Goal: Information Seeking & Learning: Learn about a topic

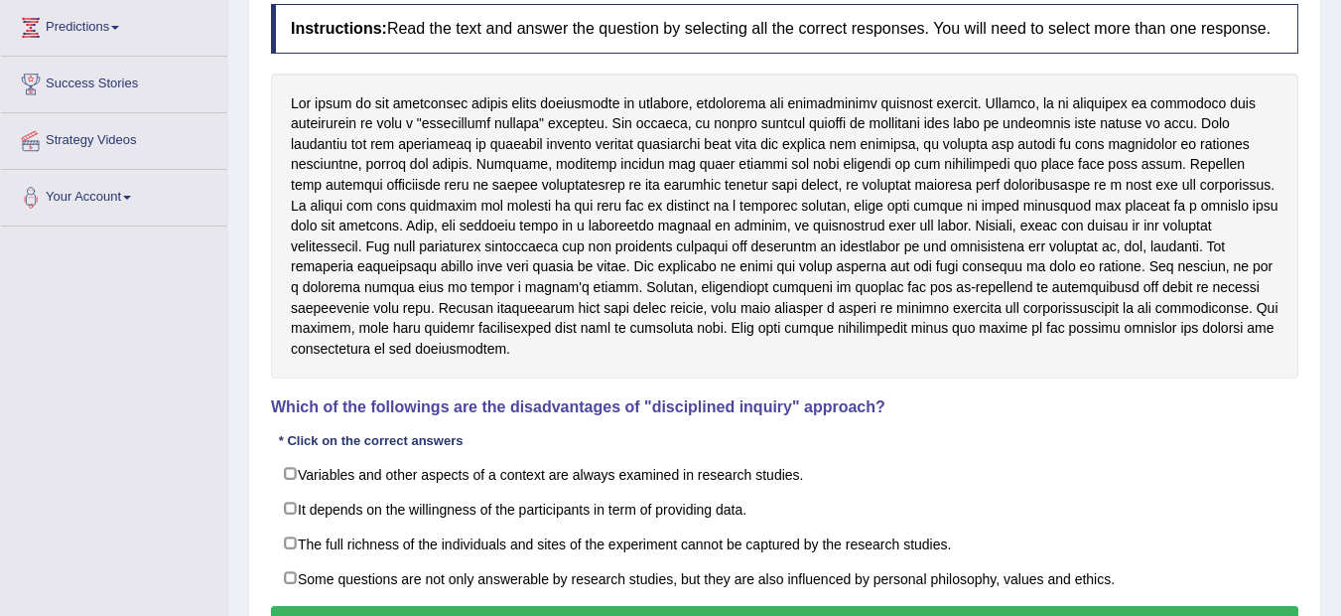
drag, startPoint x: 1186, startPoint y: 409, endPoint x: 1196, endPoint y: 432, distance: 24.9
click at [1196, 432] on div "Instructions: Read the text and answer the question by selecting all the correc…" at bounding box center [785, 324] width 1038 height 660
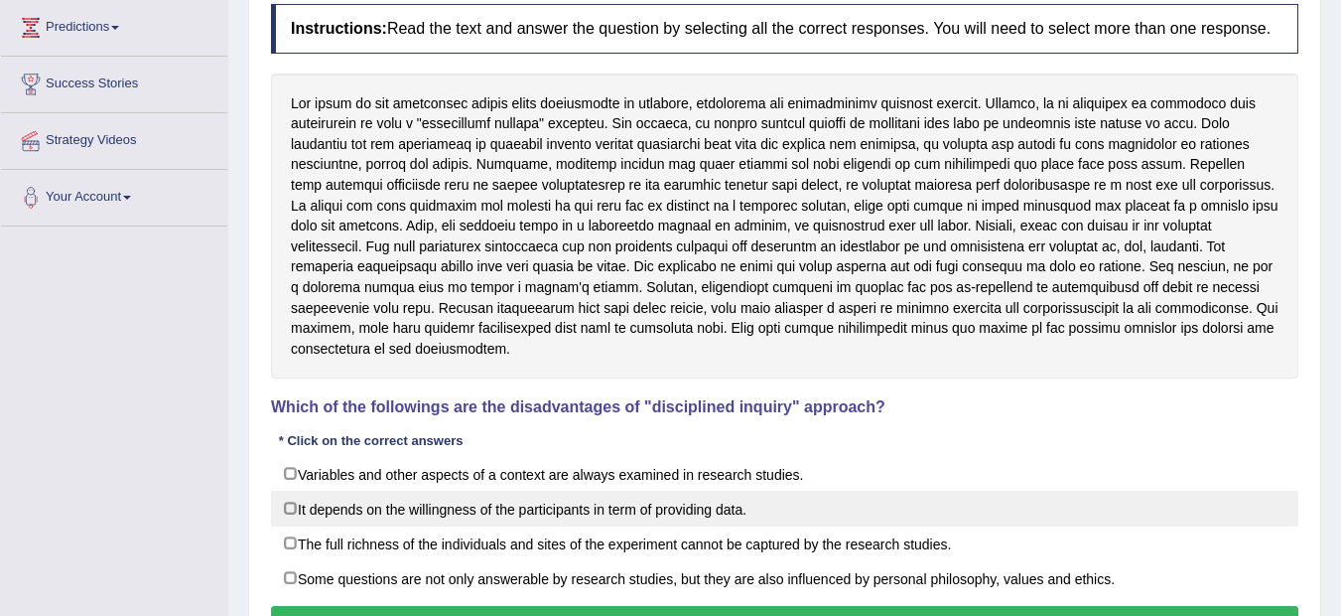
drag, startPoint x: 1196, startPoint y: 432, endPoint x: 1232, endPoint y: 525, distance: 100.3
click at [1232, 525] on div "Instructions: Read the text and answer the question by selecting all the correc…" at bounding box center [785, 324] width 1038 height 660
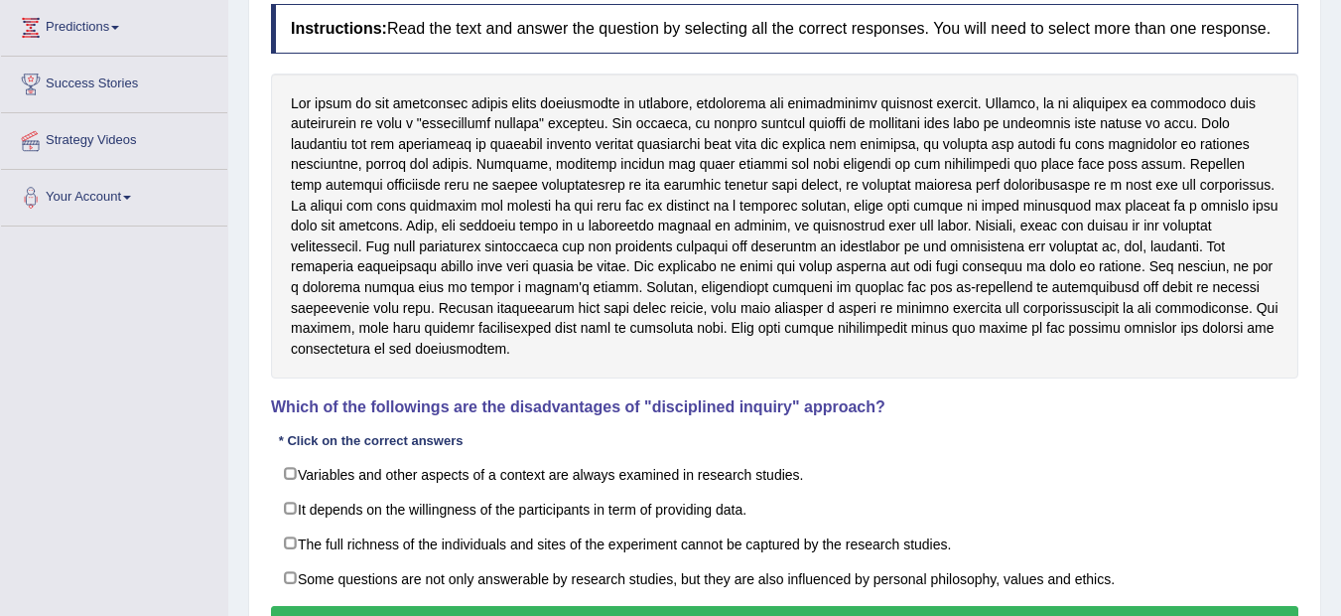
drag, startPoint x: 1230, startPoint y: 597, endPoint x: 1257, endPoint y: 597, distance: 26.8
click at [1257, 597] on div "Instructions: Read the text and answer the question by selecting all the correc…" at bounding box center [785, 324] width 1038 height 660
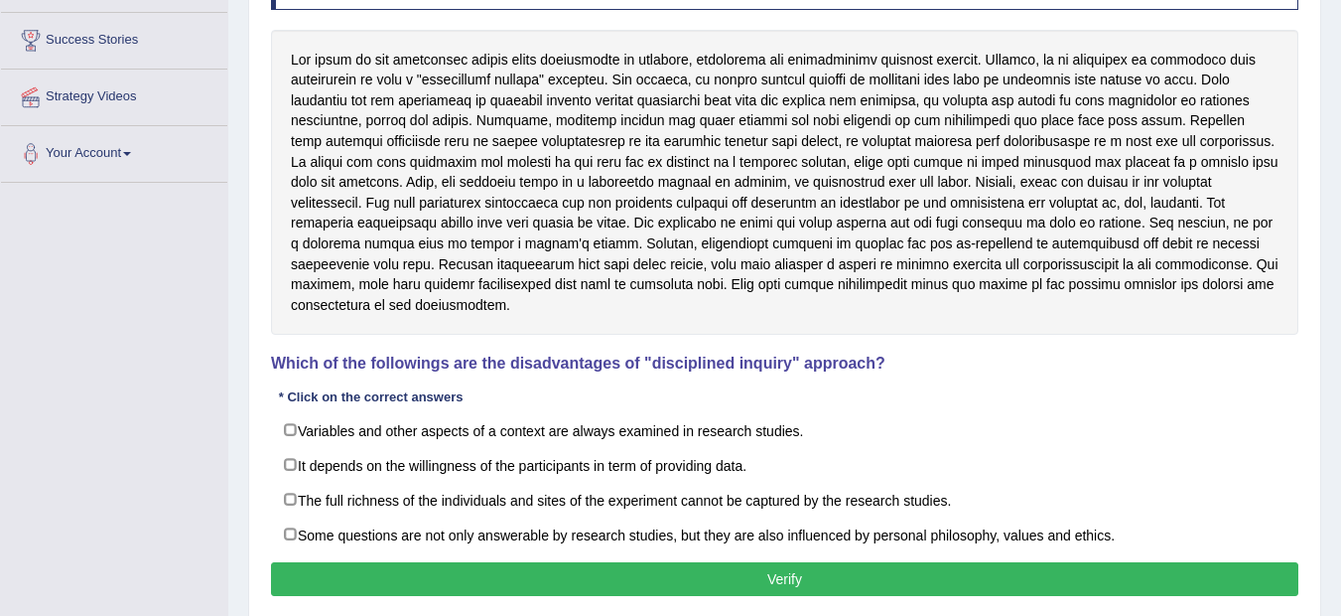
scroll to position [308, 0]
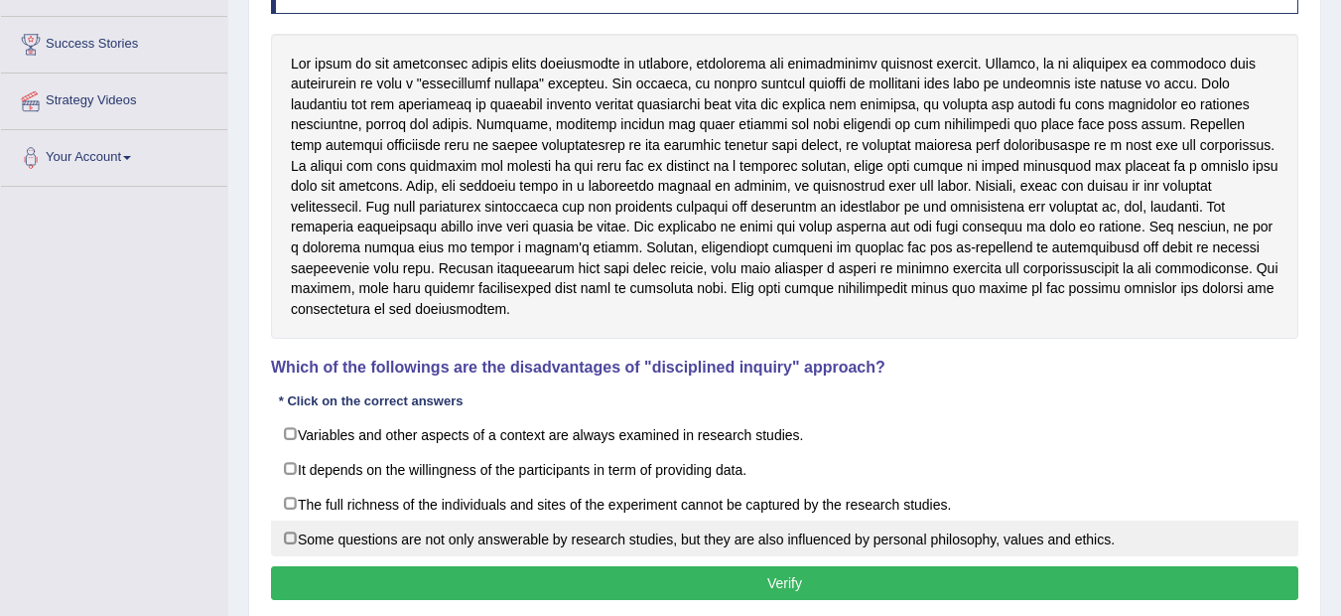
click at [292, 536] on label "Some questions are not only answerable by research studies, but they are also i…" at bounding box center [785, 538] width 1028 height 36
checkbox input "true"
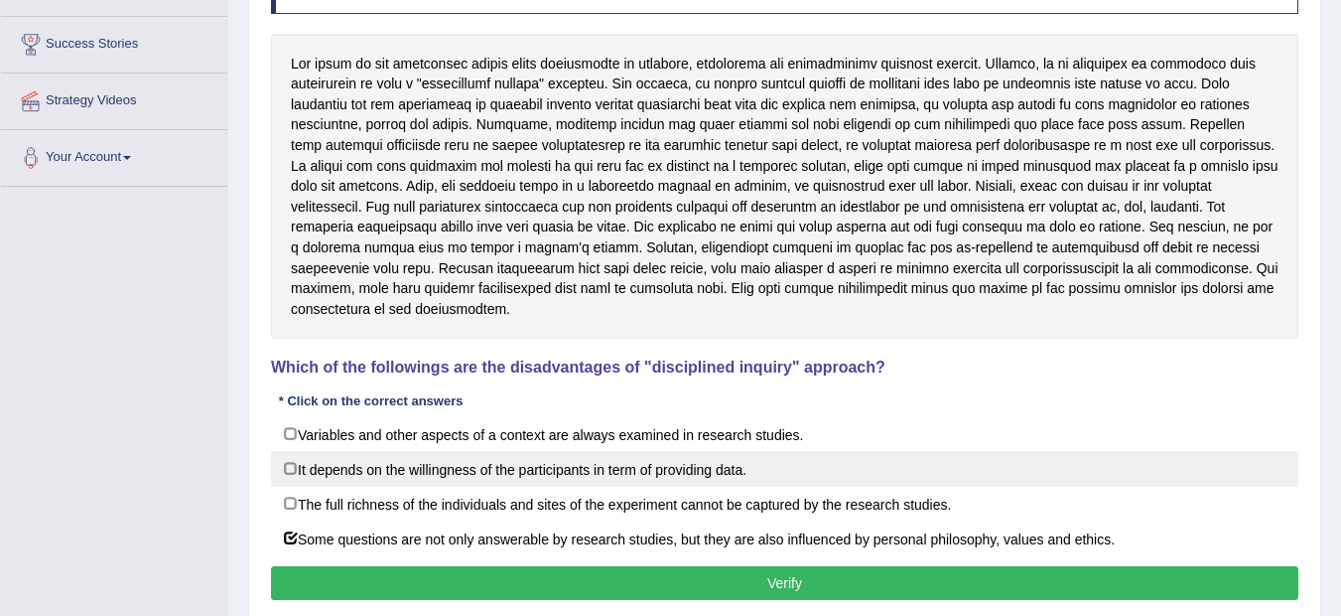
click at [374, 475] on label "It depends on the willingness of the participants in term of providing data." at bounding box center [785, 469] width 1028 height 36
checkbox input "true"
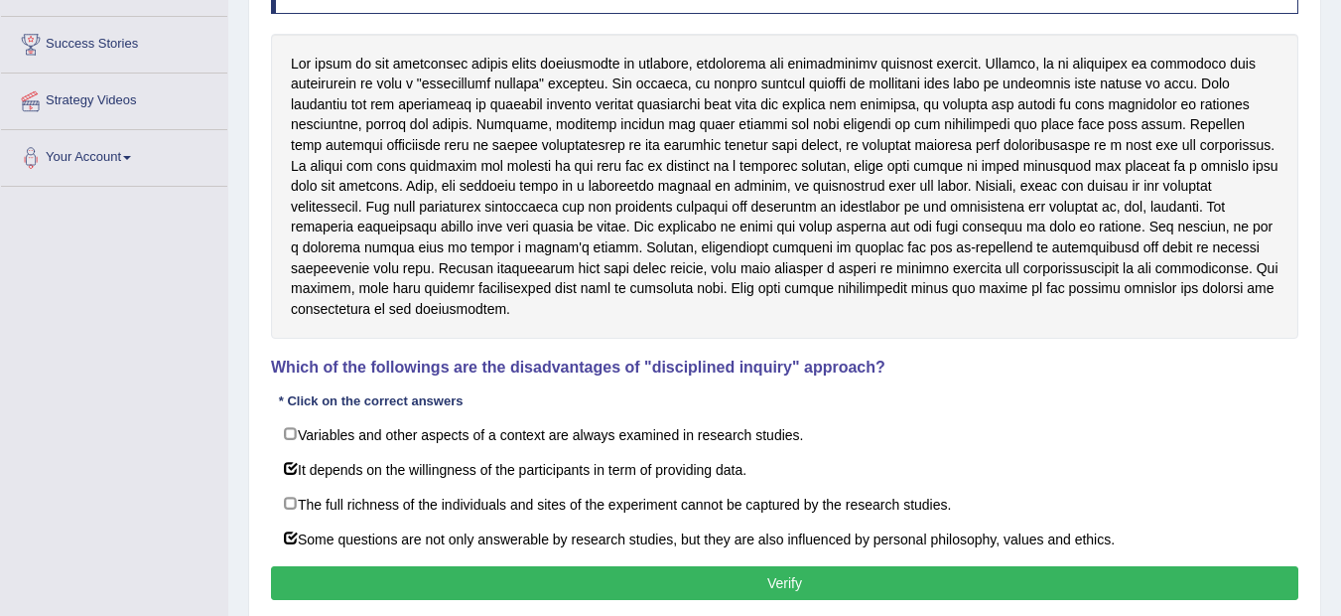
click at [776, 584] on button "Verify" at bounding box center [785, 583] width 1028 height 34
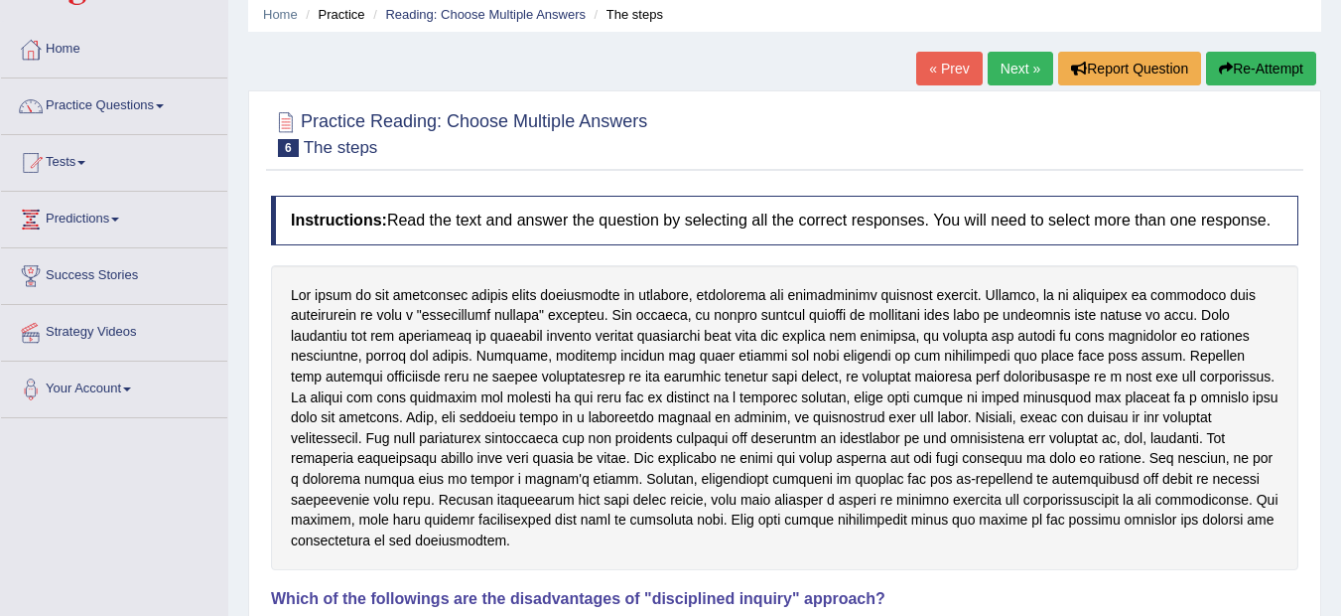
scroll to position [70, 0]
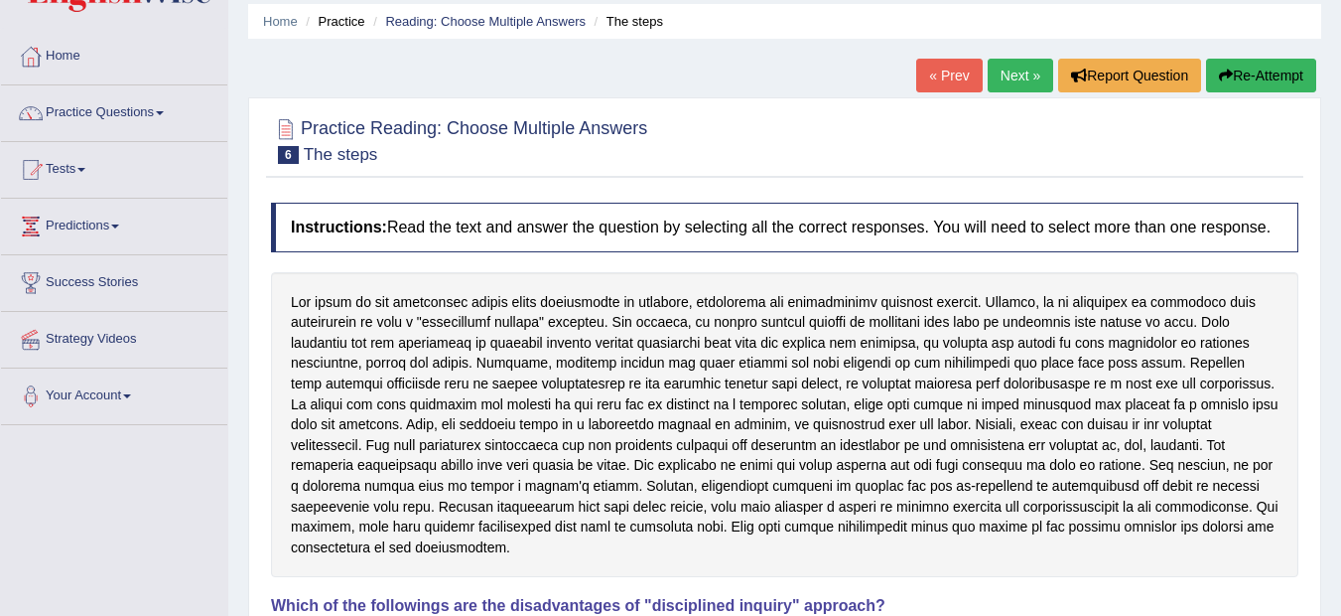
click at [1292, 63] on button "Re-Attempt" at bounding box center [1261, 76] width 110 height 34
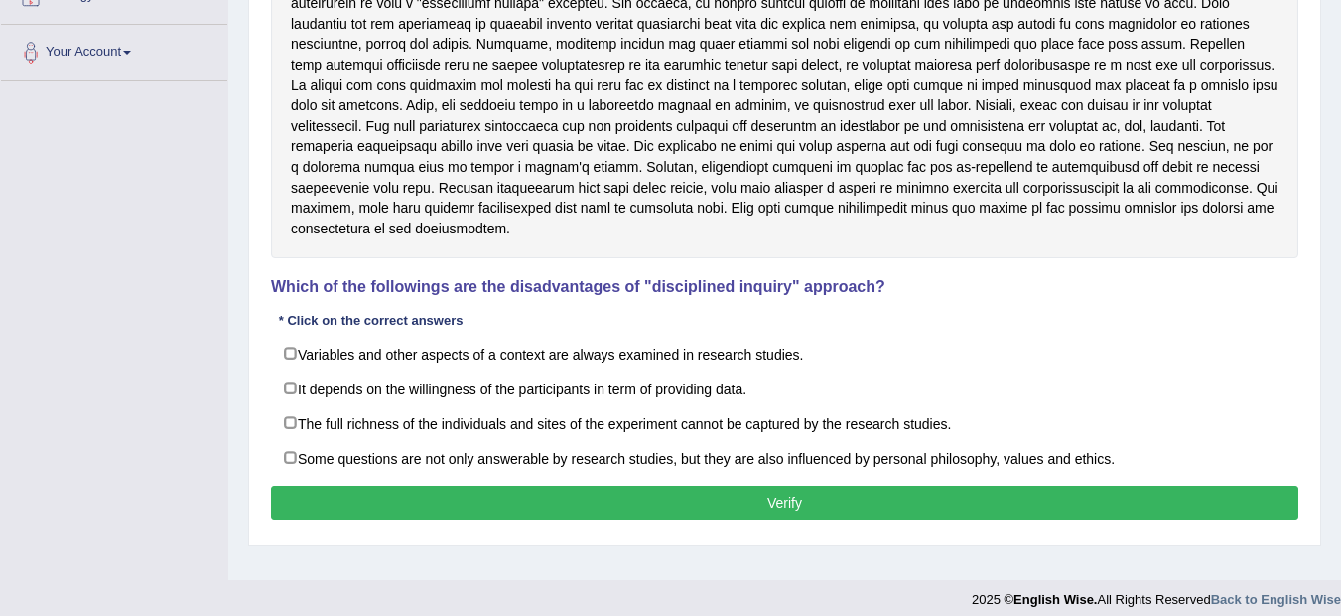
scroll to position [427, 0]
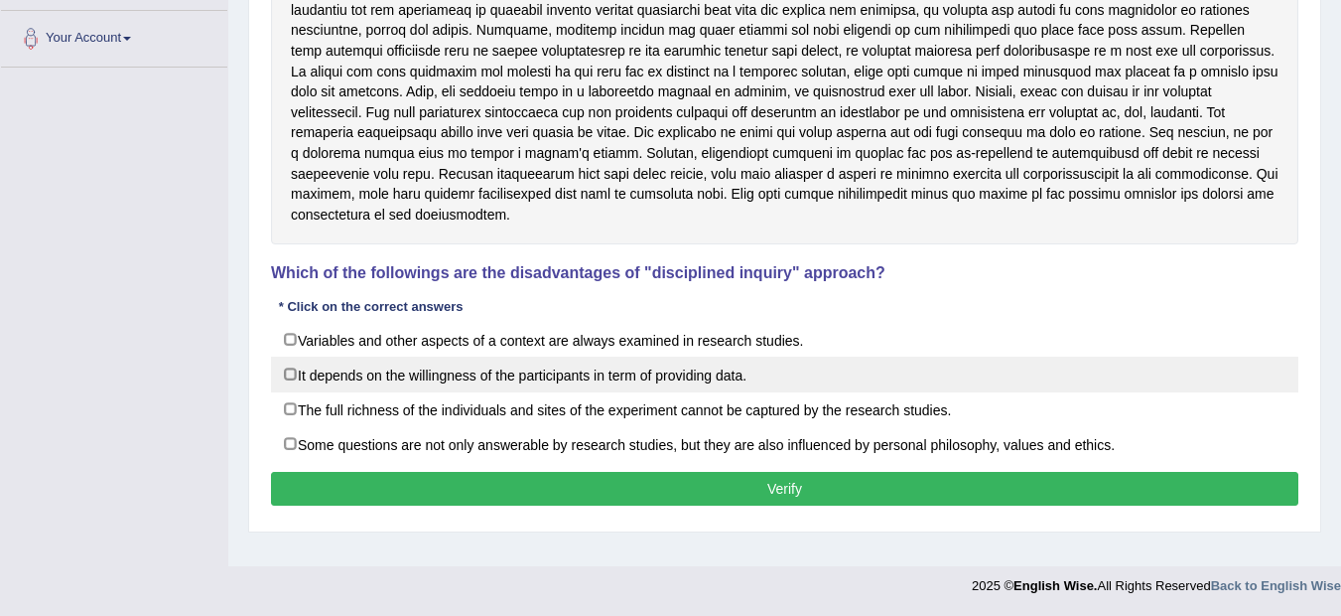
click at [525, 378] on label "It depends on the willingness of the participants in term of providing data." at bounding box center [785, 374] width 1028 height 36
checkbox input "true"
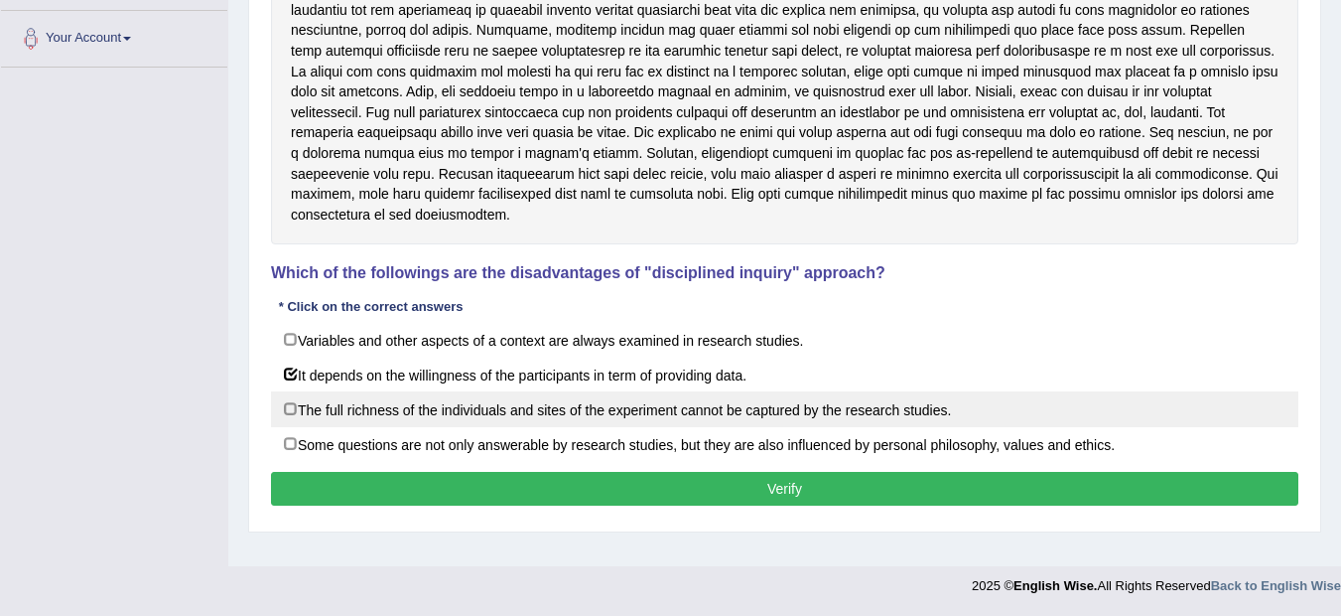
click at [509, 414] on label "The full richness of the individuals and sites of the experiment cannot be capt…" at bounding box center [785, 409] width 1028 height 36
checkbox input "true"
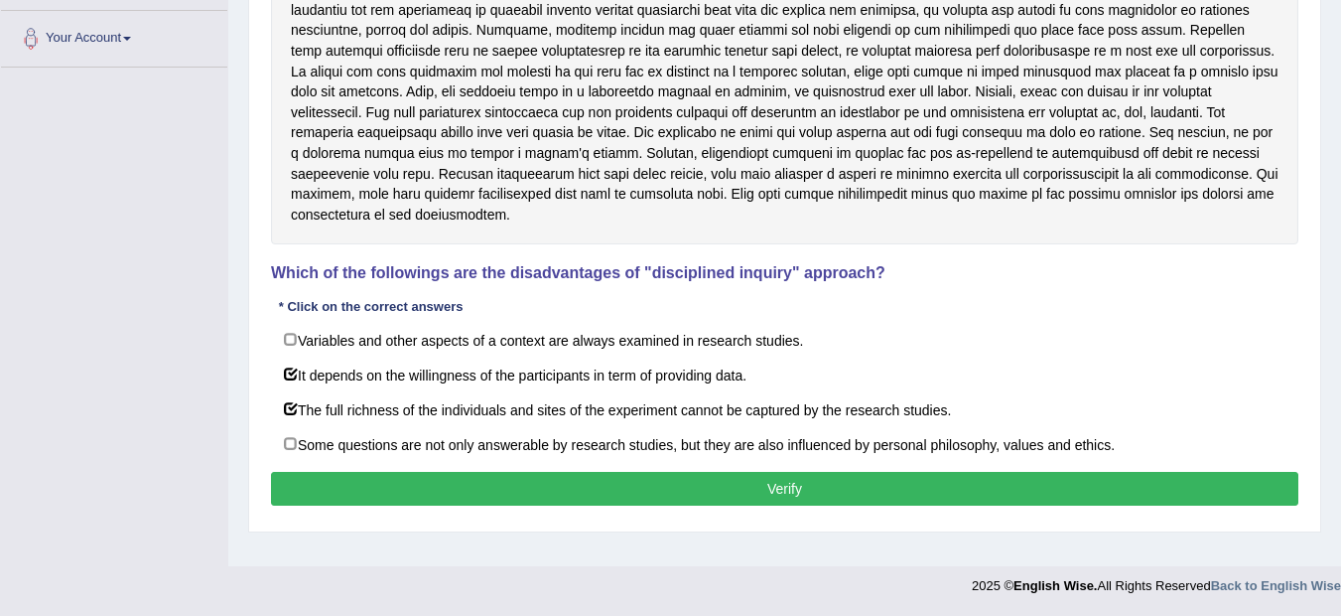
click at [928, 482] on button "Verify" at bounding box center [785, 489] width 1028 height 34
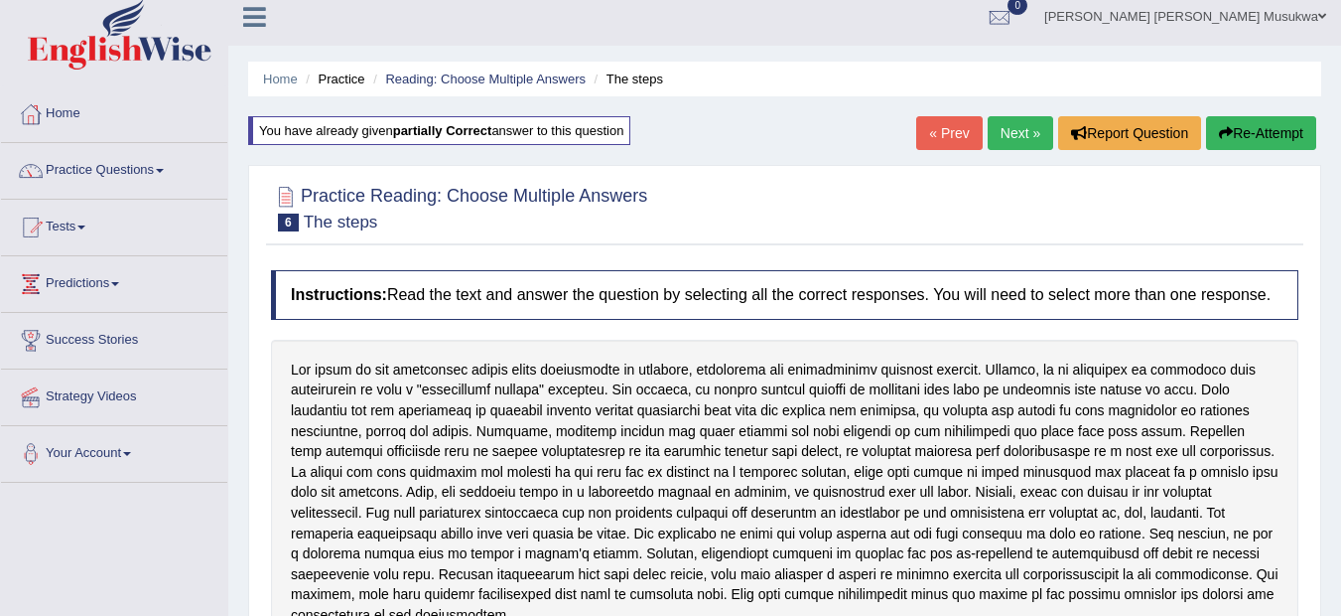
scroll to position [0, 0]
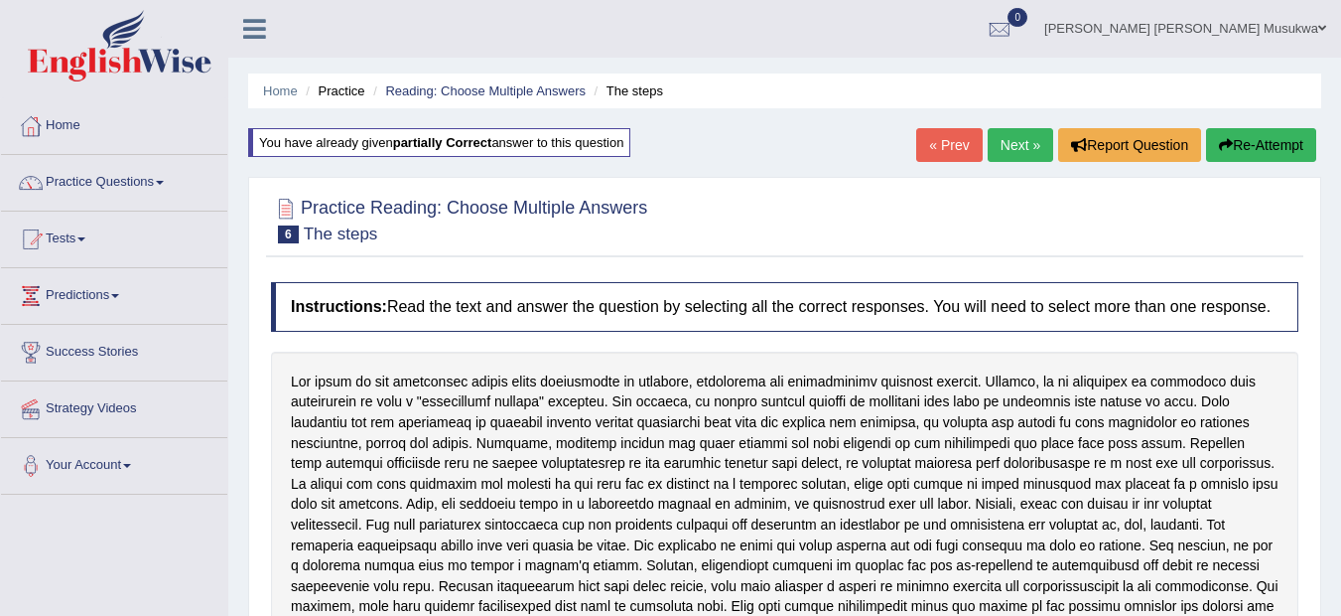
click at [1029, 140] on link "Next »" at bounding box center [1021, 145] width 66 height 34
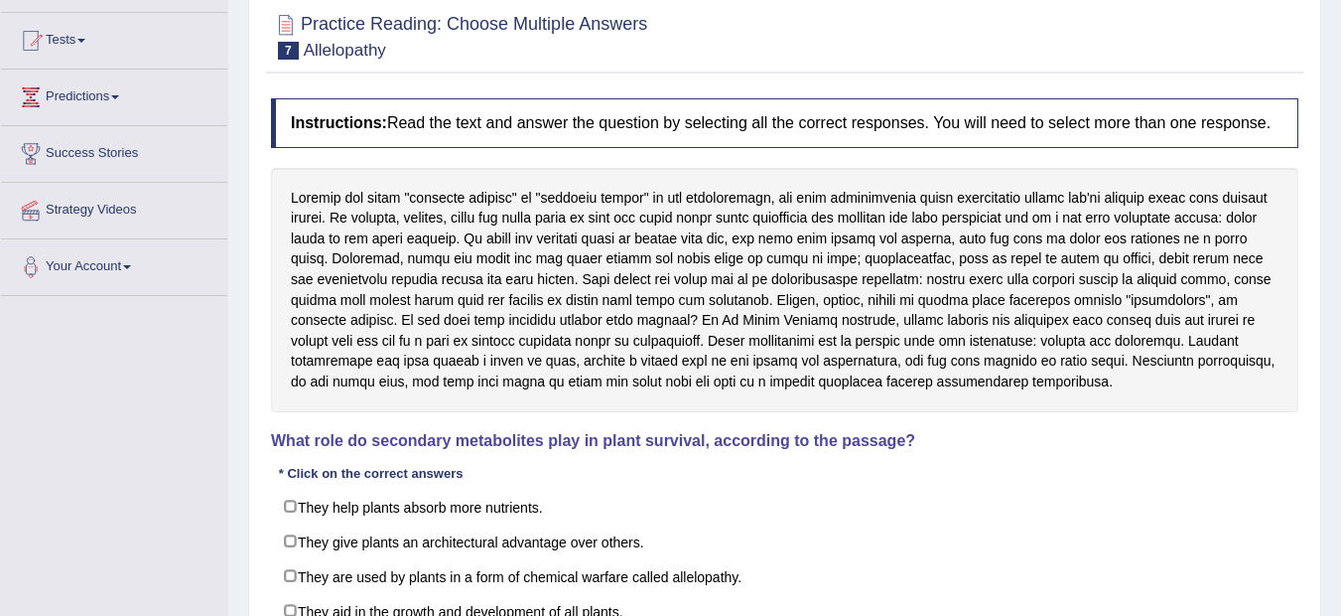
scroll to position [238, 0]
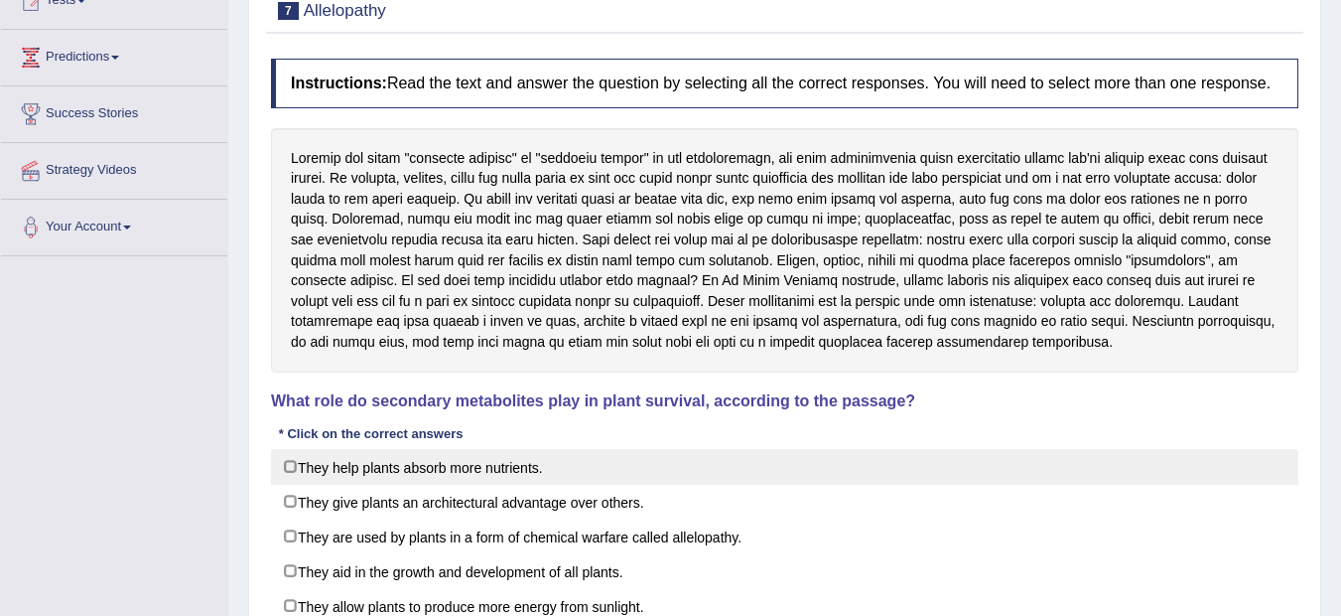
click at [373, 472] on label "They help plants absorb more nutrients." at bounding box center [785, 467] width 1028 height 36
checkbox input "true"
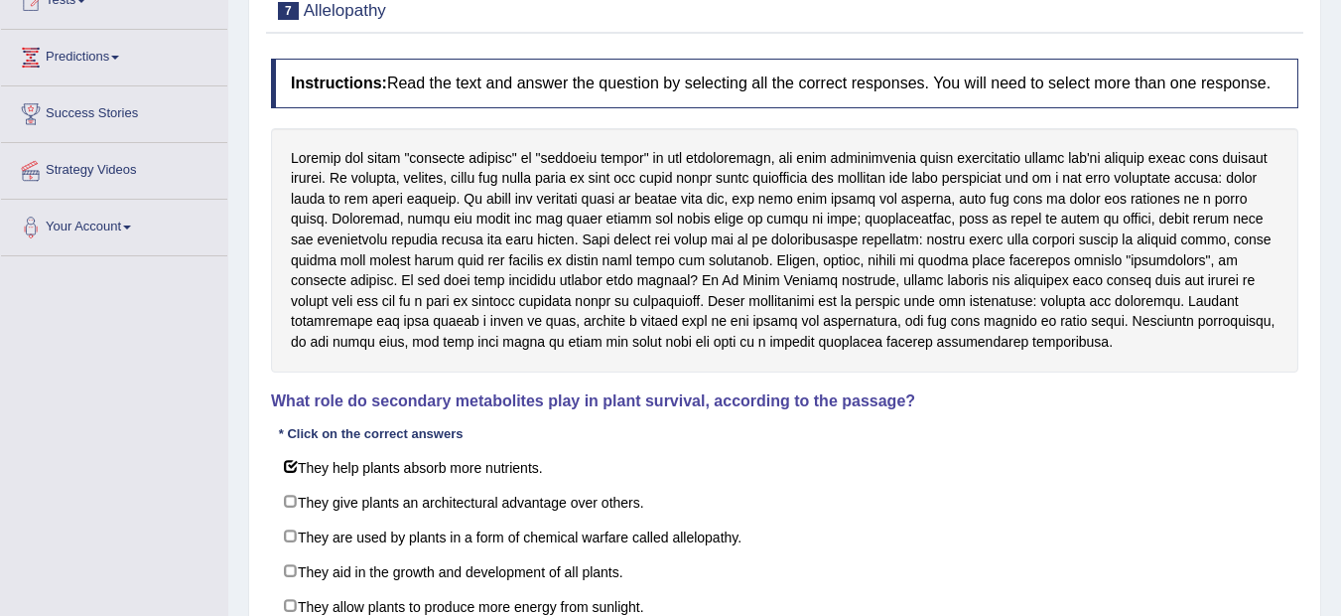
drag, startPoint x: 779, startPoint y: 251, endPoint x: 813, endPoint y: 253, distance: 33.8
click at [813, 253] on div at bounding box center [785, 250] width 1028 height 244
drag, startPoint x: 767, startPoint y: 231, endPoint x: 884, endPoint y: 189, distance: 124.7
click at [884, 189] on div at bounding box center [785, 250] width 1028 height 244
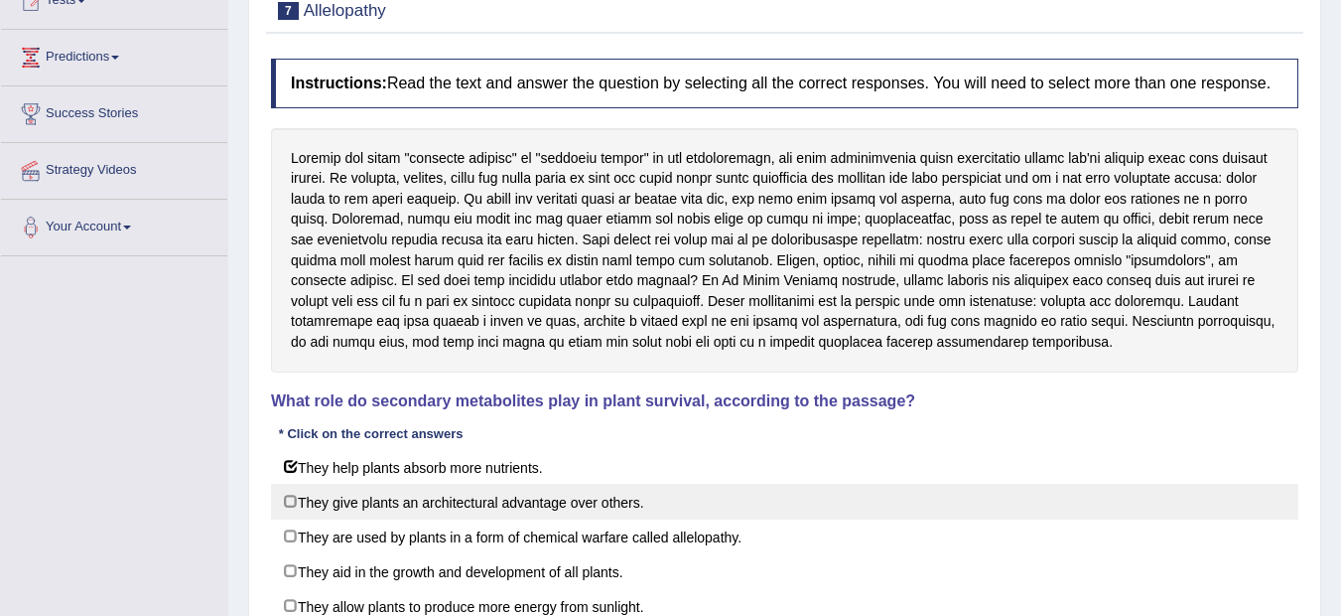
click at [597, 502] on label "They give plants an architectural advantage over others." at bounding box center [785, 502] width 1028 height 36
checkbox input "true"
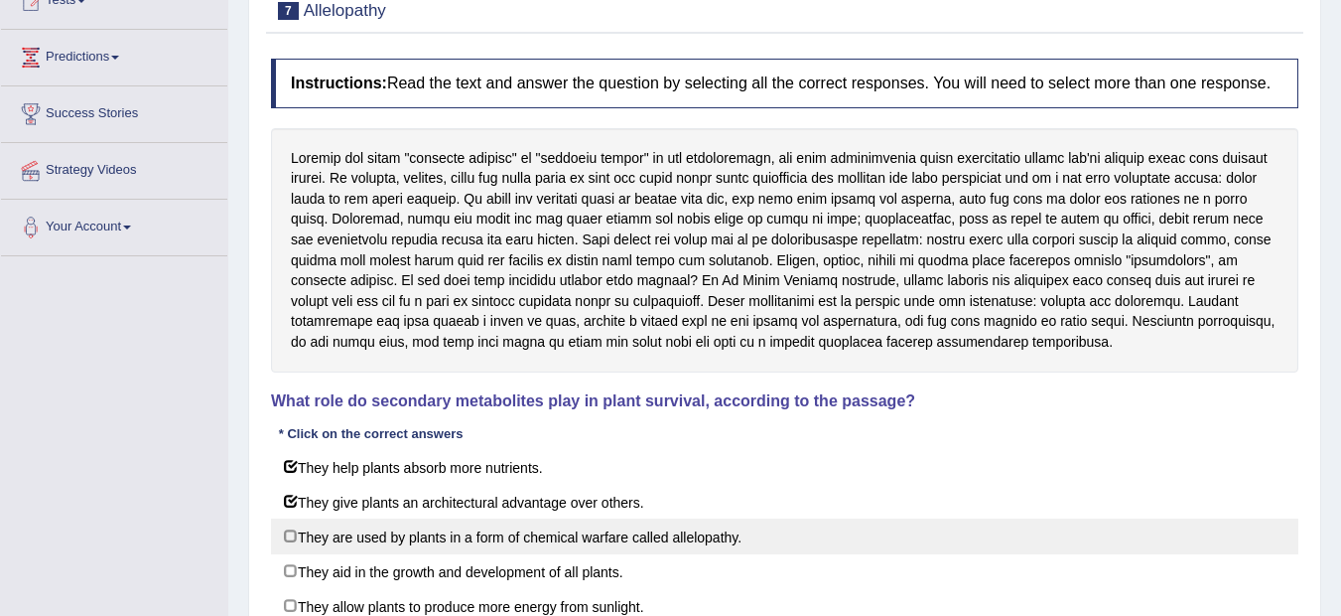
click at [508, 539] on label "They are used by plants in a form of chemical warfare called allelopathy." at bounding box center [785, 536] width 1028 height 36
checkbox input "true"
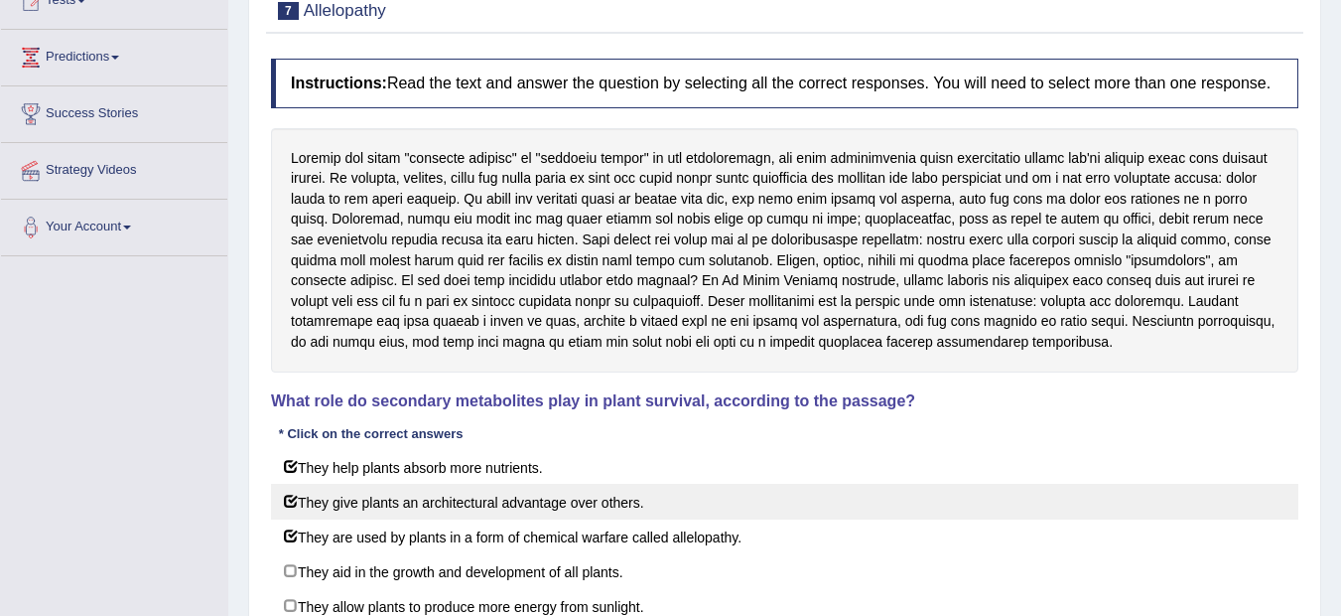
click at [440, 501] on label "They give plants an architectural advantage over others." at bounding box center [785, 502] width 1028 height 36
click at [516, 502] on label "They give plants an architectural advantage over others." at bounding box center [785, 502] width 1028 height 36
click at [573, 496] on label "They give plants an architectural advantage over others." at bounding box center [785, 502] width 1028 height 36
checkbox input "false"
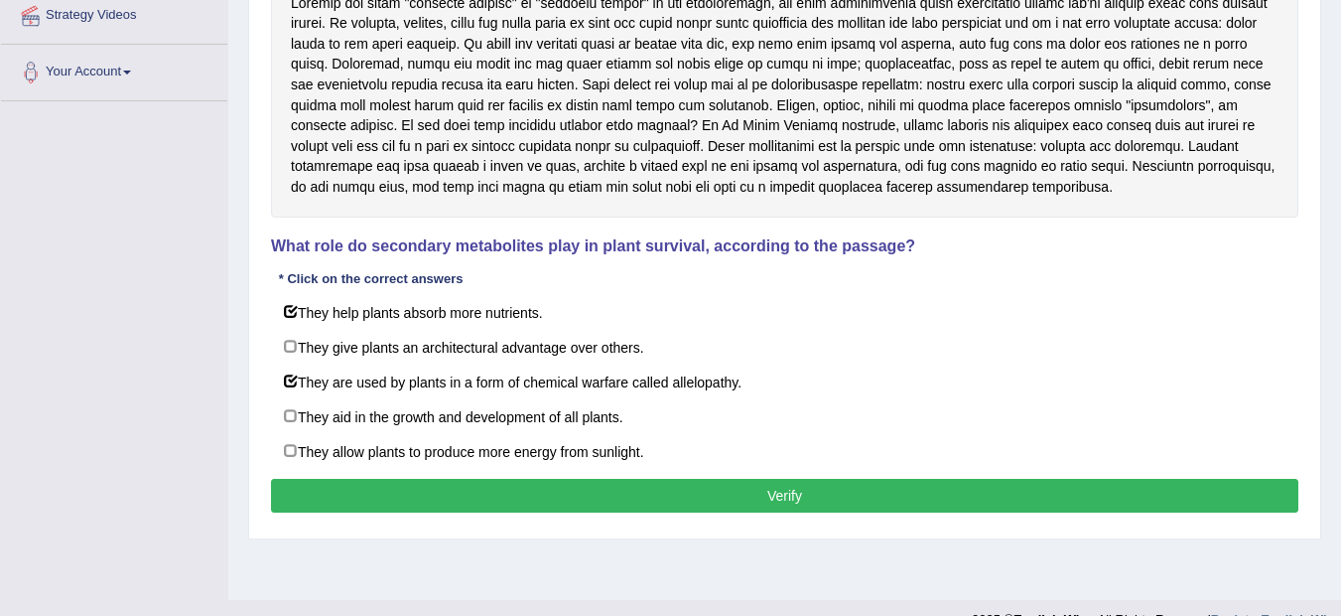
scroll to position [397, 0]
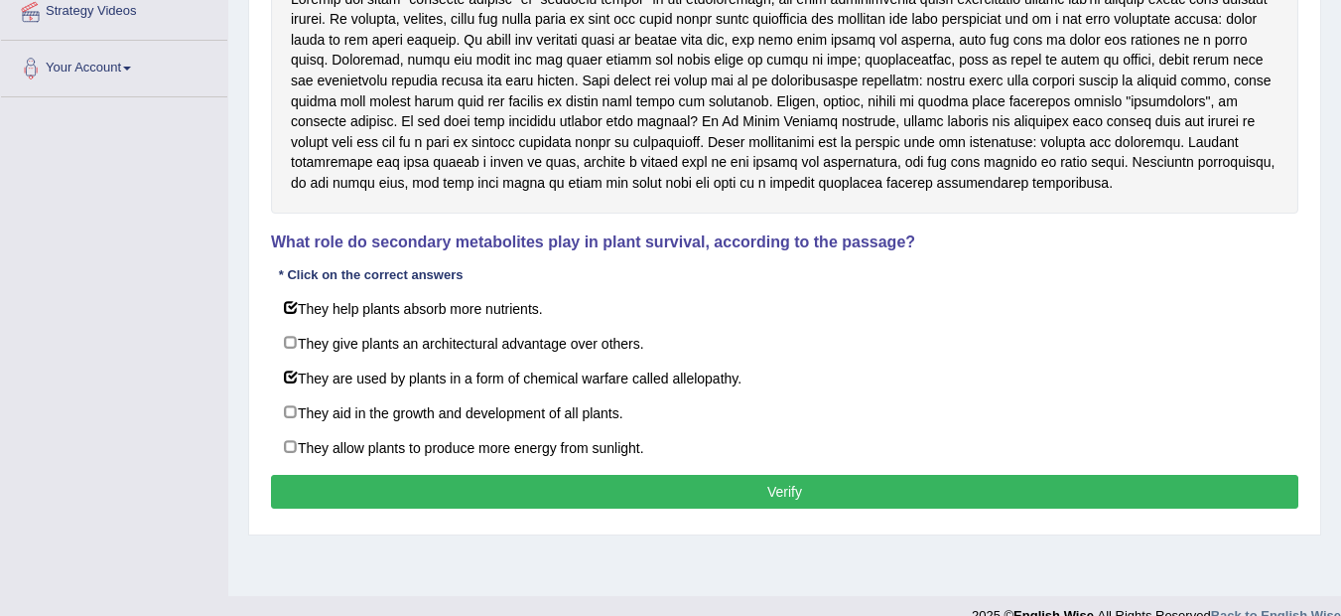
click at [1199, 556] on div "Home Practice Reading: Choose Multiple Answers Allelopathy You have already giv…" at bounding box center [784, 99] width 1113 height 993
drag, startPoint x: 1196, startPoint y: 556, endPoint x: 1173, endPoint y: 546, distance: 24.9
click at [1173, 546] on div "Home Practice Reading: Choose Multiple Answers Allelopathy You have already giv…" at bounding box center [784, 99] width 1113 height 993
click at [788, 486] on button "Verify" at bounding box center [785, 492] width 1028 height 34
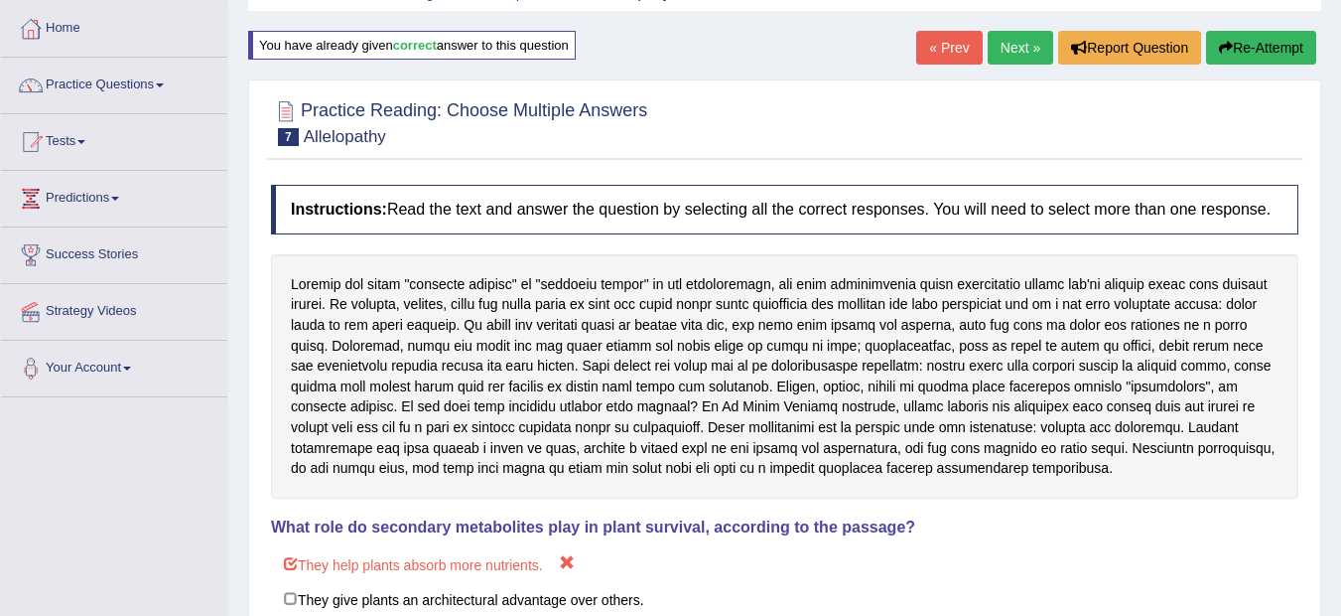
scroll to position [40, 0]
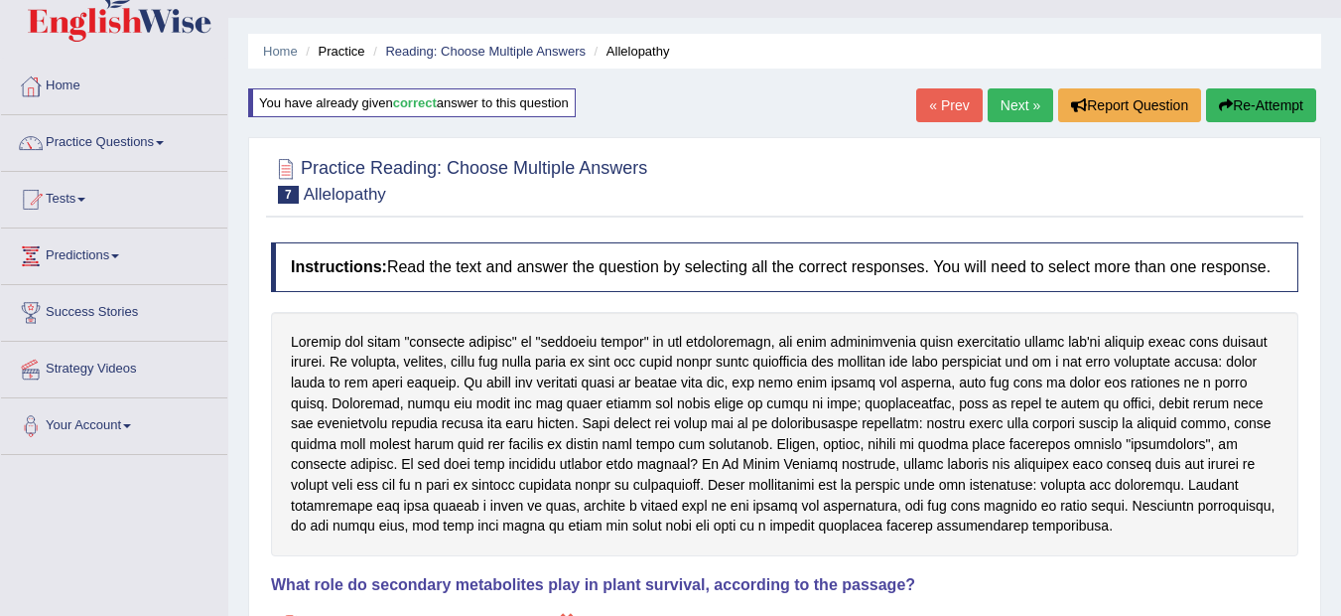
click at [1267, 107] on button "Re-Attempt" at bounding box center [1261, 105] width 110 height 34
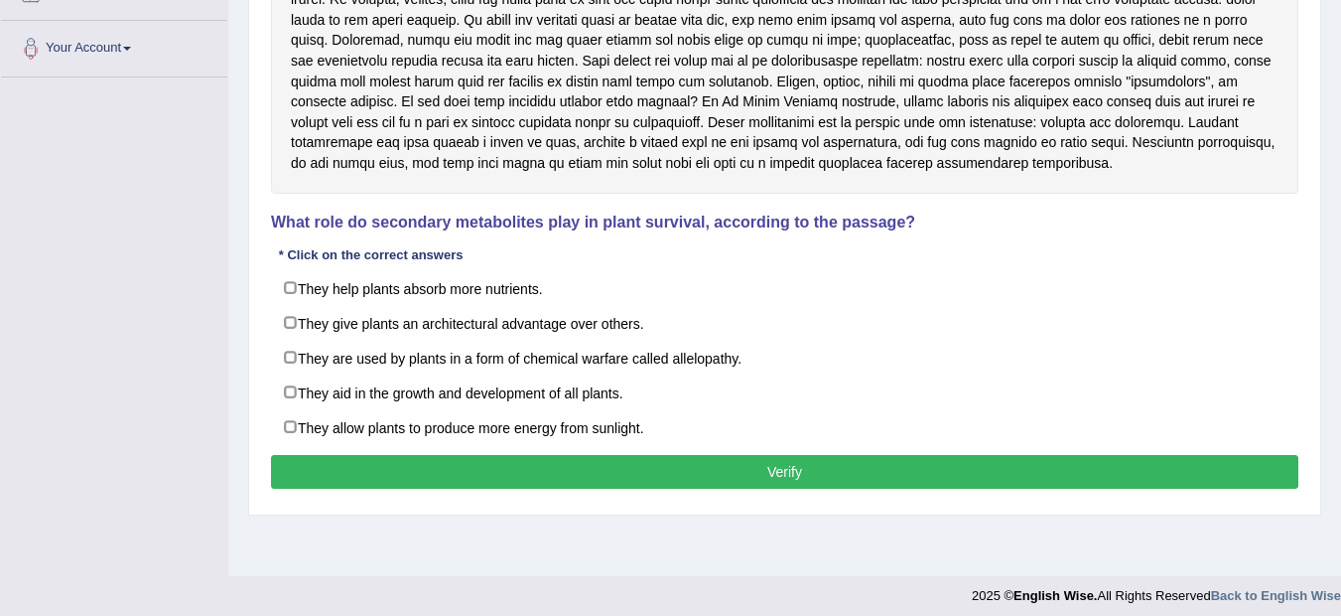
scroll to position [427, 0]
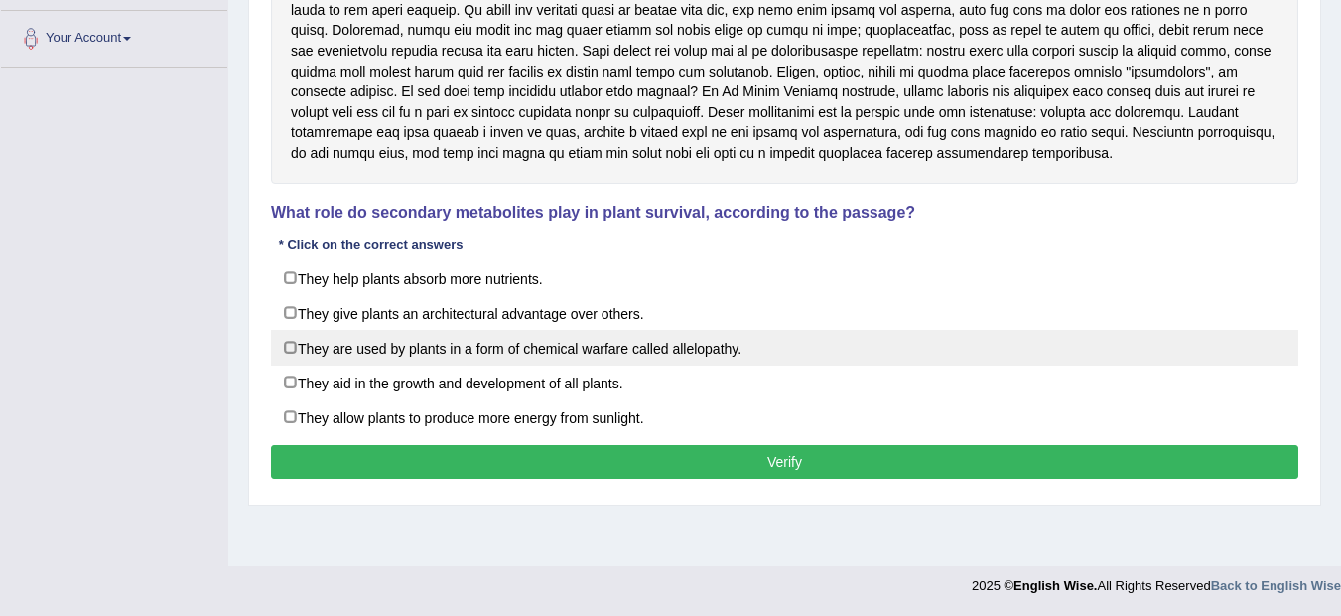
click at [760, 352] on label "They are used by plants in a form of chemical warfare called allelopathy." at bounding box center [785, 348] width 1028 height 36
checkbox input "true"
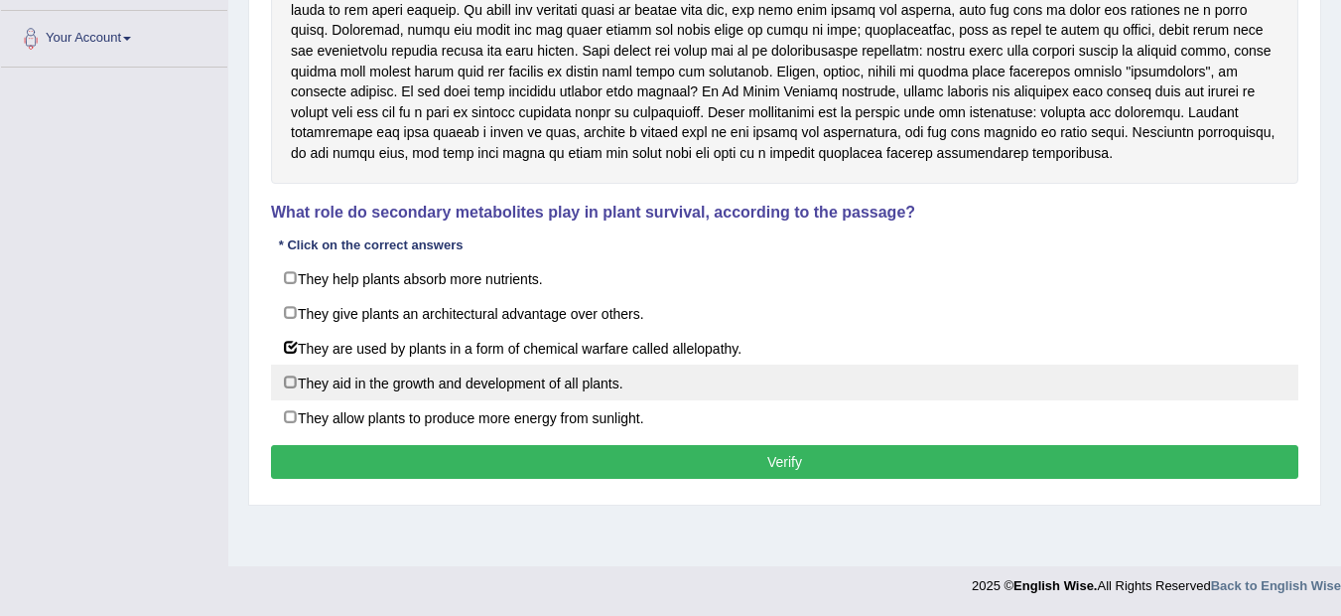
click at [699, 382] on label "They aid in the growth and development of all plants." at bounding box center [785, 382] width 1028 height 36
checkbox input "true"
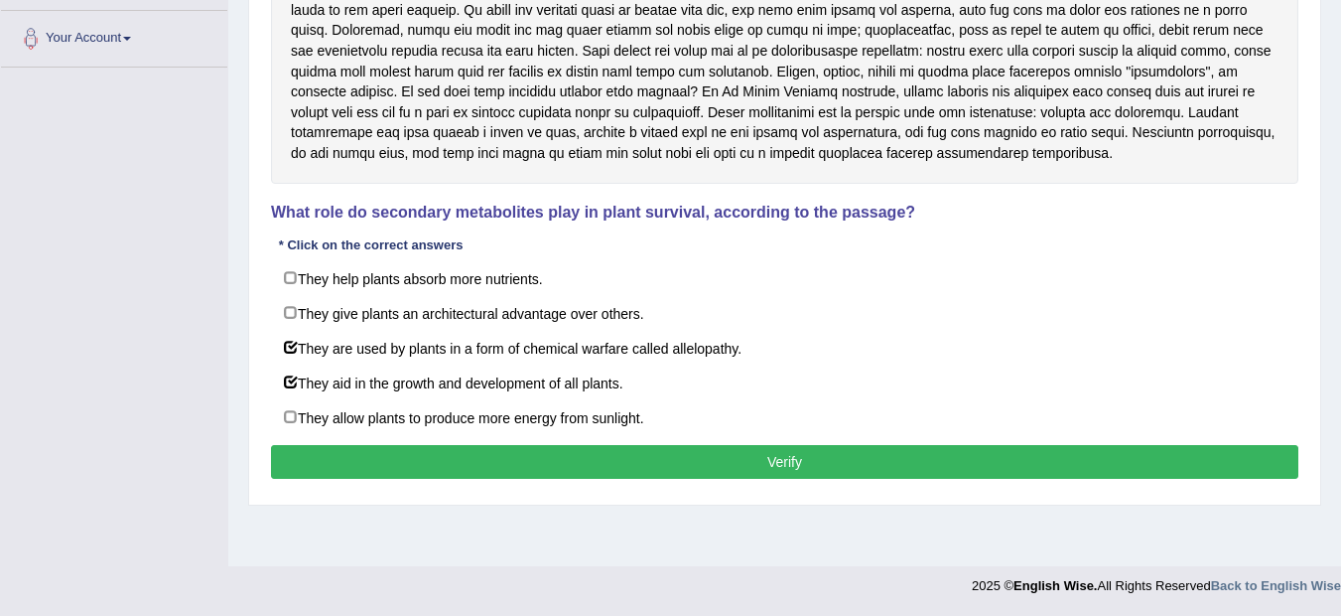
click at [793, 456] on button "Verify" at bounding box center [785, 462] width 1028 height 34
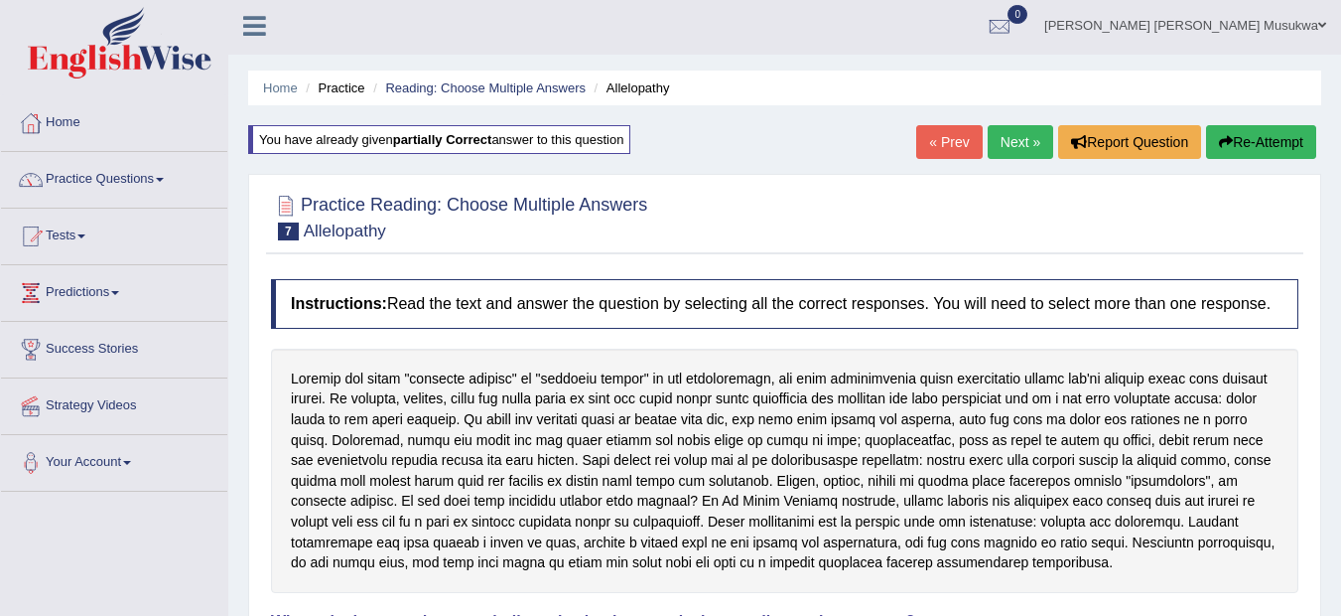
scroll to position [0, 0]
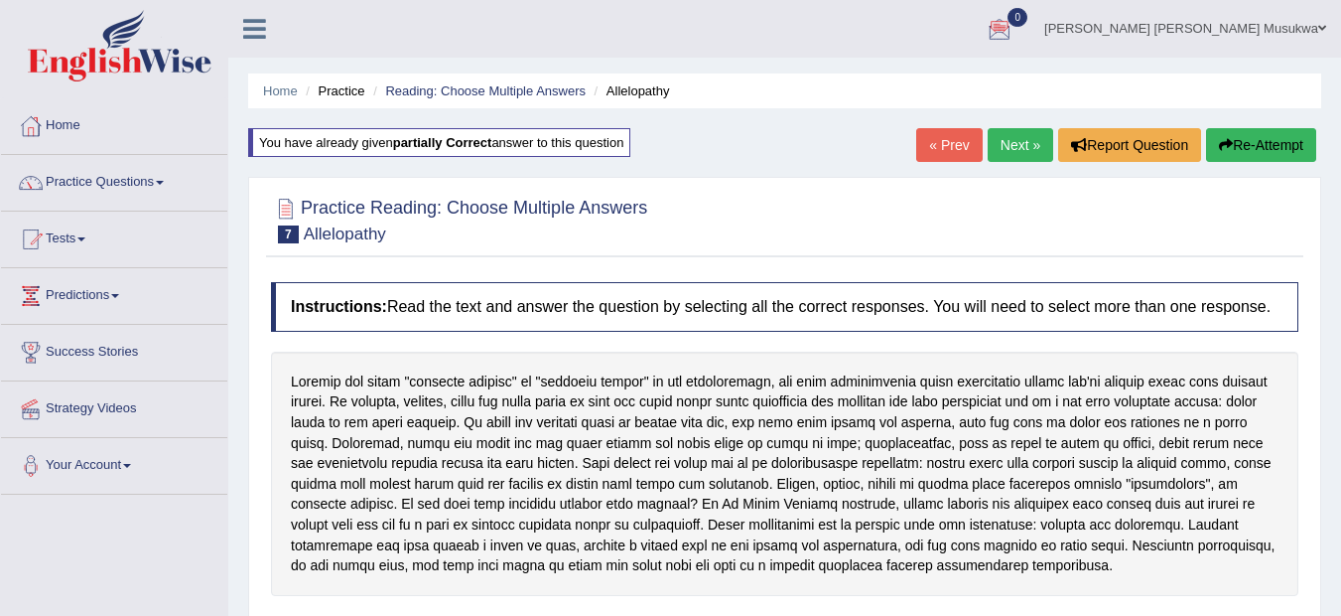
click at [1013, 142] on link "Next »" at bounding box center [1021, 145] width 66 height 34
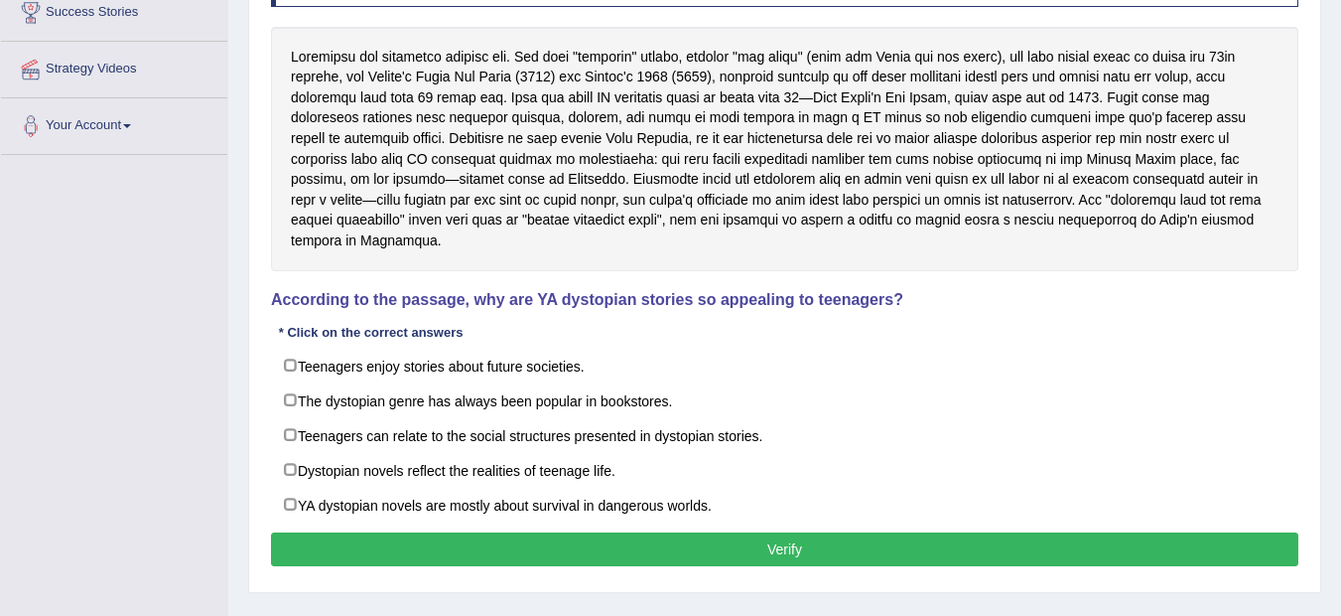
scroll to position [357, 0]
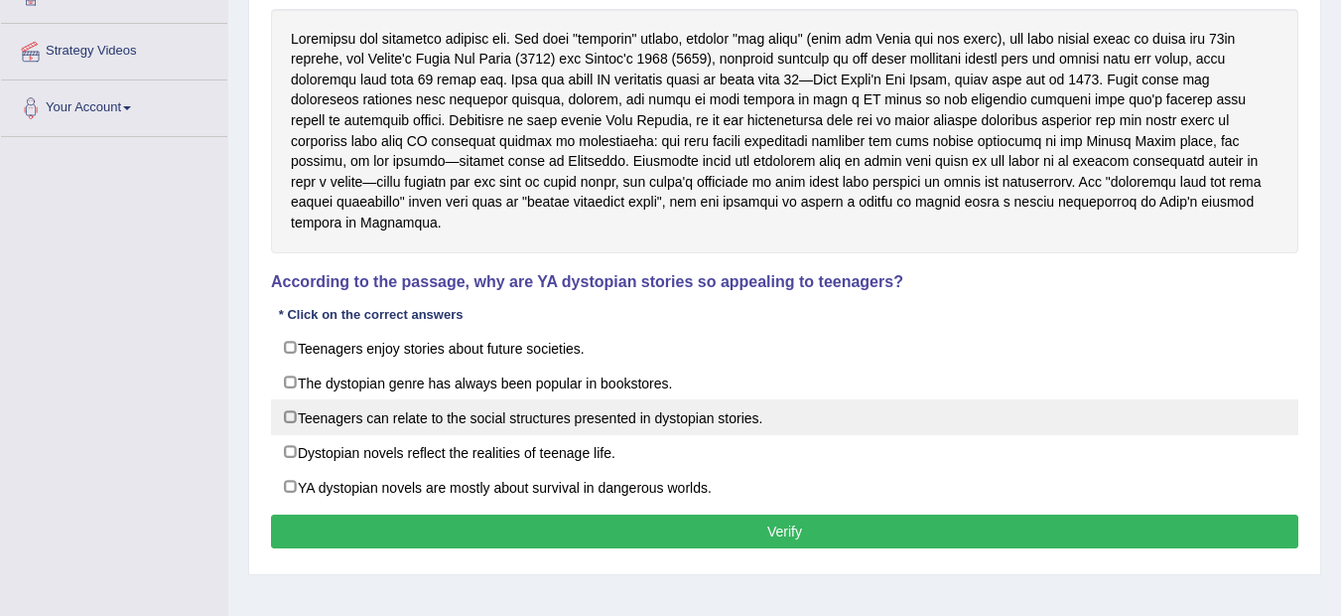
click at [469, 399] on label "Teenagers can relate to the social structures presented in dystopian stories." at bounding box center [785, 417] width 1028 height 36
checkbox input "true"
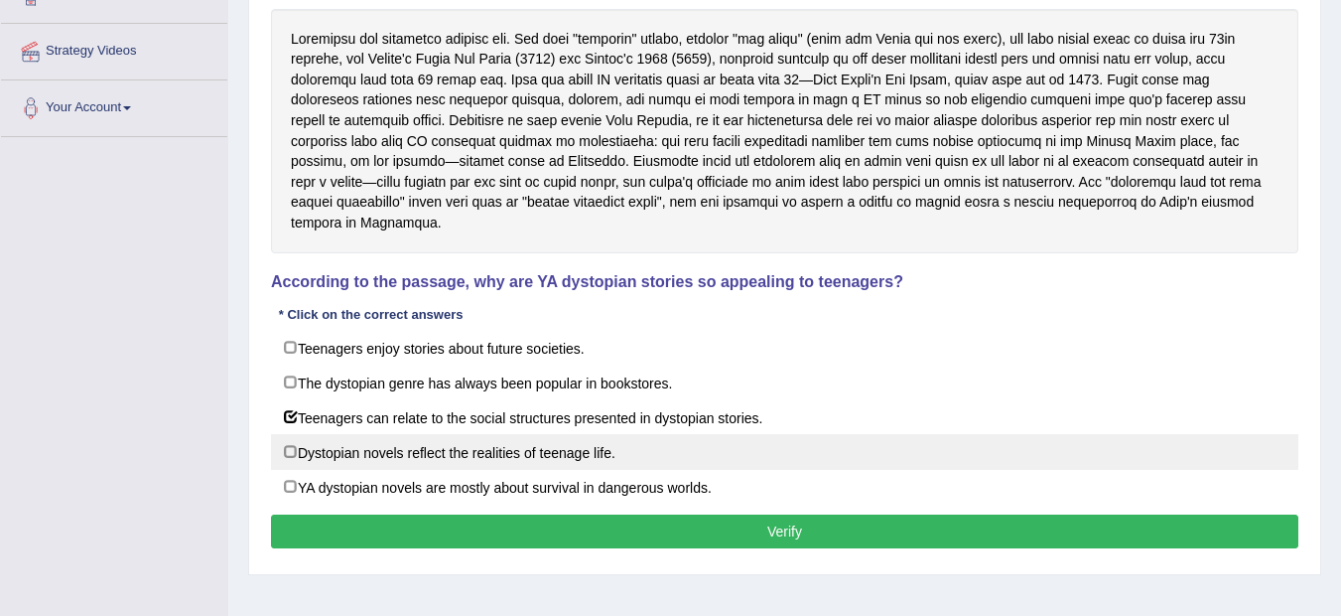
click at [449, 434] on label "Dystopian novels reflect the realities of teenage life." at bounding box center [785, 452] width 1028 height 36
checkbox input "true"
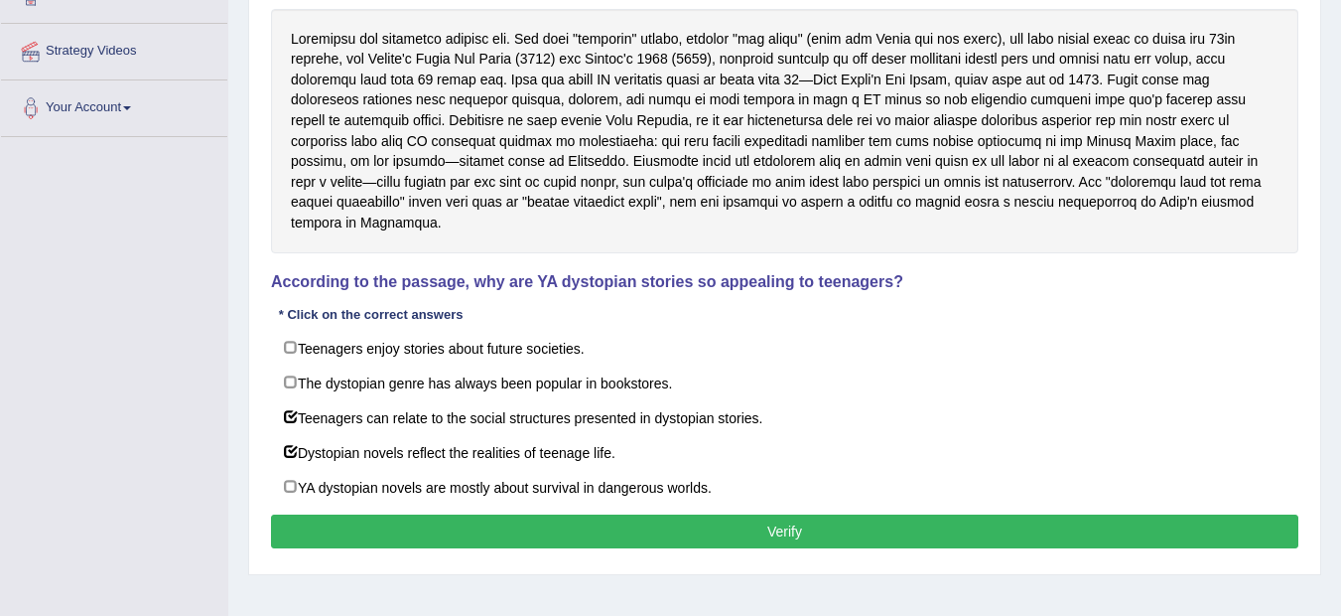
click at [797, 514] on button "Verify" at bounding box center [785, 531] width 1028 height 34
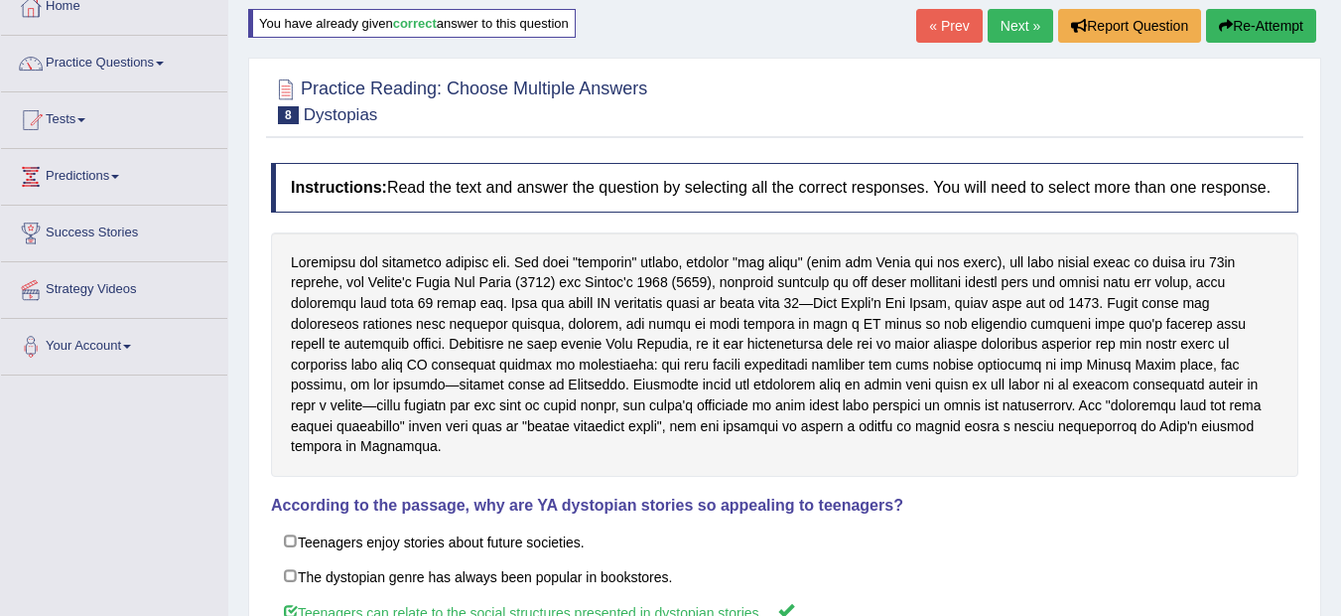
scroll to position [106, 0]
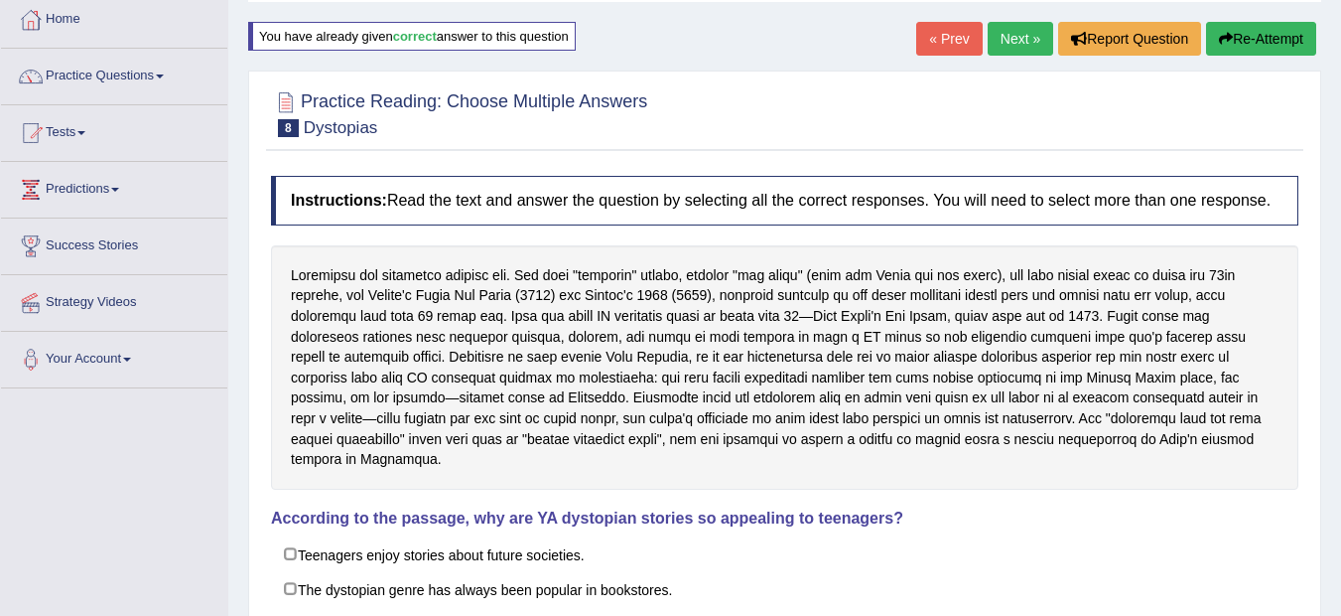
click at [1030, 22] on link "Next »" at bounding box center [1021, 39] width 66 height 34
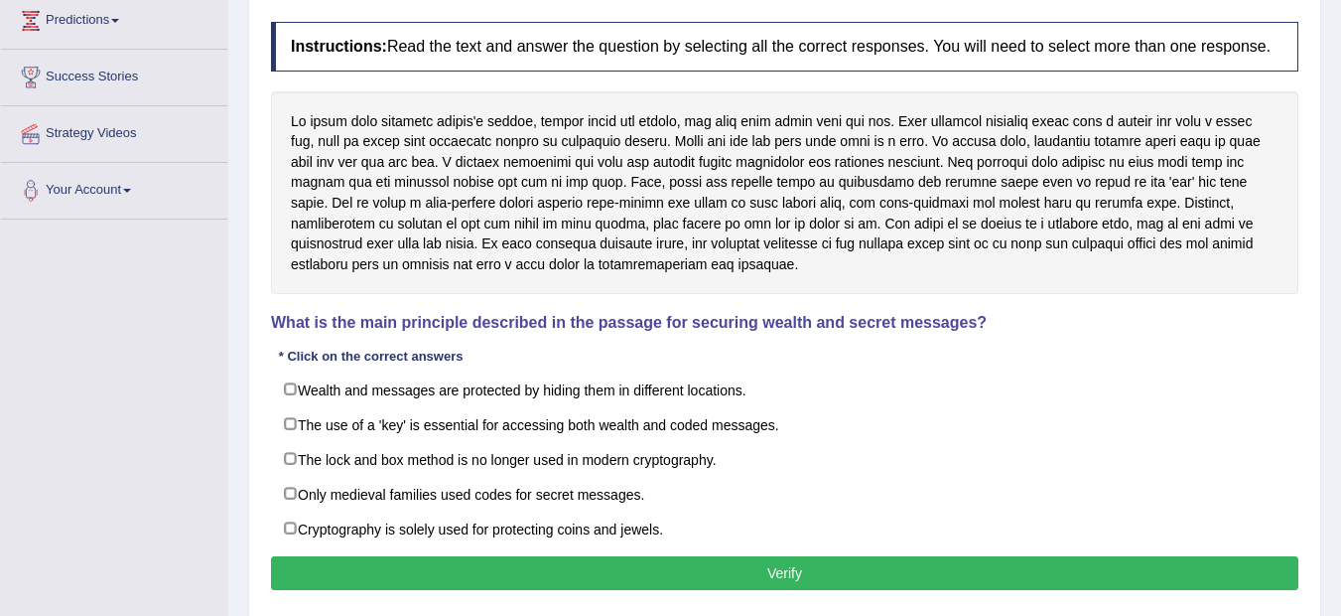
scroll to position [291, 0]
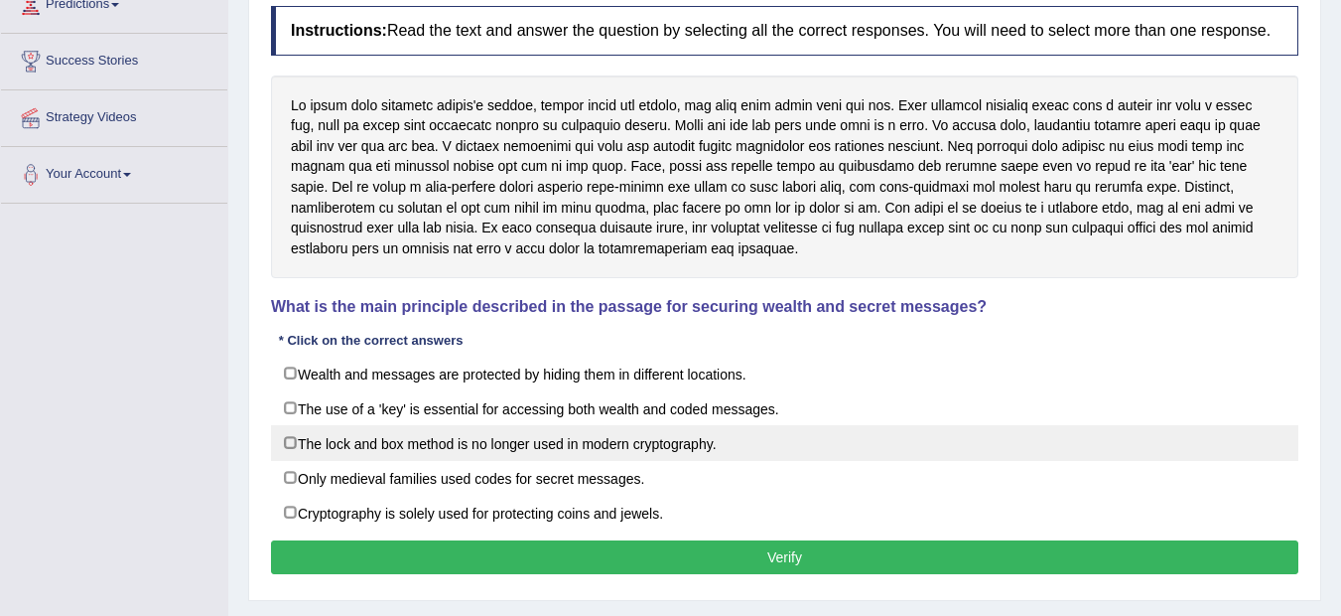
click at [741, 435] on label "The lock and box method is no longer used in modern cryptography." at bounding box center [785, 443] width 1028 height 36
checkbox input "true"
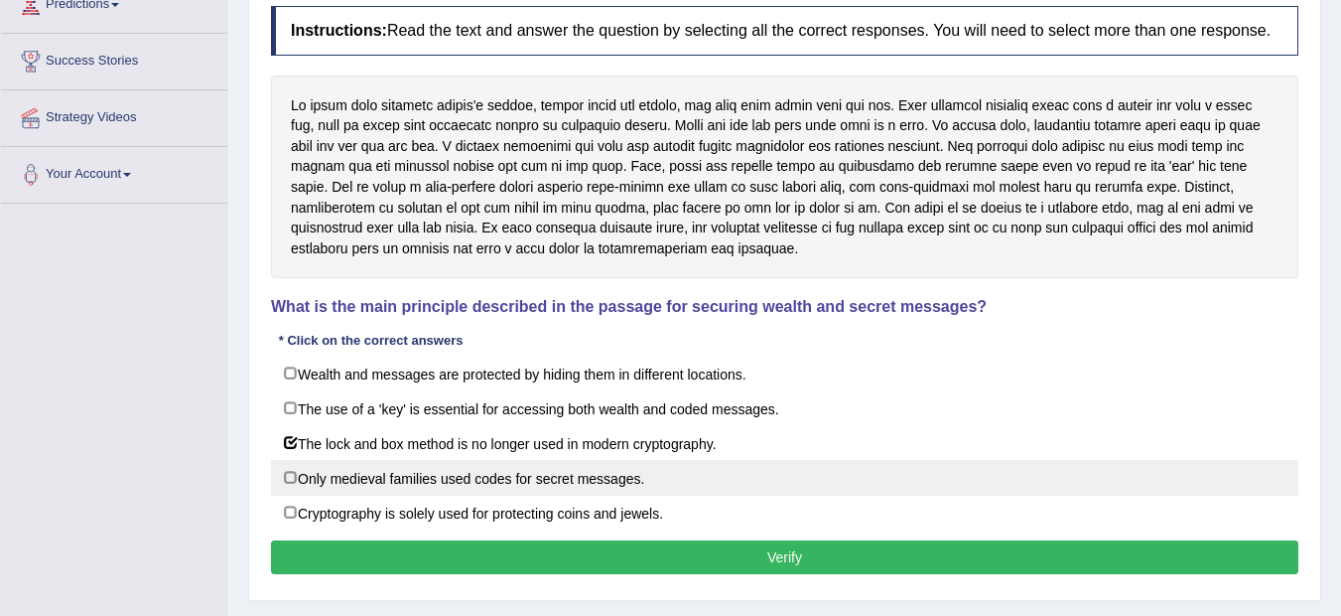
click at [675, 483] on label "Only medieval families used codes for secret messages." at bounding box center [785, 478] width 1028 height 36
checkbox input "true"
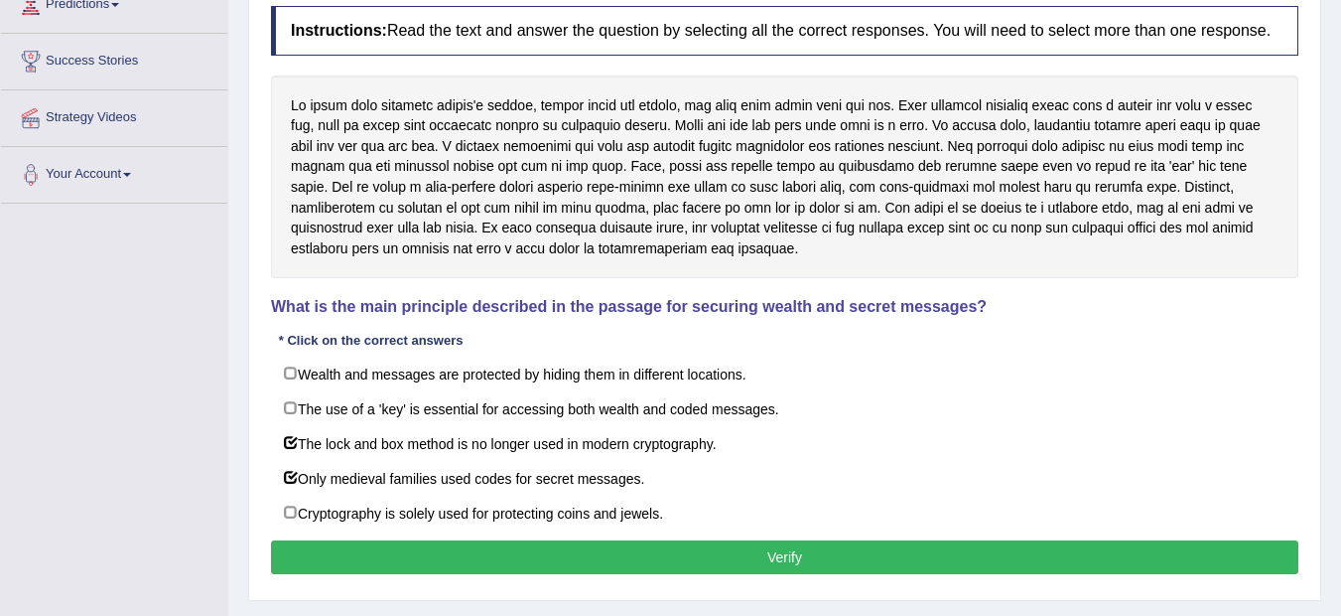
click at [777, 556] on button "Verify" at bounding box center [785, 557] width 1028 height 34
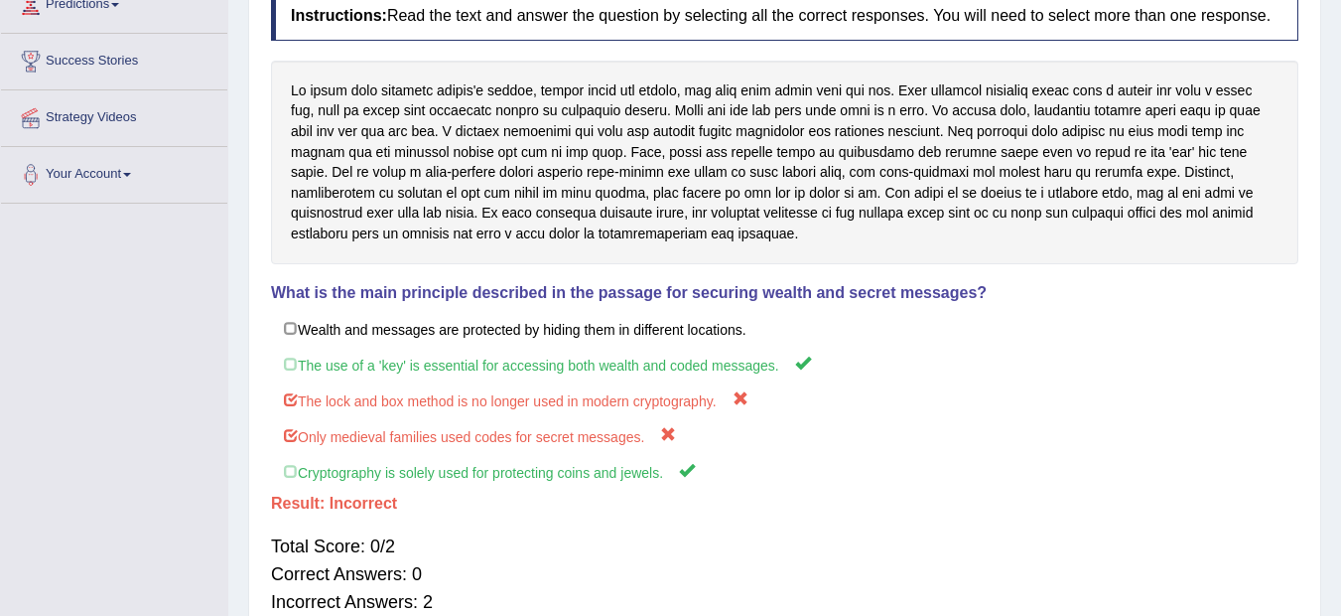
click at [1336, 7] on div "Home Practice Reading: Choose Multiple Answers Cryptography You have already gi…" at bounding box center [784, 205] width 1113 height 993
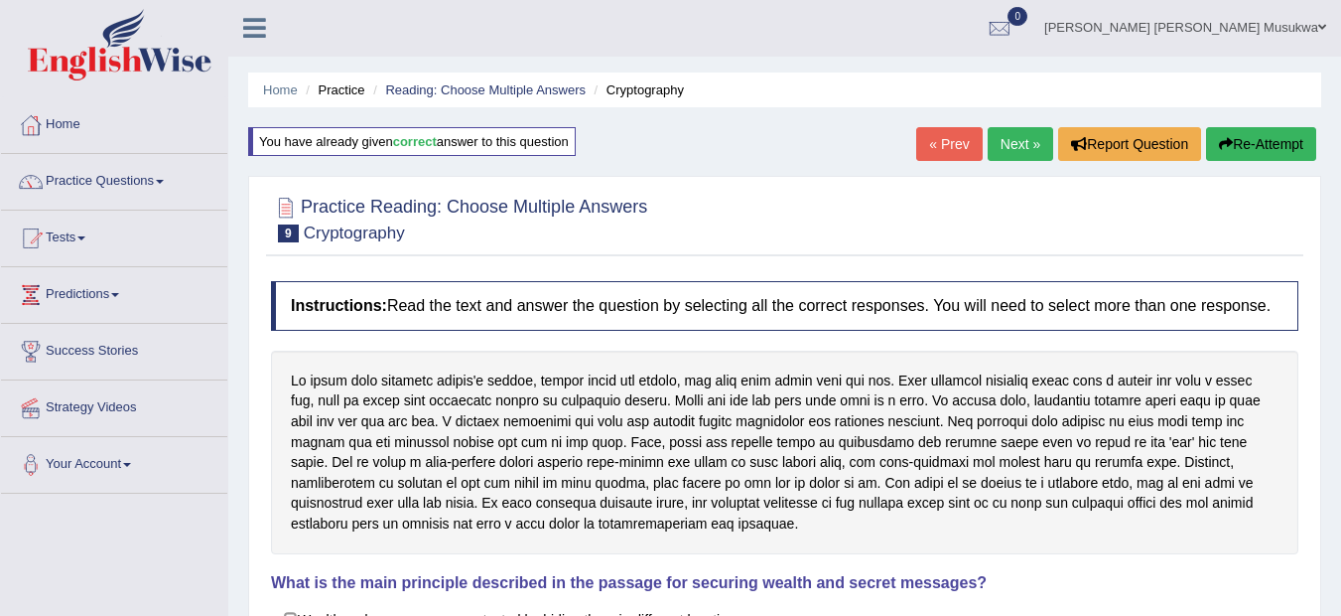
scroll to position [0, 0]
click at [1254, 135] on button "Re-Attempt" at bounding box center [1261, 145] width 110 height 34
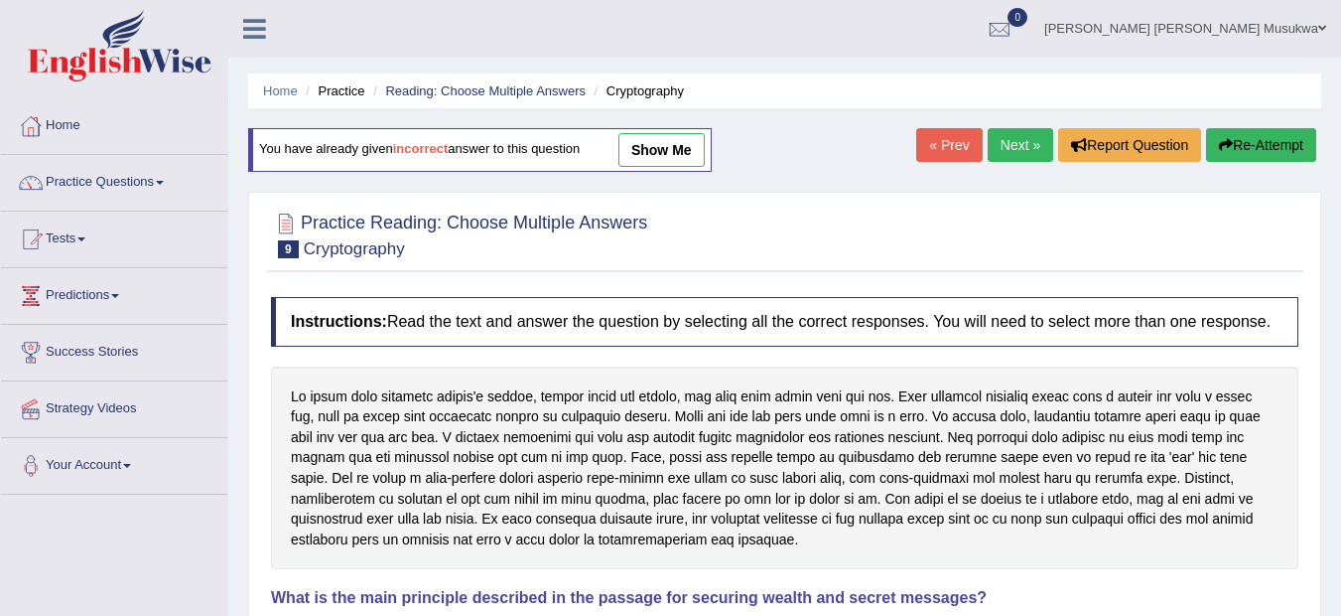
click at [1254, 135] on button "Re-Attempt" at bounding box center [1261, 145] width 110 height 34
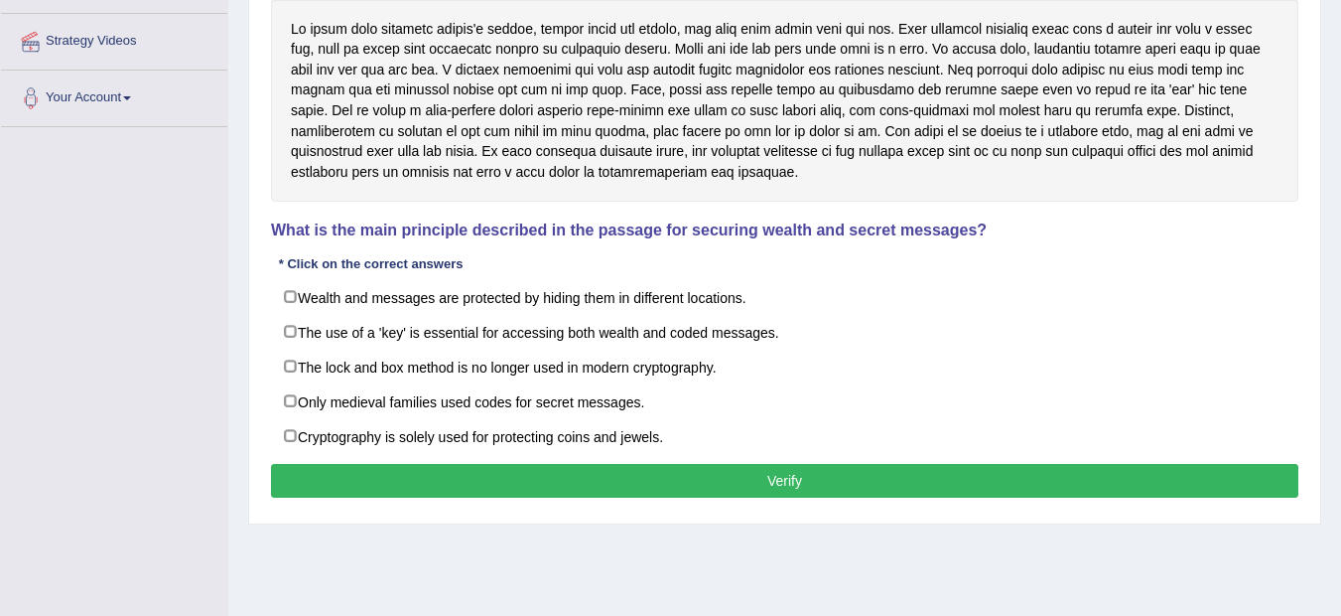
scroll to position [397, 0]
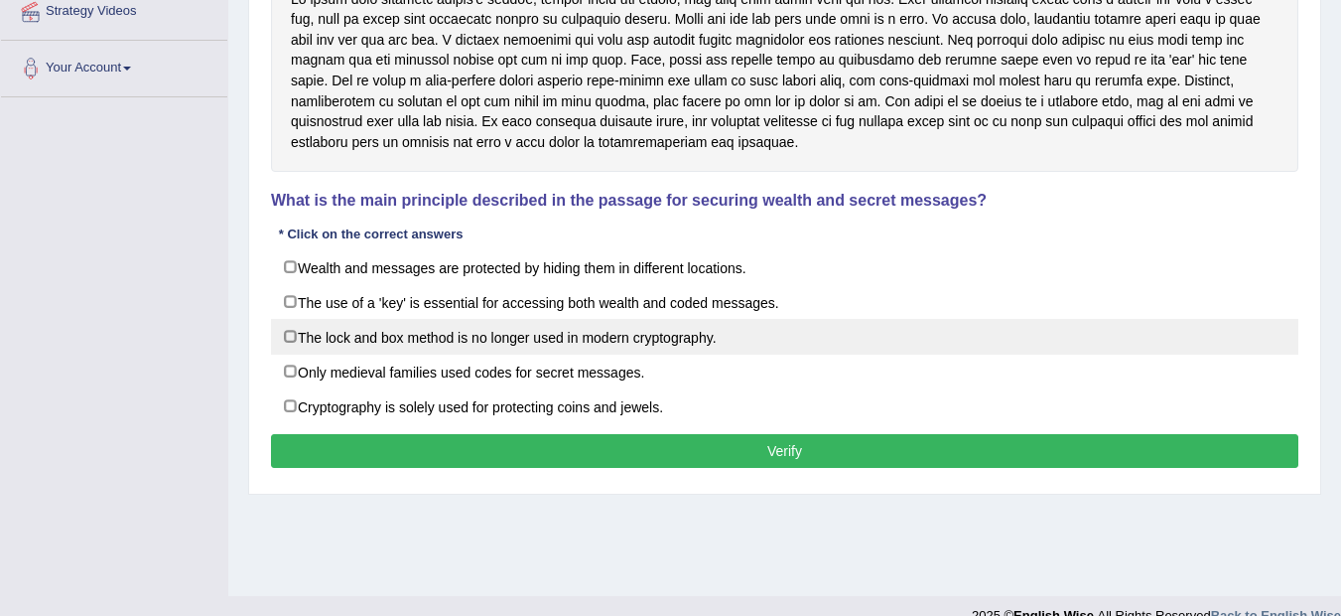
click at [701, 332] on label "The lock and box method is no longer used in modern cryptography." at bounding box center [785, 337] width 1028 height 36
checkbox input "true"
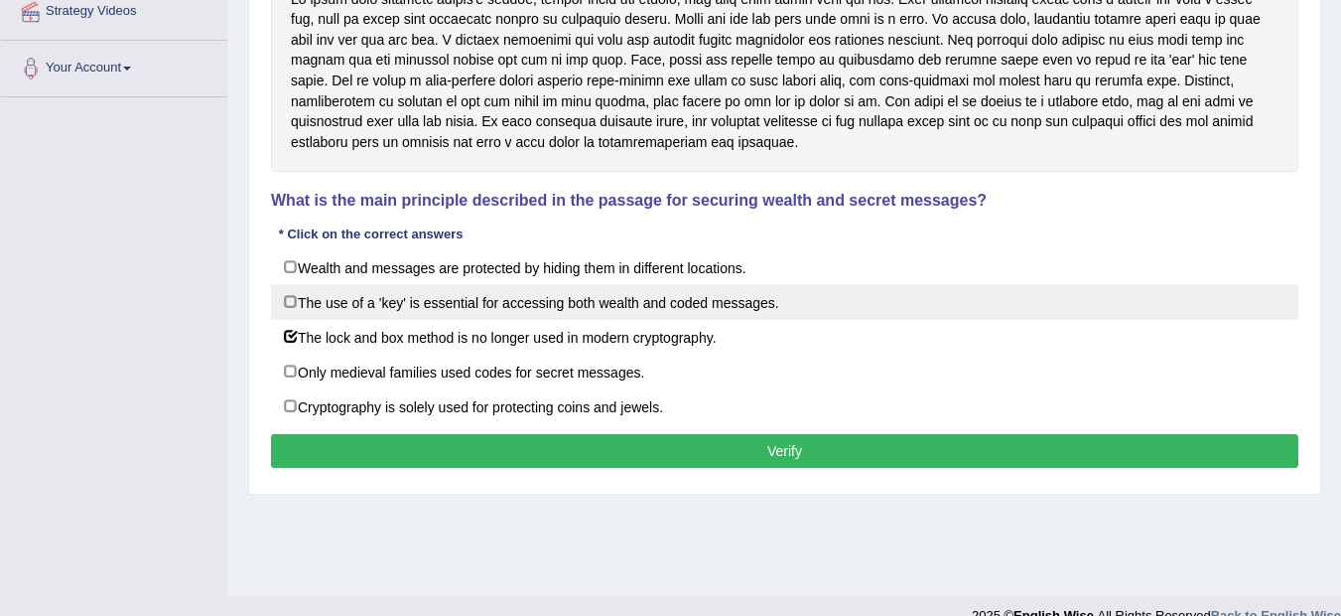
click at [725, 310] on label "The use of a 'key' is essential for accessing both wealth and coded messages." at bounding box center [785, 302] width 1028 height 36
checkbox input "true"
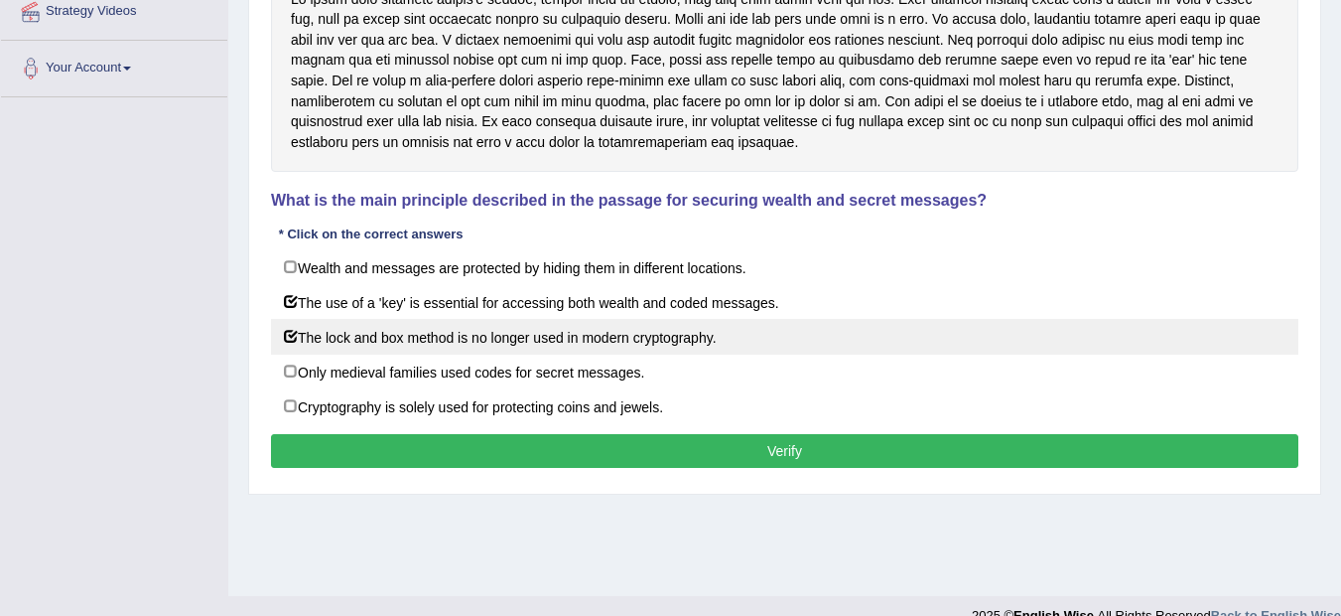
click at [704, 342] on label "The lock and box method is no longer used in modern cryptography." at bounding box center [785, 337] width 1028 height 36
checkbox input "false"
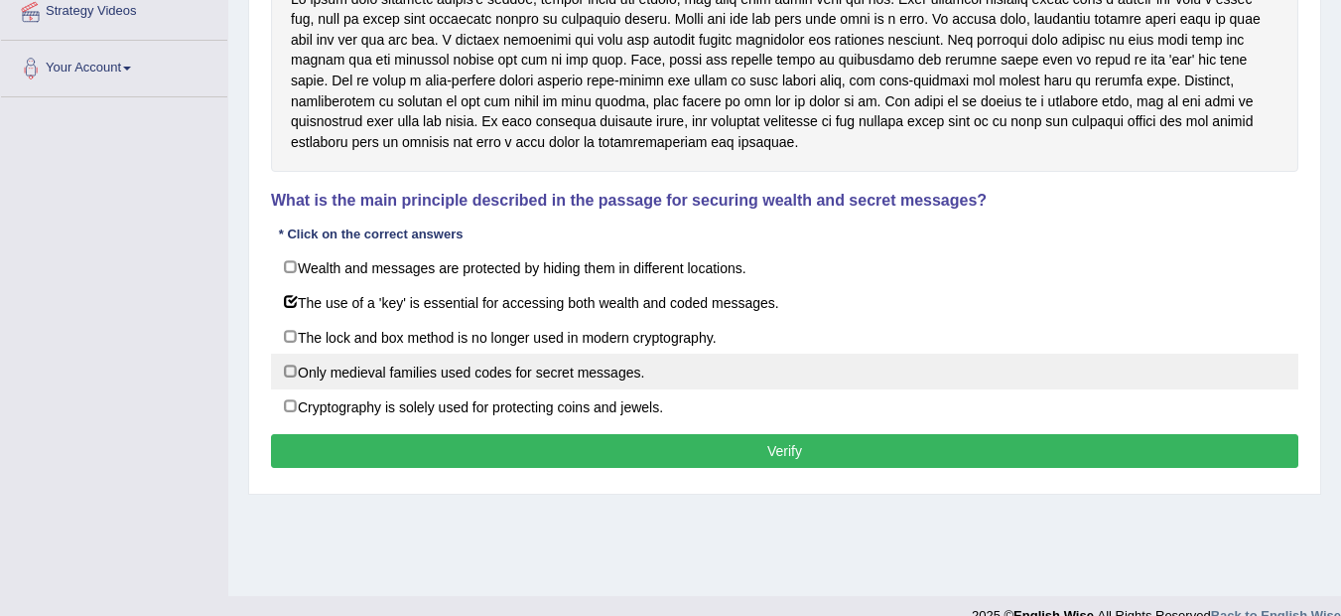
click at [705, 369] on label "Only medieval families used codes for secret messages." at bounding box center [785, 371] width 1028 height 36
checkbox input "true"
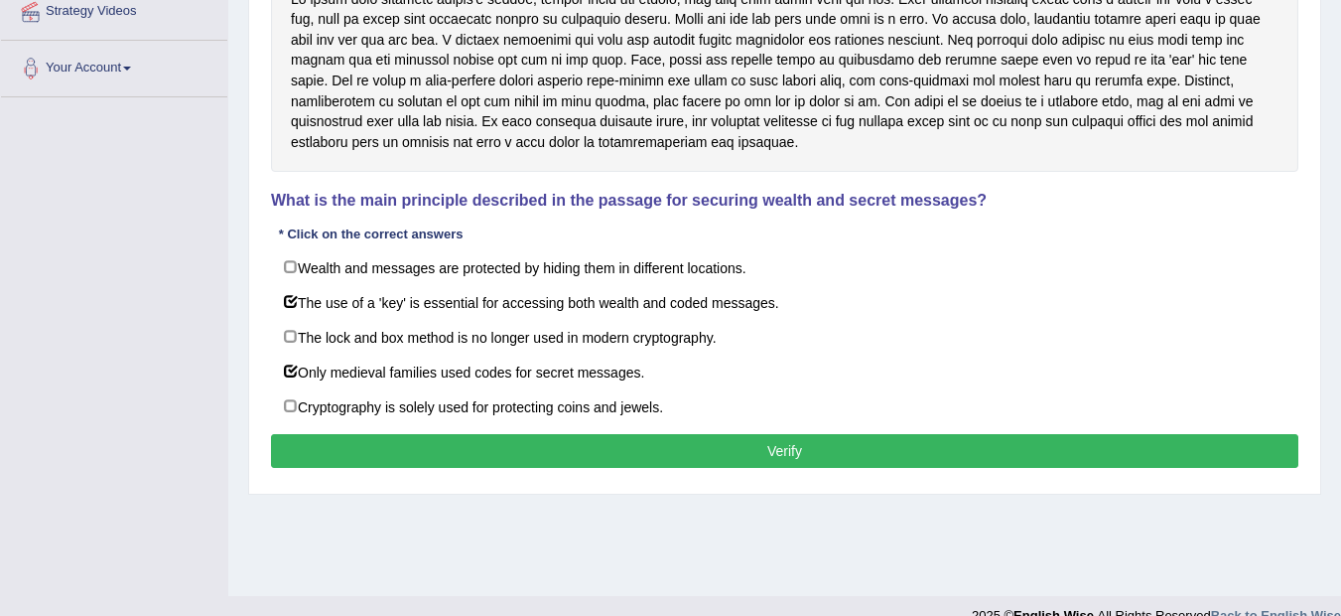
click at [786, 454] on button "Verify" at bounding box center [785, 451] width 1028 height 34
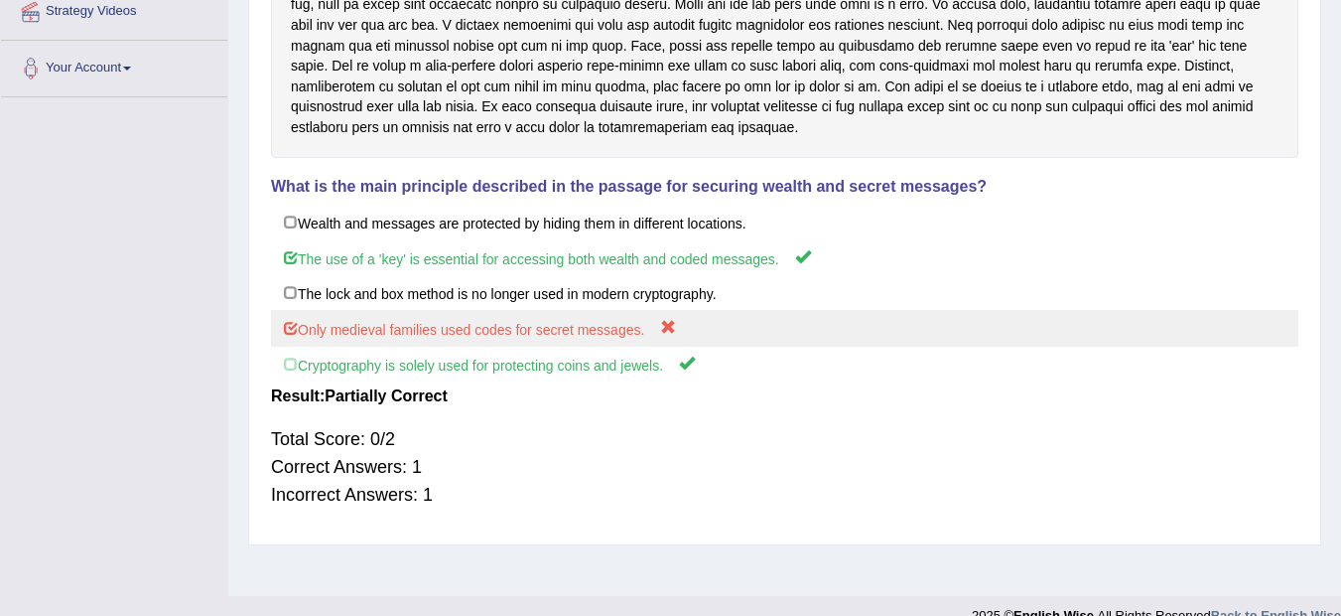
click at [677, 324] on label "Only medieval families used codes for secret messages." at bounding box center [785, 328] width 1028 height 37
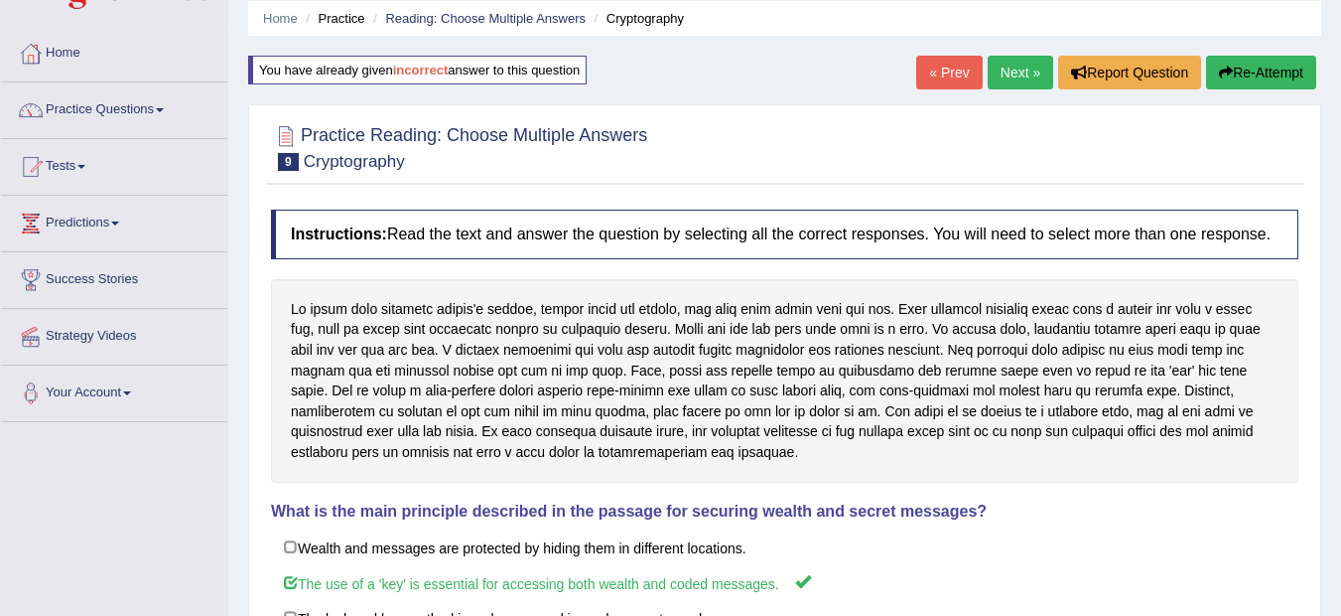
scroll to position [40, 0]
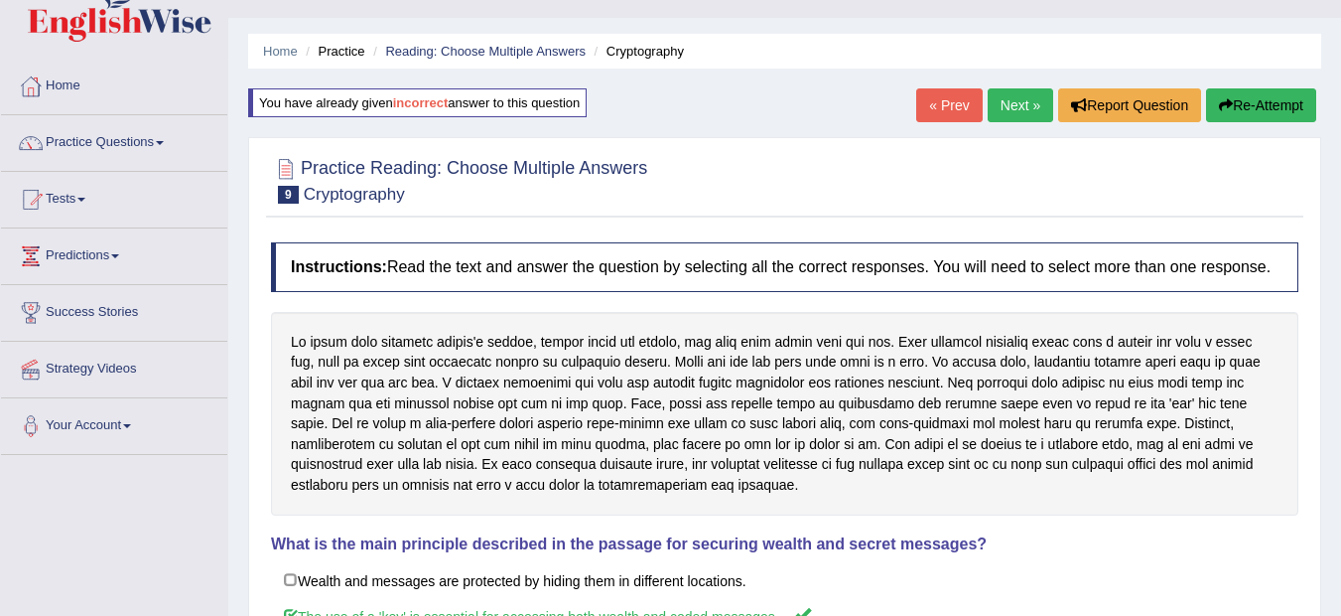
click at [1268, 100] on button "Re-Attempt" at bounding box center [1261, 105] width 110 height 34
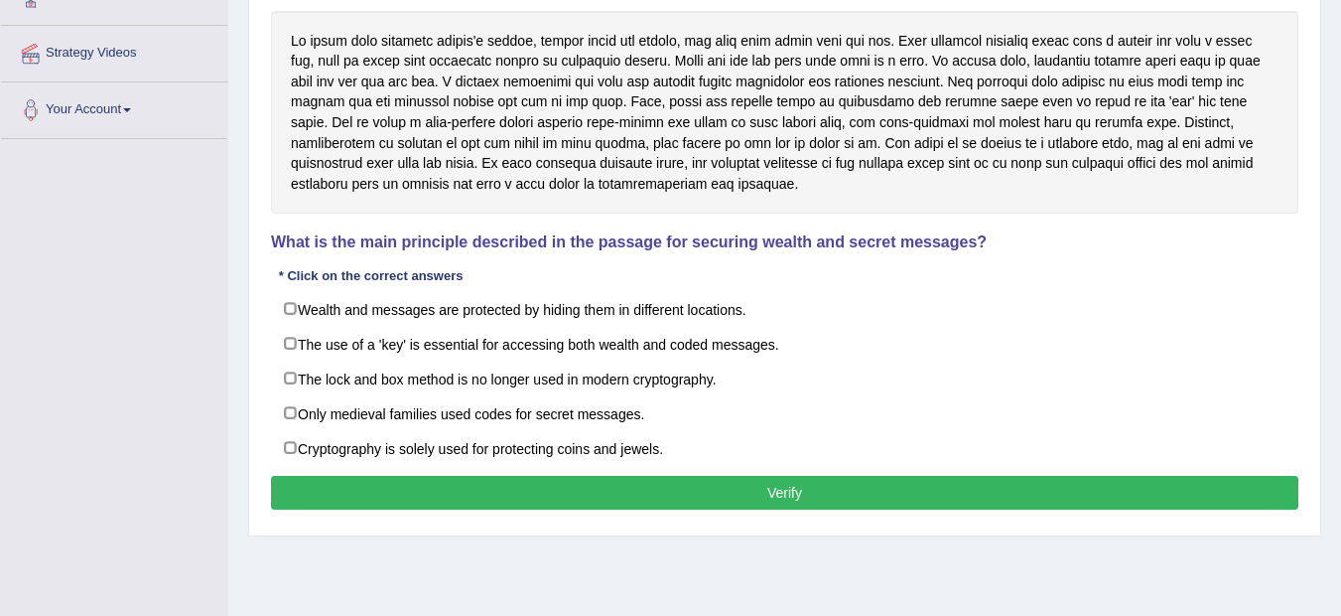
scroll to position [357, 0]
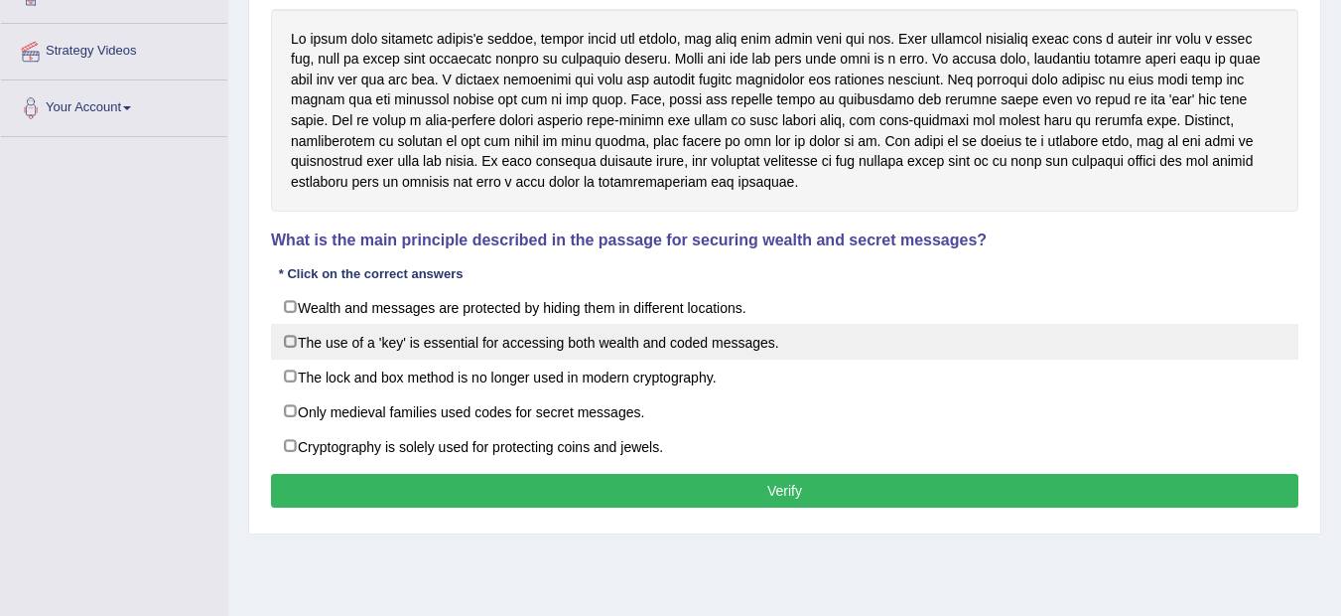
click at [691, 340] on label "The use of a 'key' is essential for accessing both wealth and coded messages." at bounding box center [785, 342] width 1028 height 36
checkbox input "true"
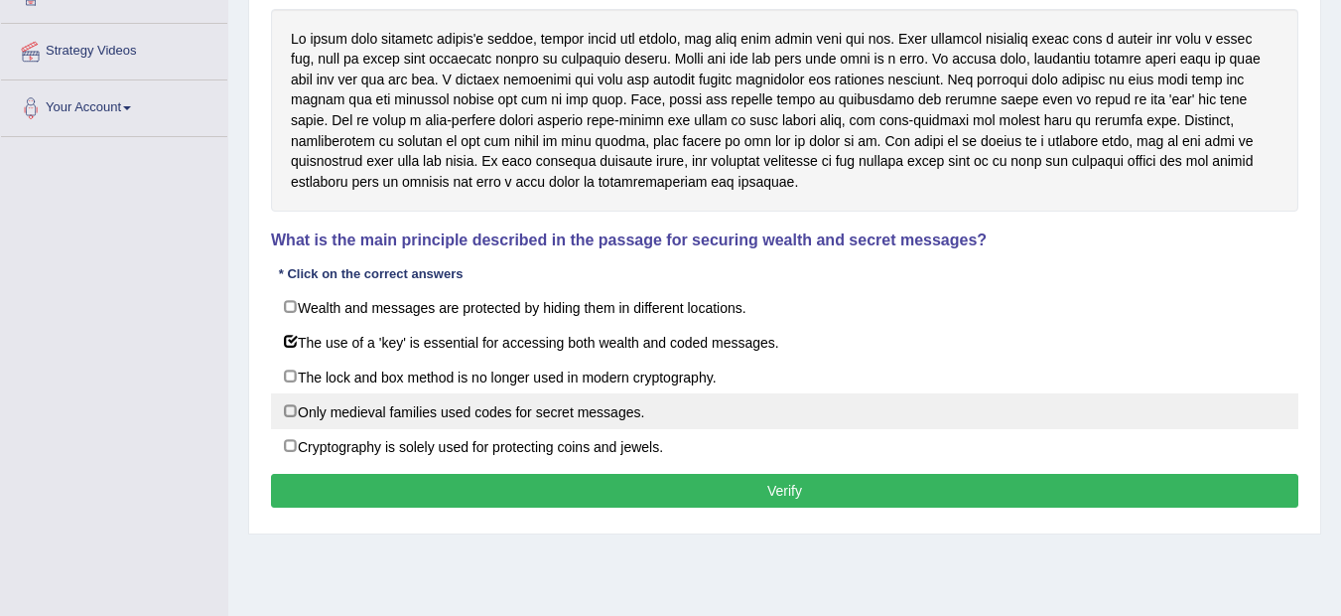
click at [646, 416] on label "Only medieval families used codes for secret messages." at bounding box center [785, 411] width 1028 height 36
checkbox input "true"
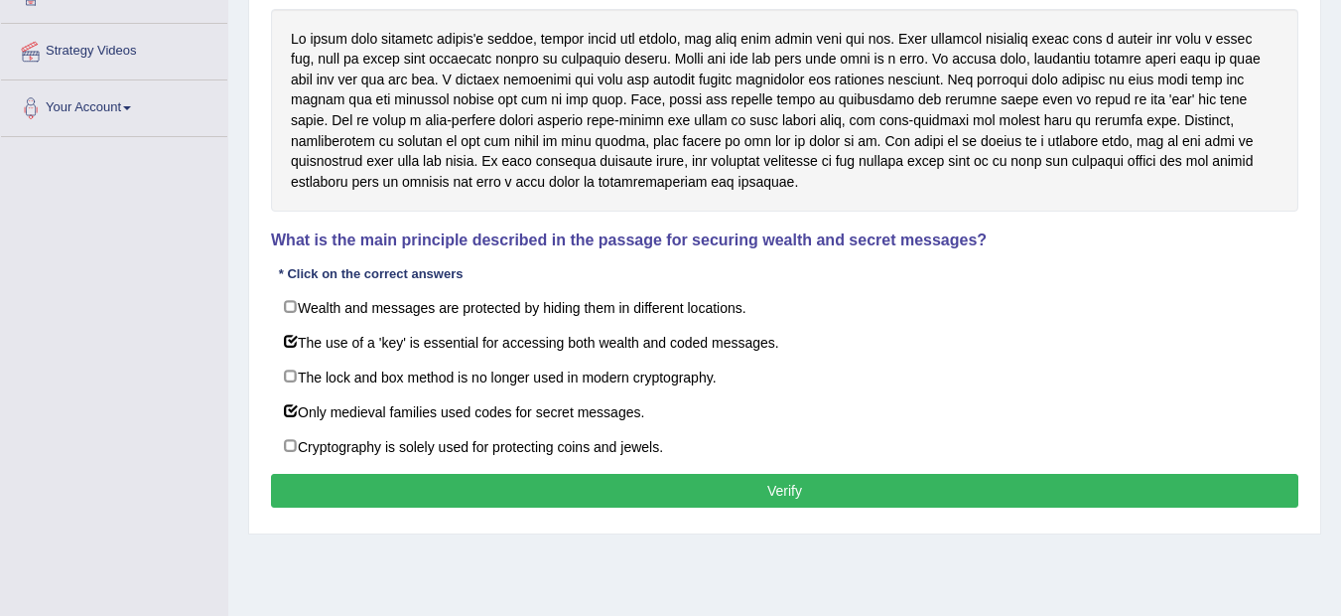
click at [763, 481] on button "Verify" at bounding box center [785, 491] width 1028 height 34
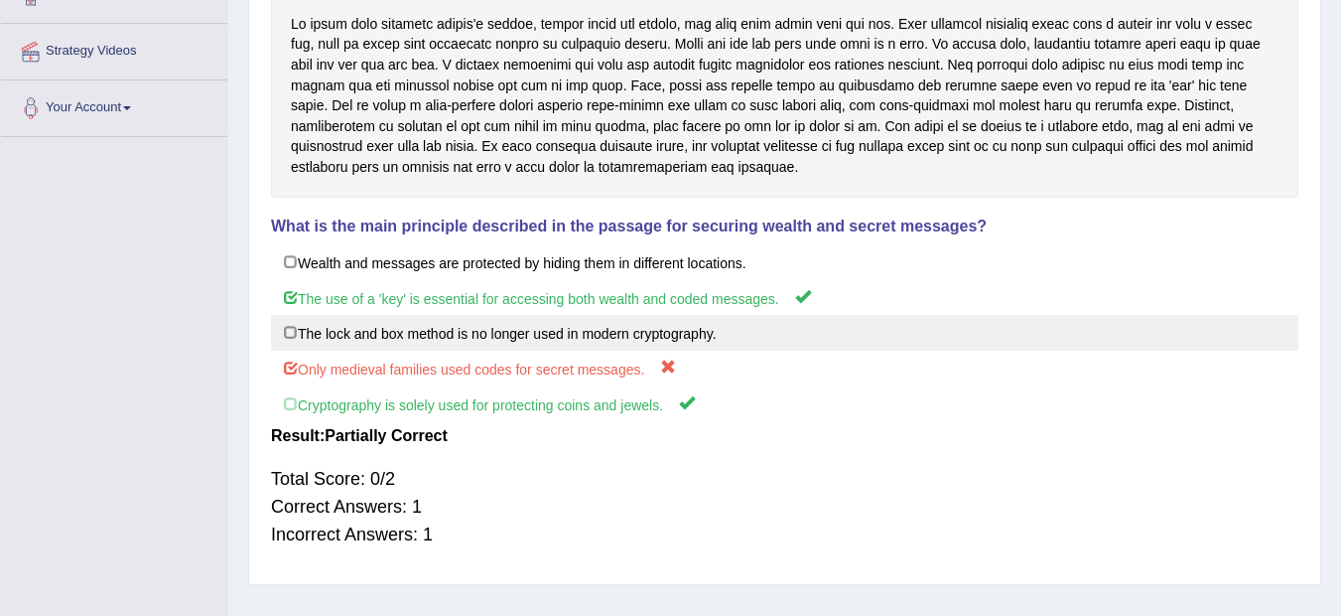
click at [599, 347] on label "The lock and box method is no longer used in modern cryptography." at bounding box center [785, 333] width 1028 height 36
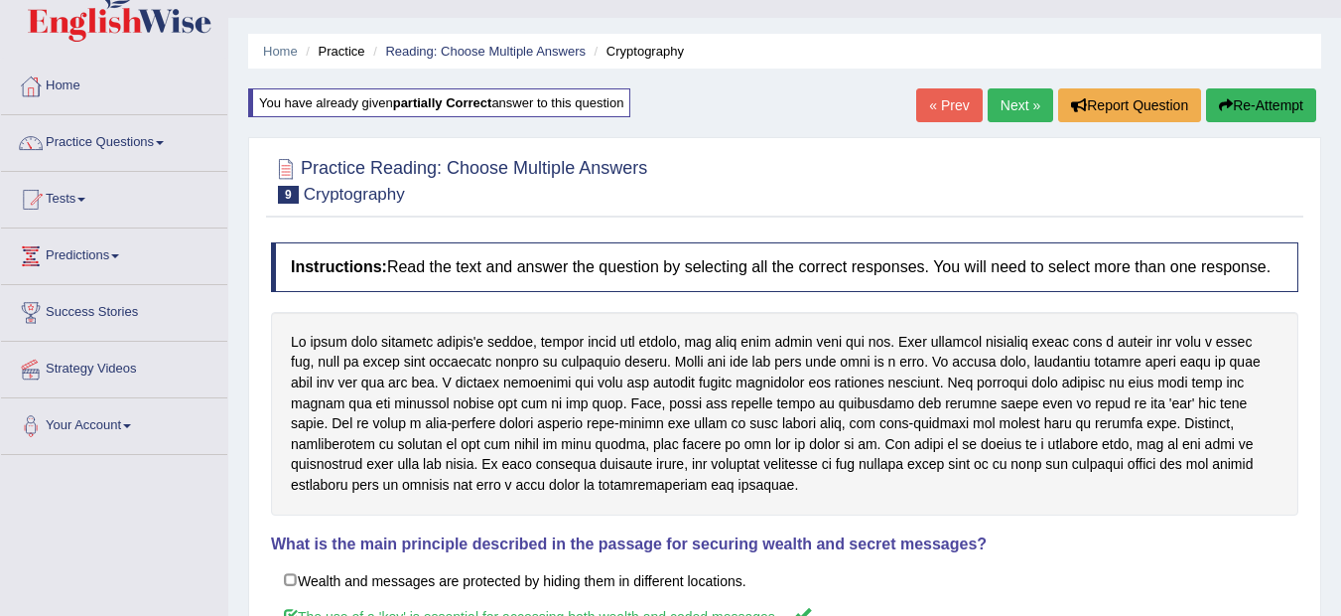
scroll to position [0, 0]
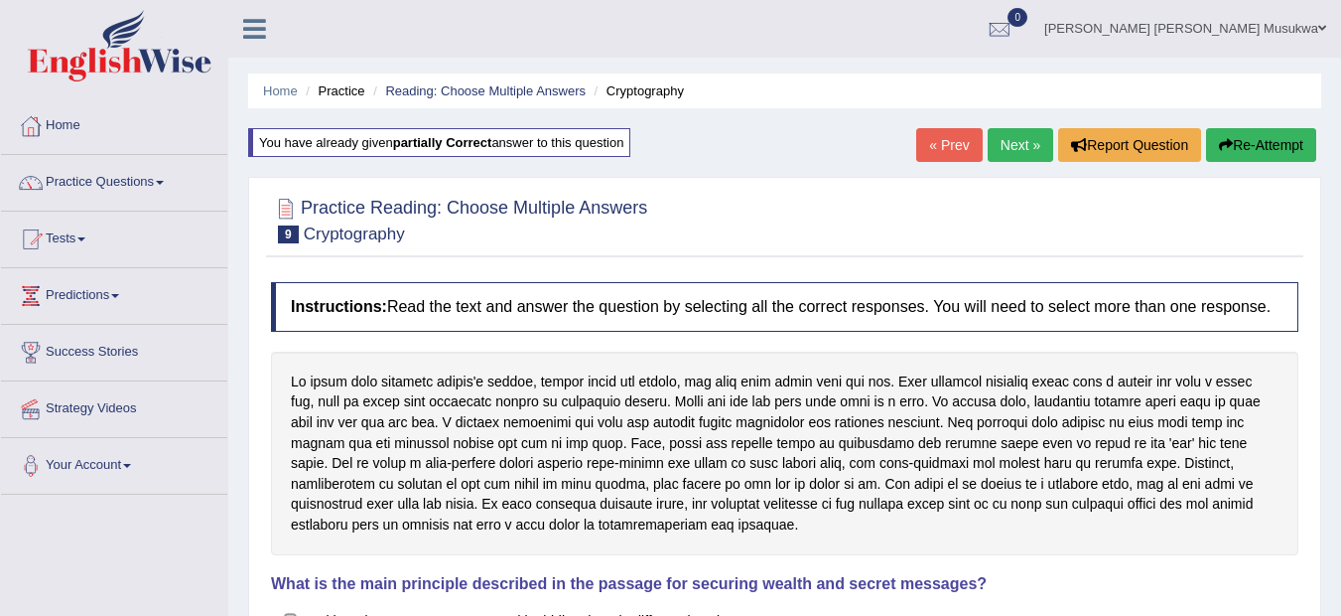
click at [1270, 137] on button "Re-Attempt" at bounding box center [1261, 145] width 110 height 34
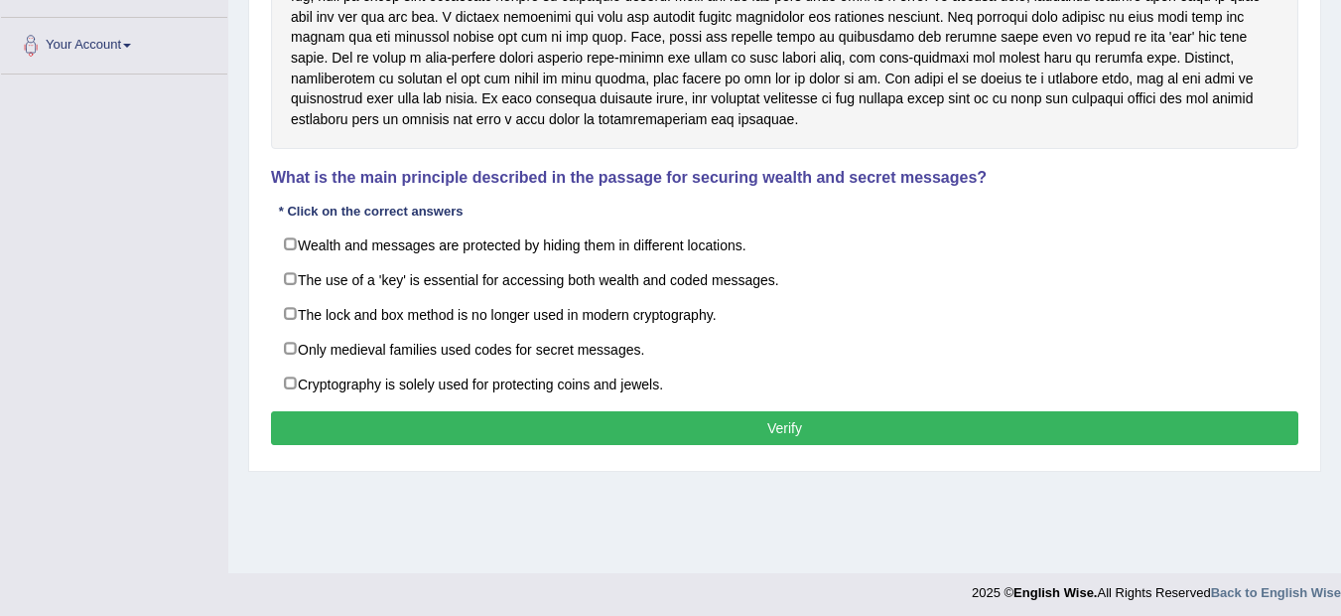
scroll to position [427, 0]
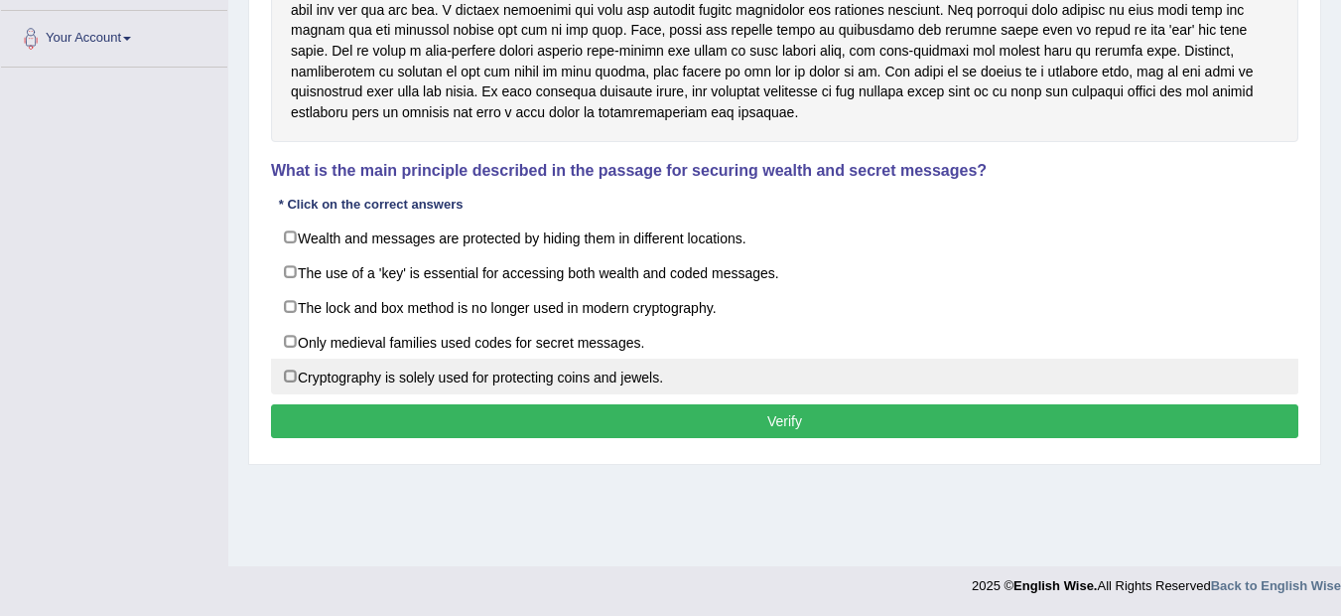
click at [586, 370] on label "Cryptography is solely used for protecting coins and jewels." at bounding box center [785, 376] width 1028 height 36
checkbox input "true"
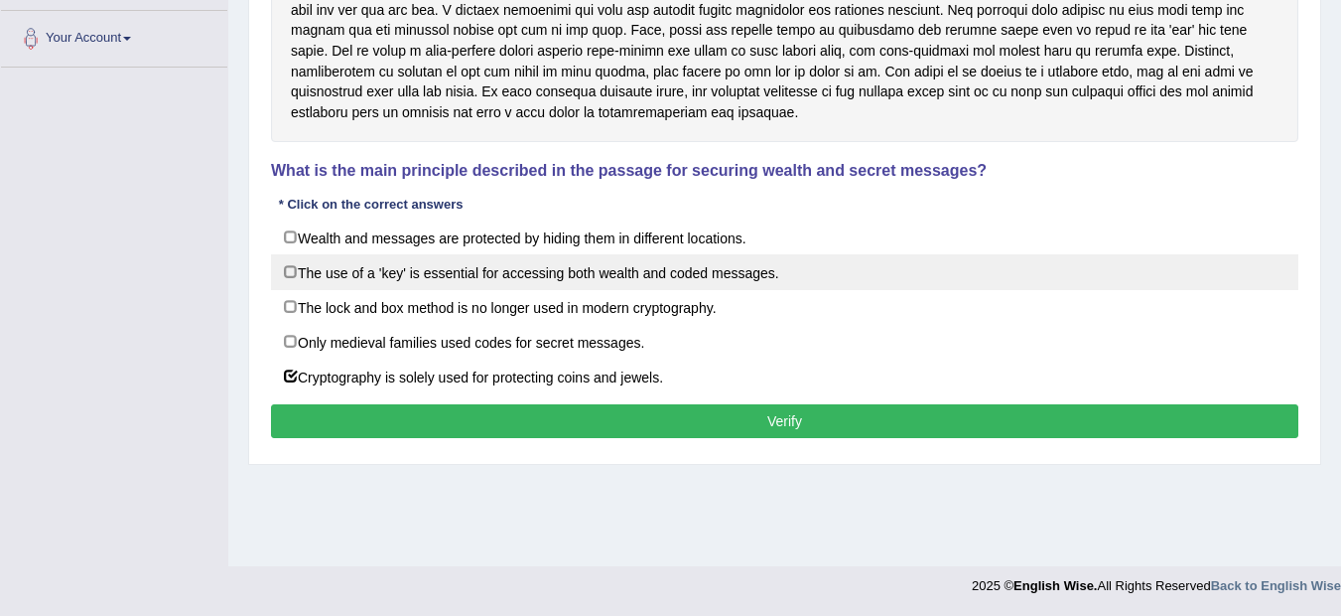
click at [568, 278] on label "The use of a 'key' is essential for accessing both wealth and coded messages." at bounding box center [785, 272] width 1028 height 36
checkbox input "true"
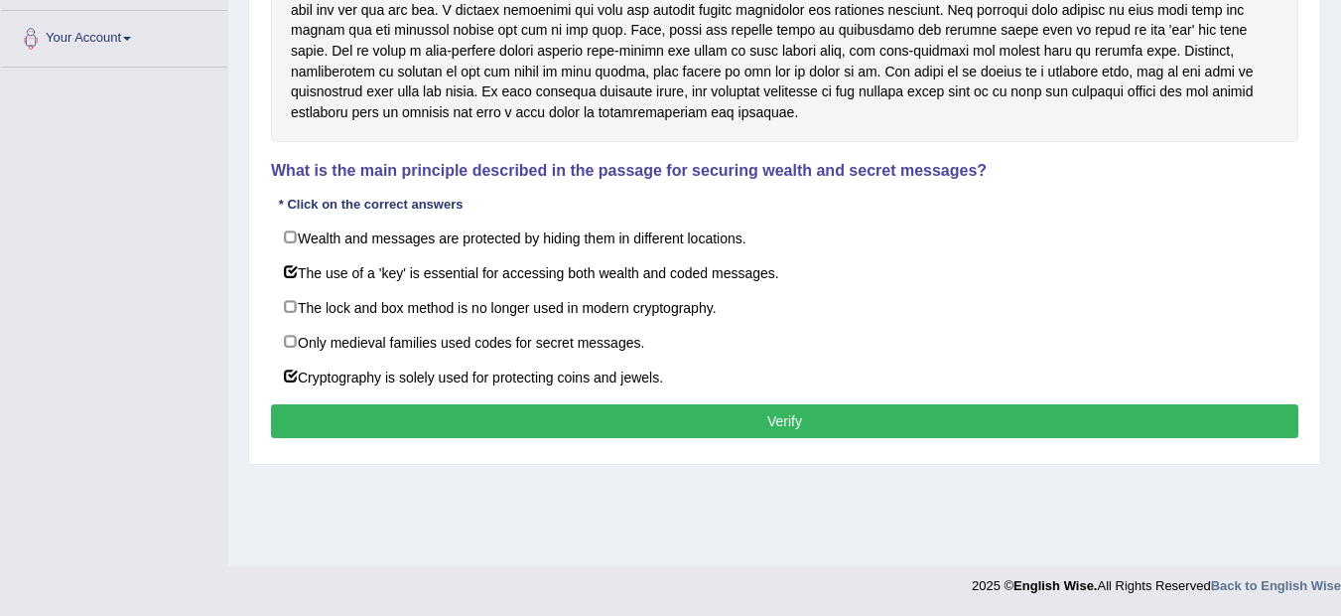
click at [786, 411] on button "Verify" at bounding box center [785, 421] width 1028 height 34
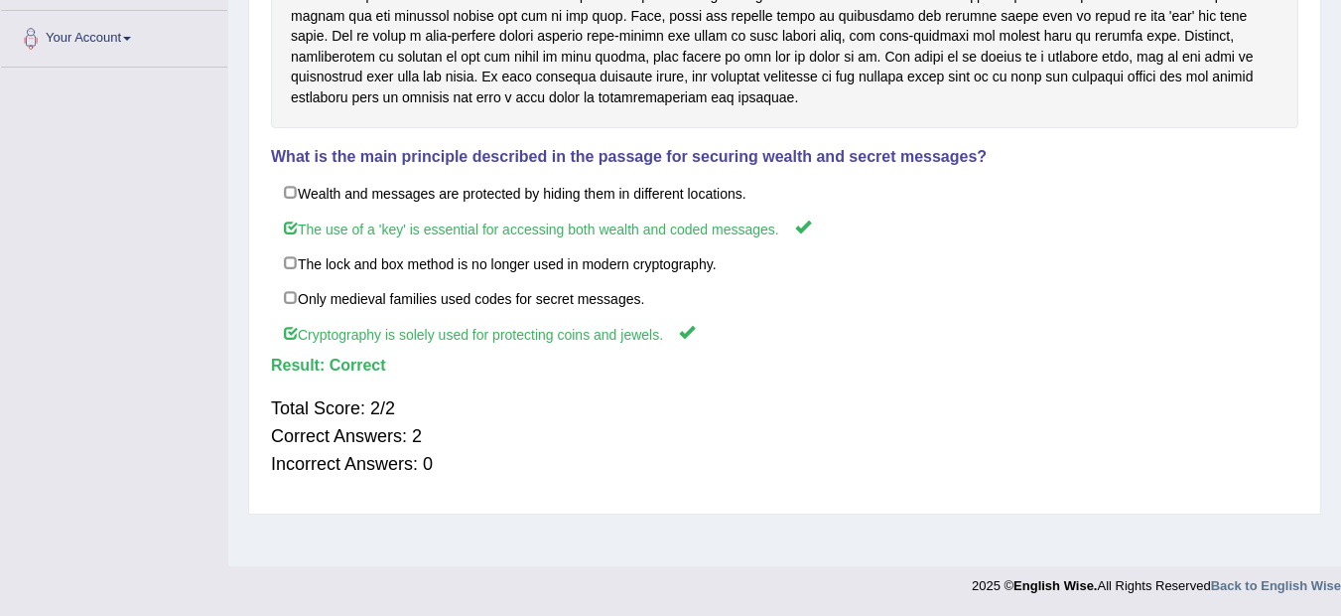
drag, startPoint x: 978, startPoint y: 260, endPoint x: 1111, endPoint y: 147, distance: 174.7
click at [1111, 147] on div "Instructions: Read the text and answer the question by selecting all the correc…" at bounding box center [785, 174] width 1038 height 658
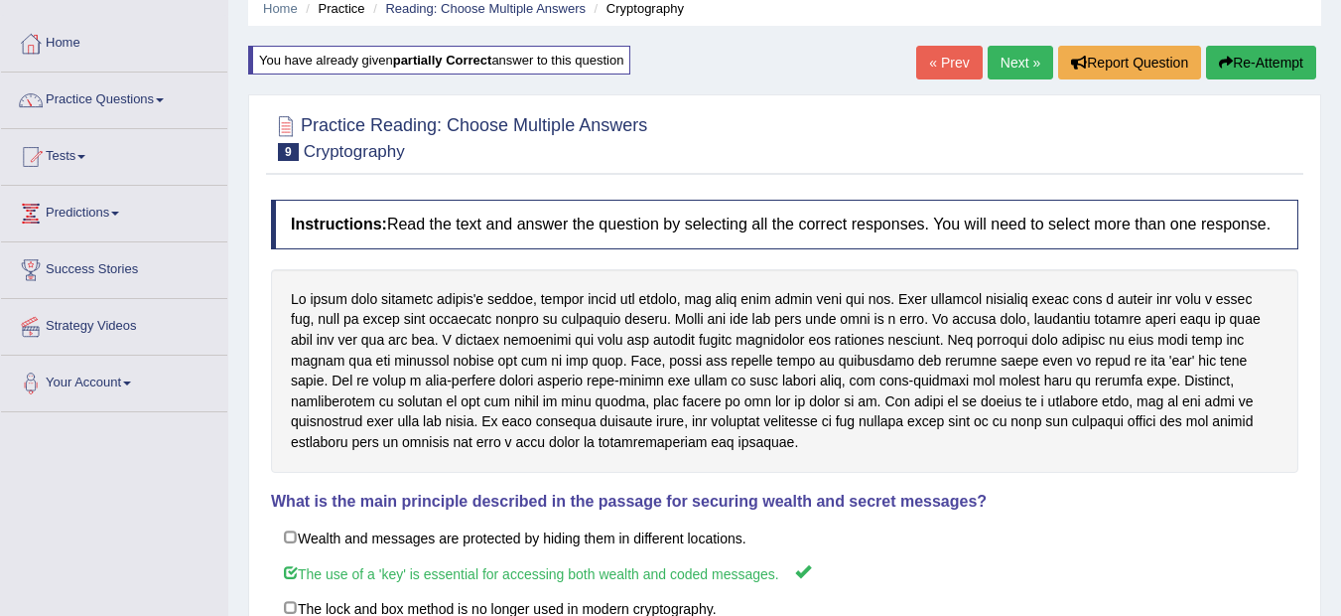
scroll to position [30, 0]
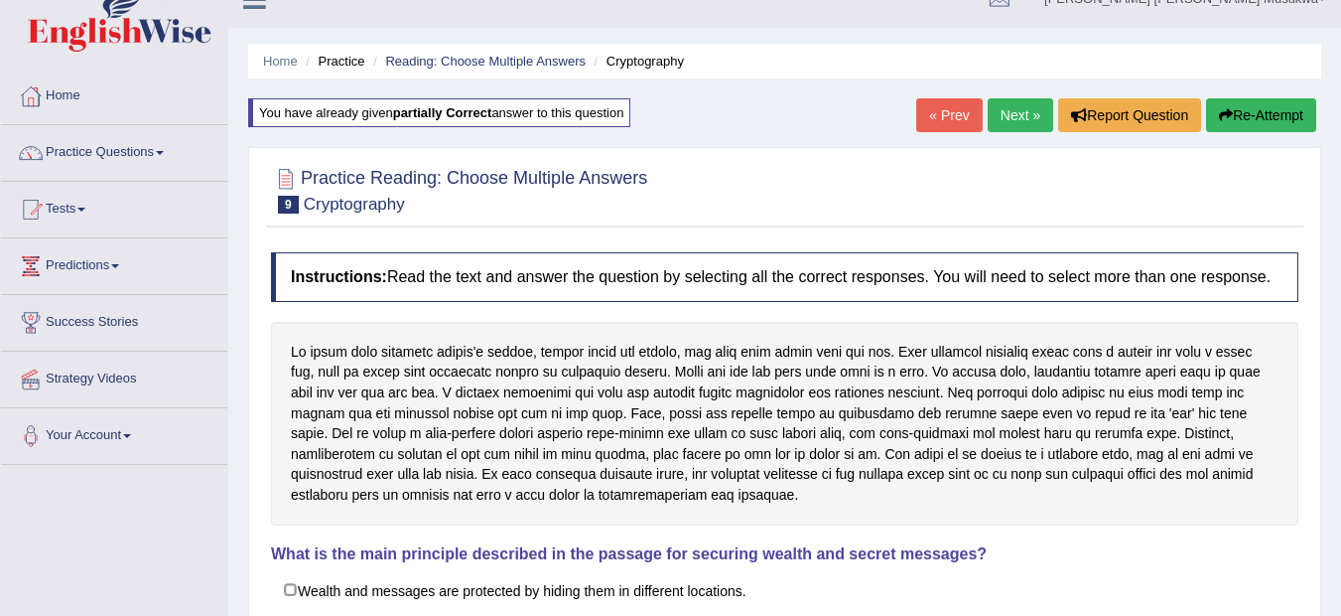
click at [993, 121] on link "Next »" at bounding box center [1021, 115] width 66 height 34
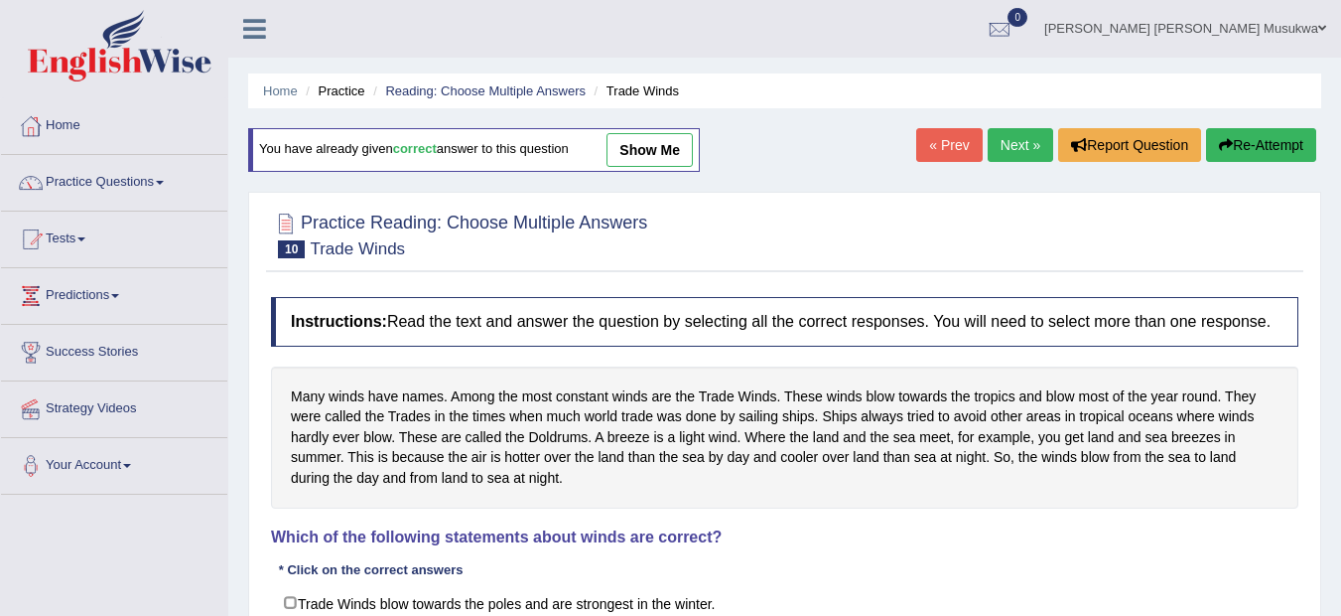
click at [975, 549] on div "Instructions: Read the text and answer the question by selecting all the correc…" at bounding box center [785, 553] width 1038 height 532
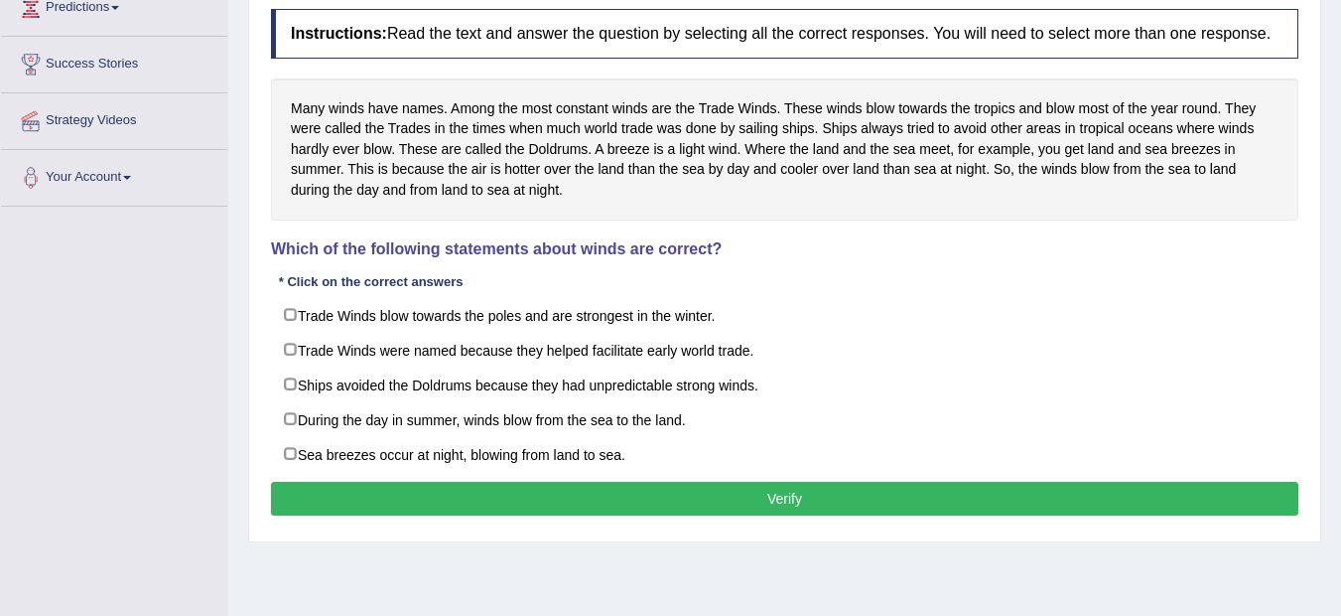
scroll to position [318, 0]
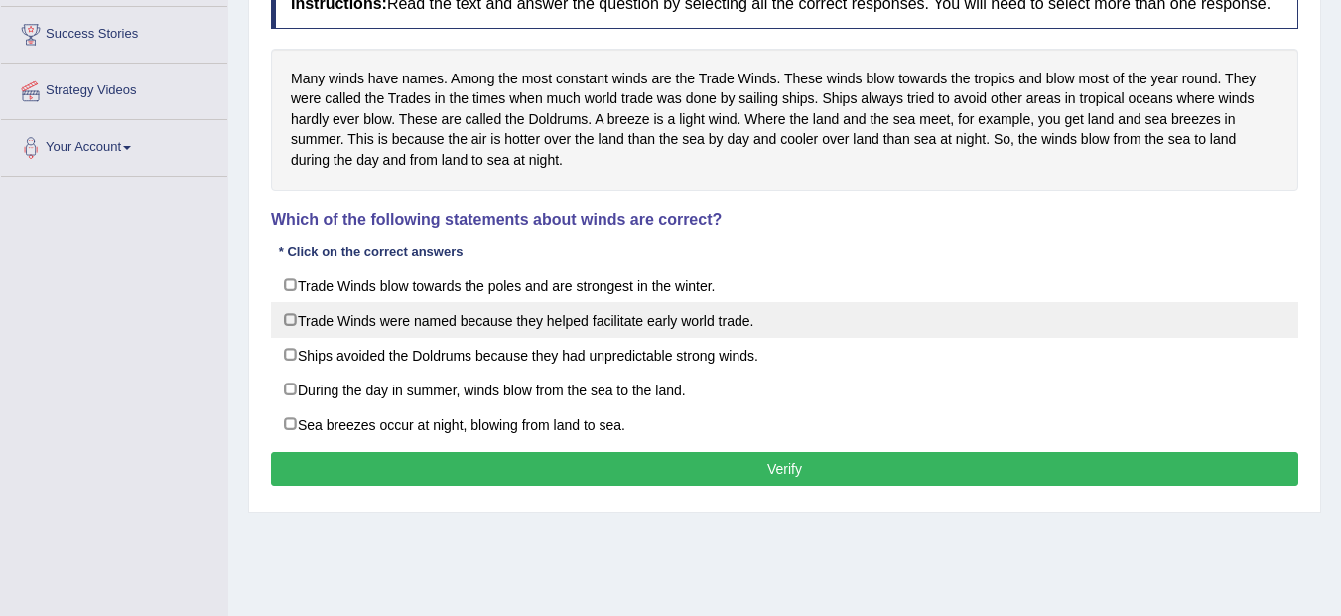
click at [455, 312] on label "Trade Winds were named because they helped facilitate early world trade." at bounding box center [785, 320] width 1028 height 36
checkbox input "true"
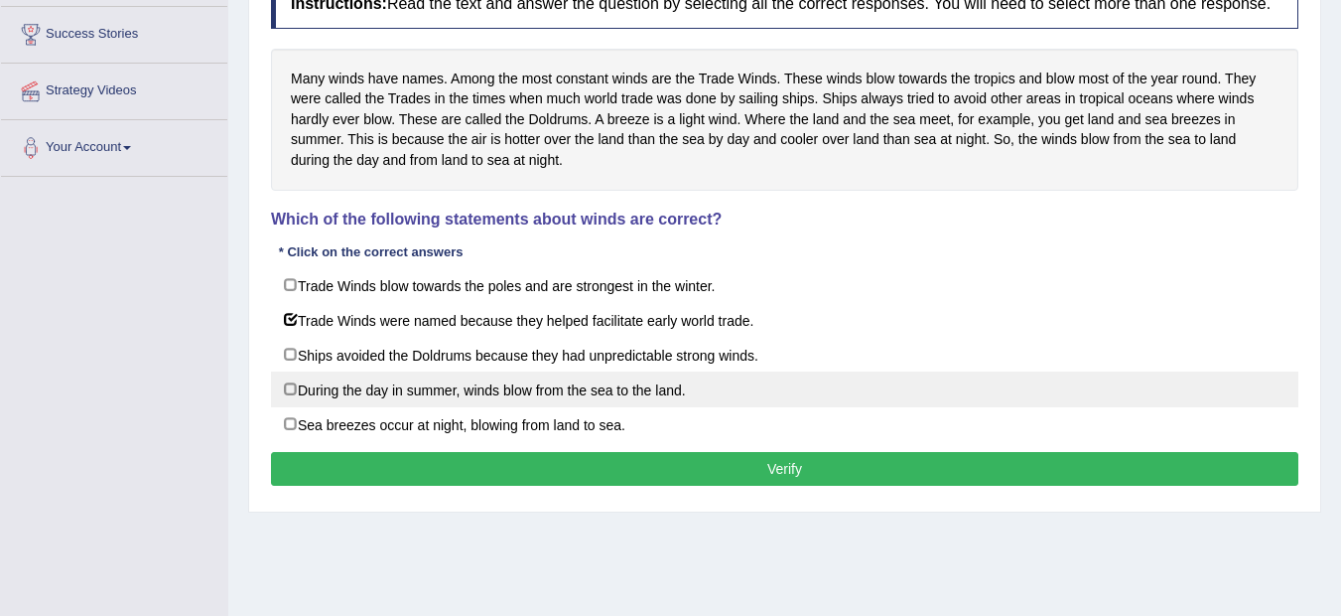
click at [534, 382] on label "During the day in summer, winds blow from the sea to the land." at bounding box center [785, 389] width 1028 height 36
checkbox input "true"
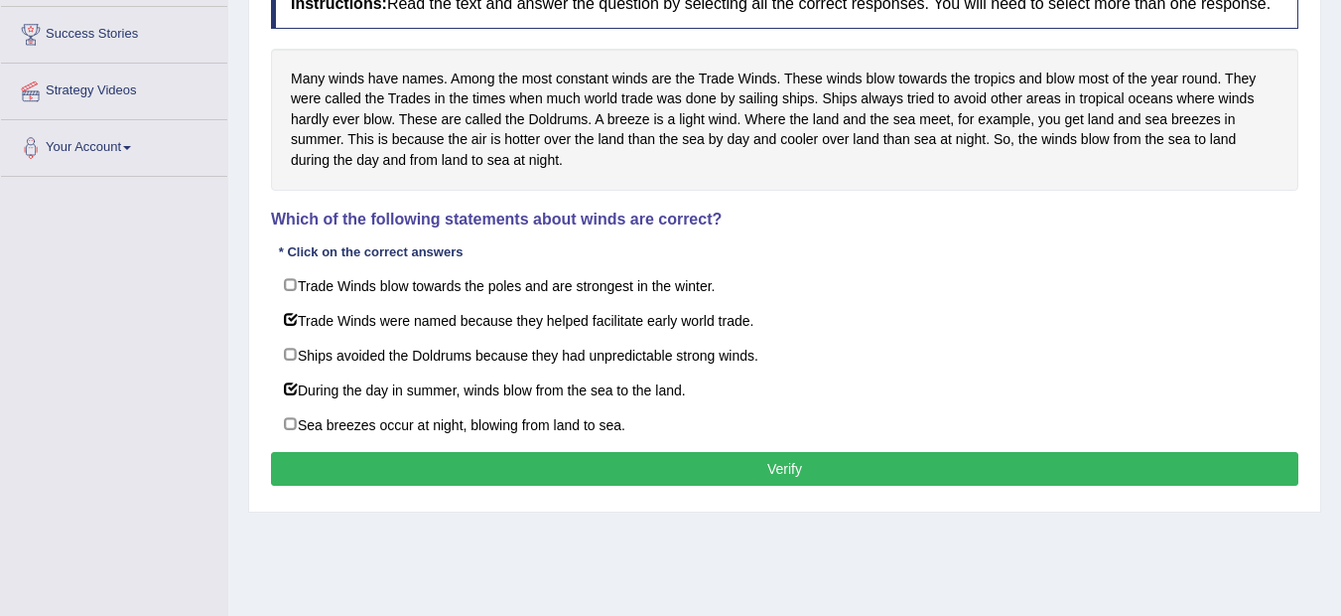
click at [759, 456] on button "Verify" at bounding box center [785, 469] width 1028 height 34
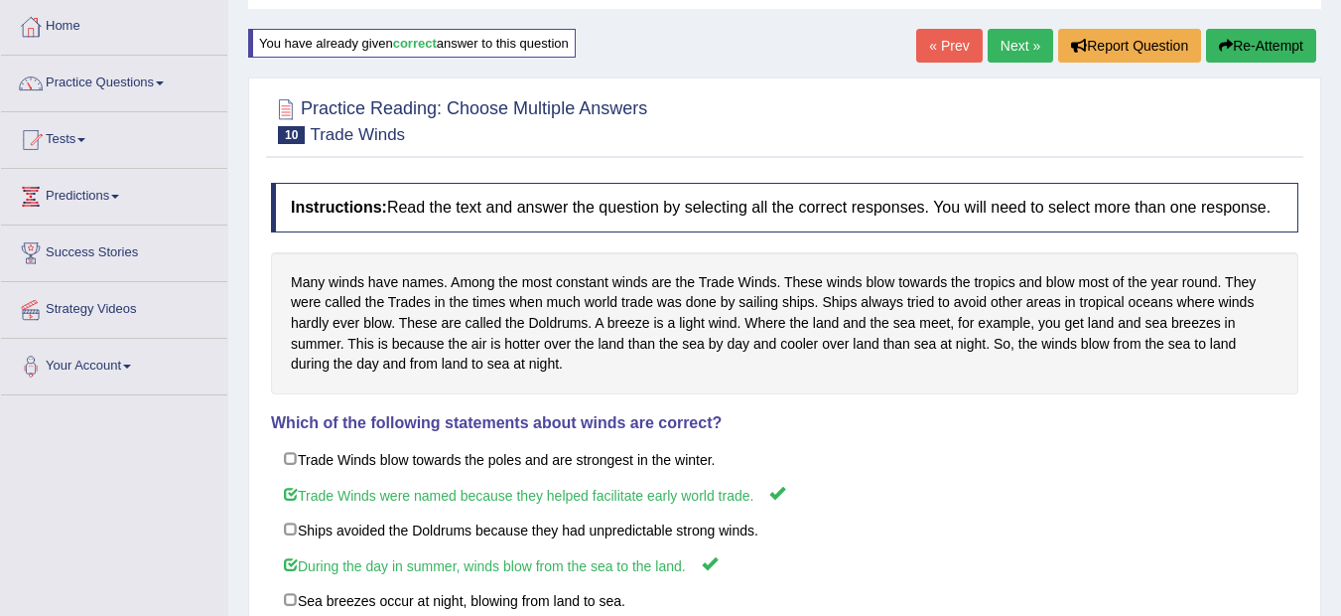
scroll to position [79, 0]
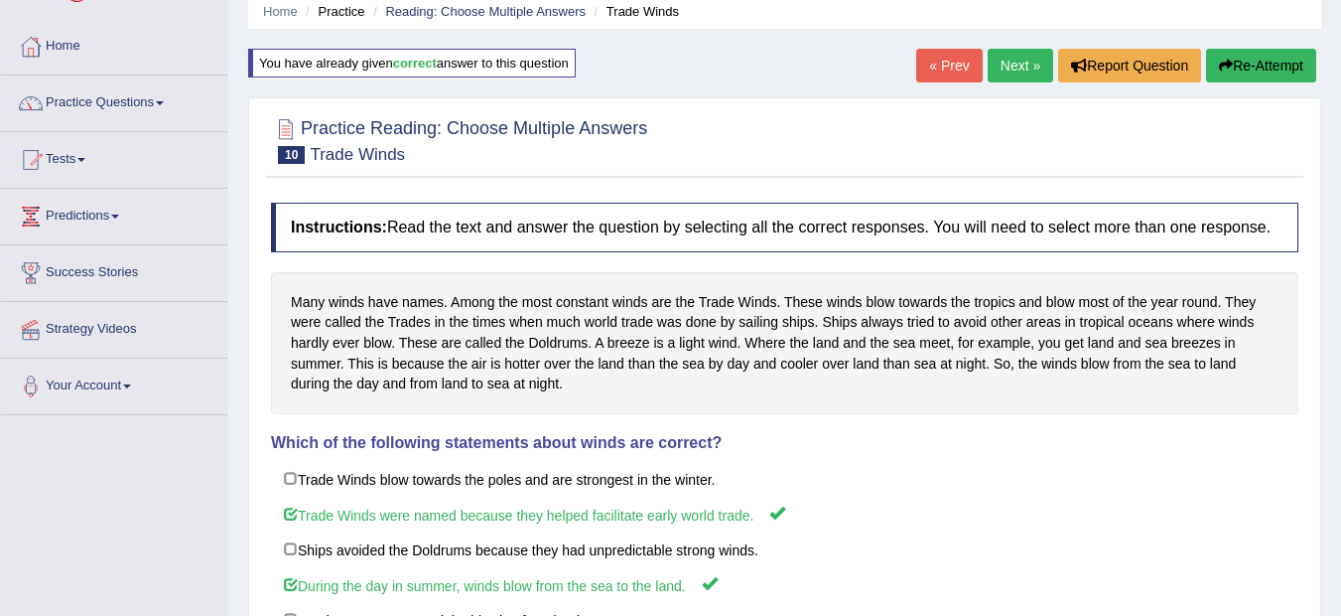
click at [1014, 54] on link "Next »" at bounding box center [1021, 66] width 66 height 34
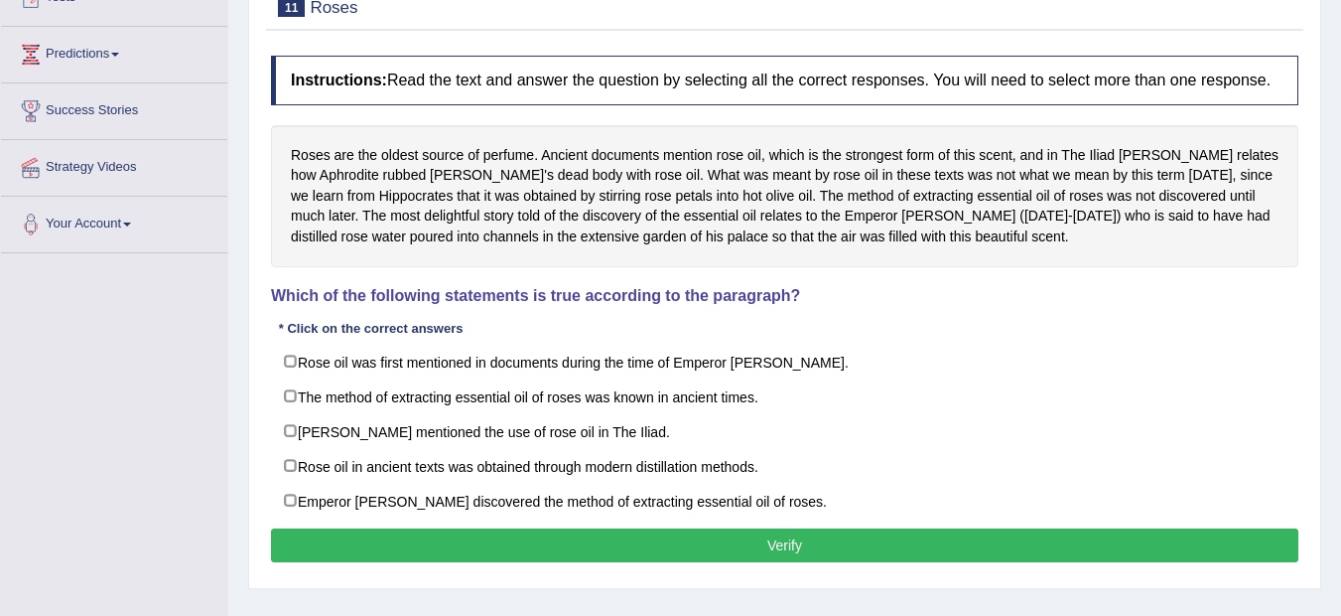
scroll to position [278, 0]
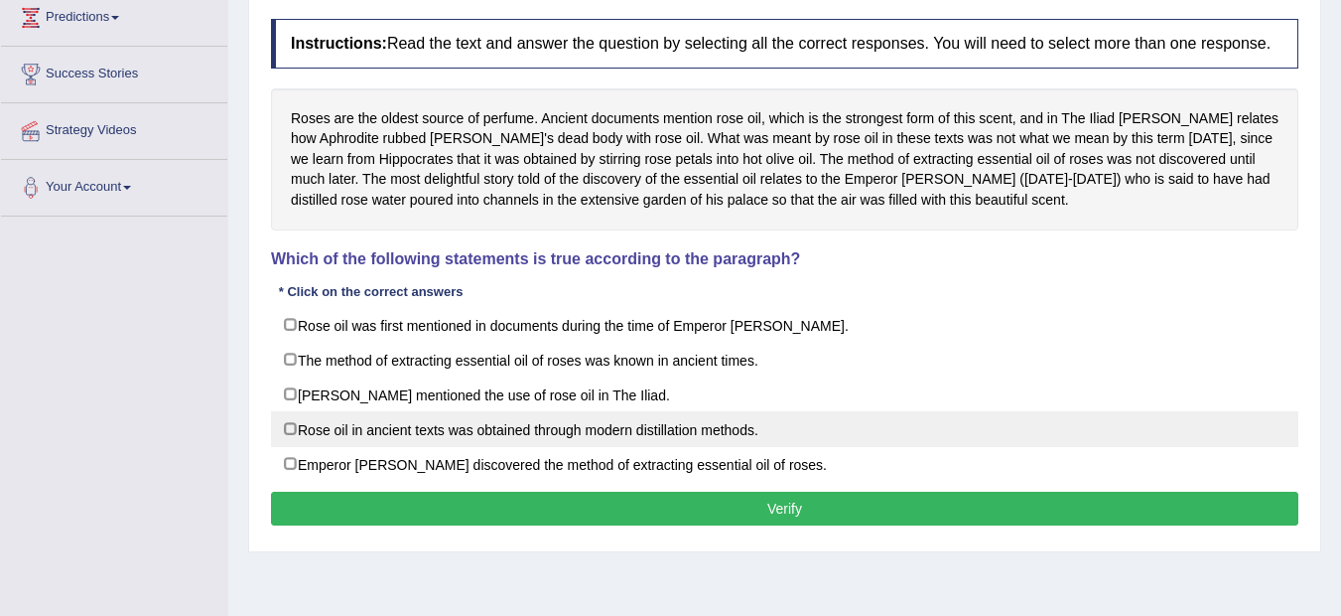
click at [826, 433] on label "Rose oil in ancient texts was obtained through modern distillation methods." at bounding box center [785, 429] width 1028 height 36
checkbox input "true"
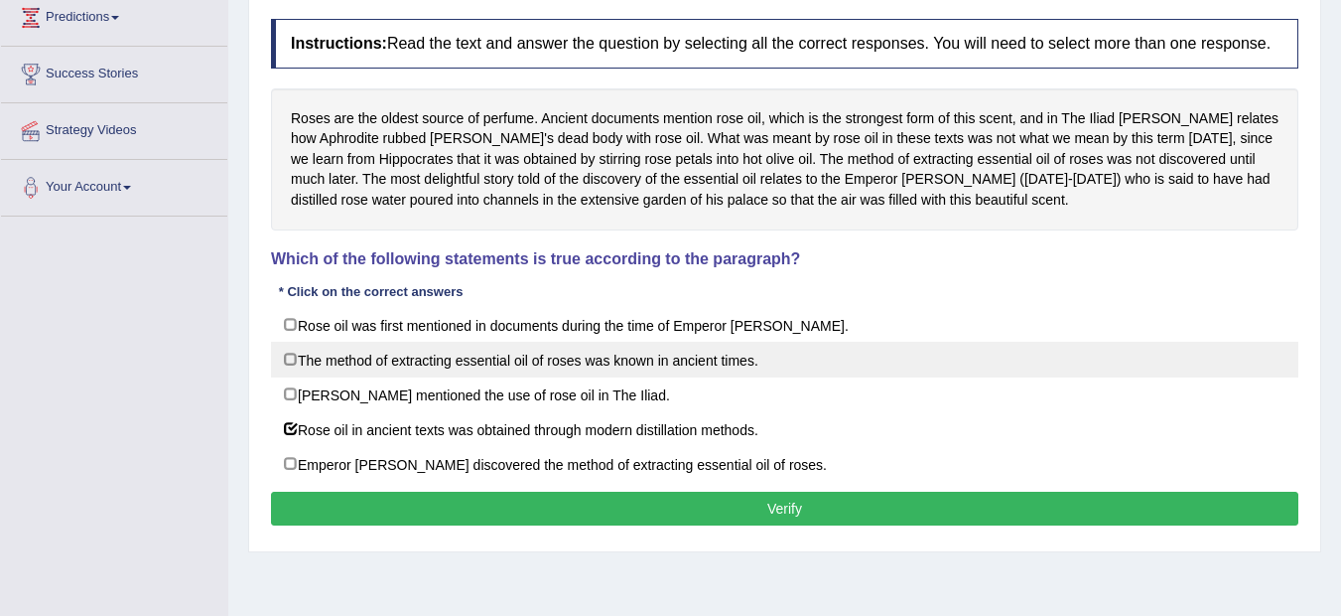
click at [746, 368] on label "The method of extracting essential oil of roses was known in ancient times." at bounding box center [785, 360] width 1028 height 36
checkbox input "true"
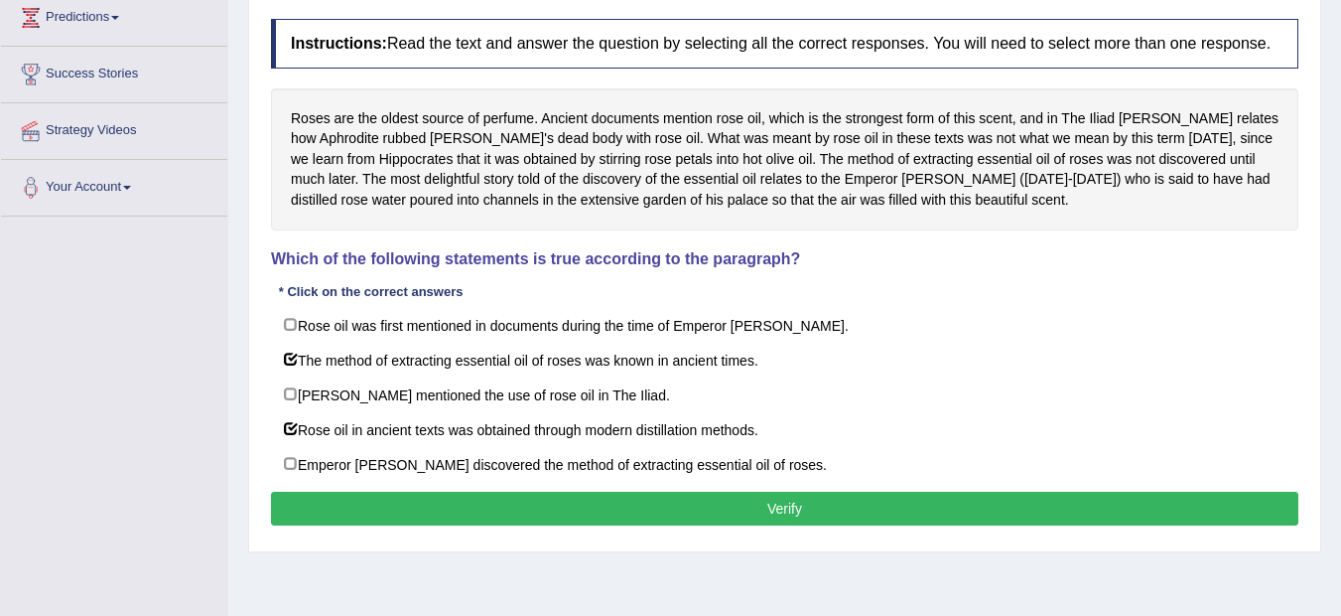
click at [768, 511] on button "Verify" at bounding box center [785, 509] width 1028 height 34
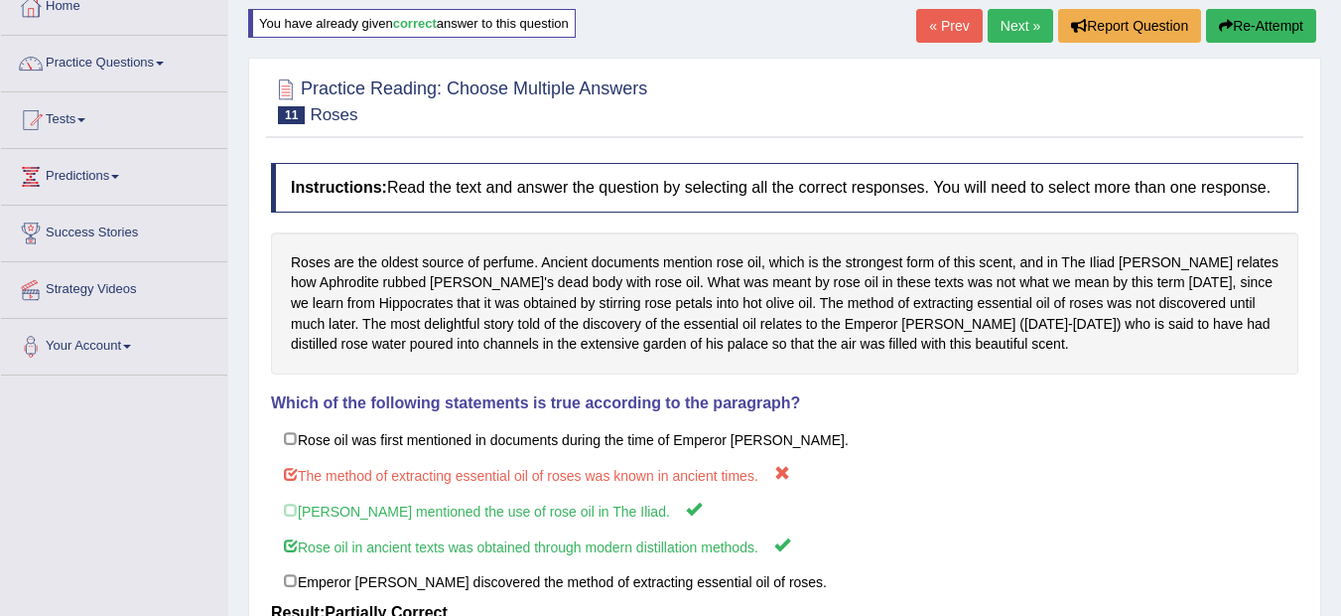
scroll to position [79, 0]
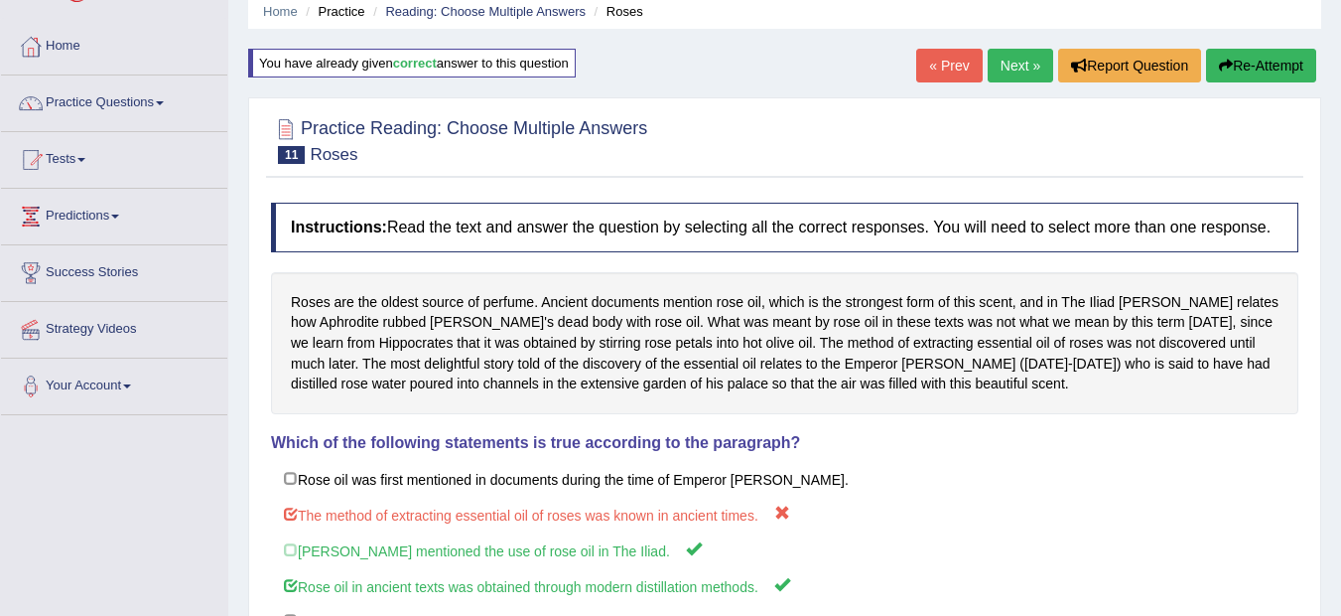
click at [1248, 71] on button "Re-Attempt" at bounding box center [1261, 66] width 110 height 34
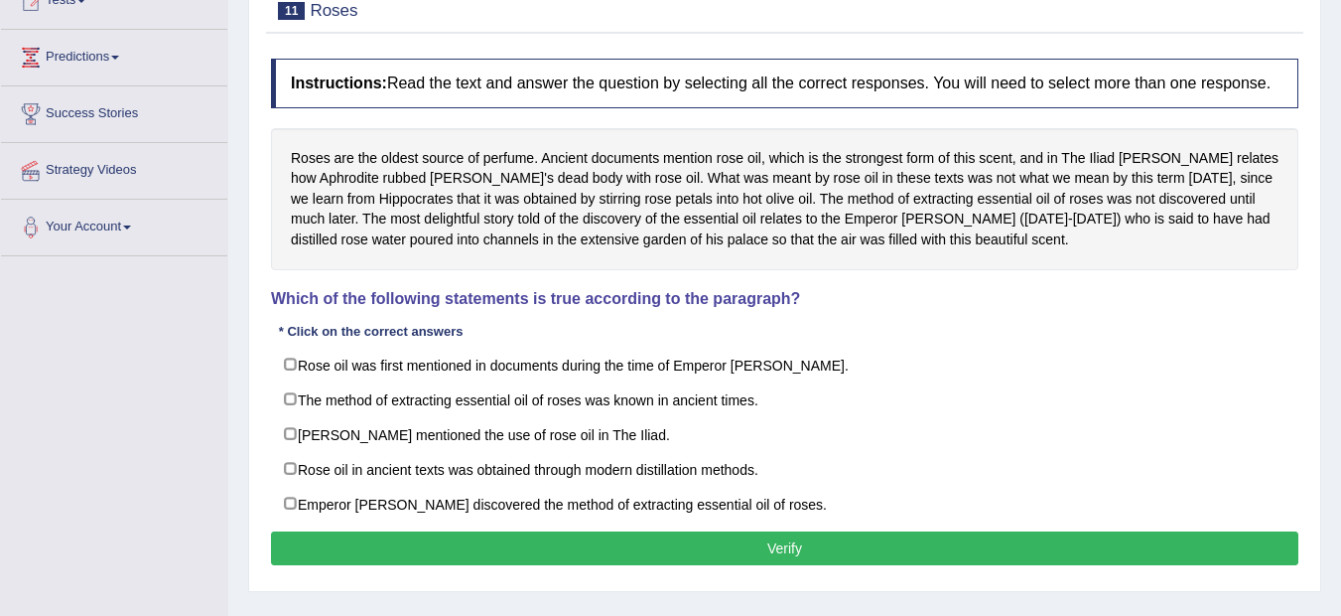
scroll to position [278, 0]
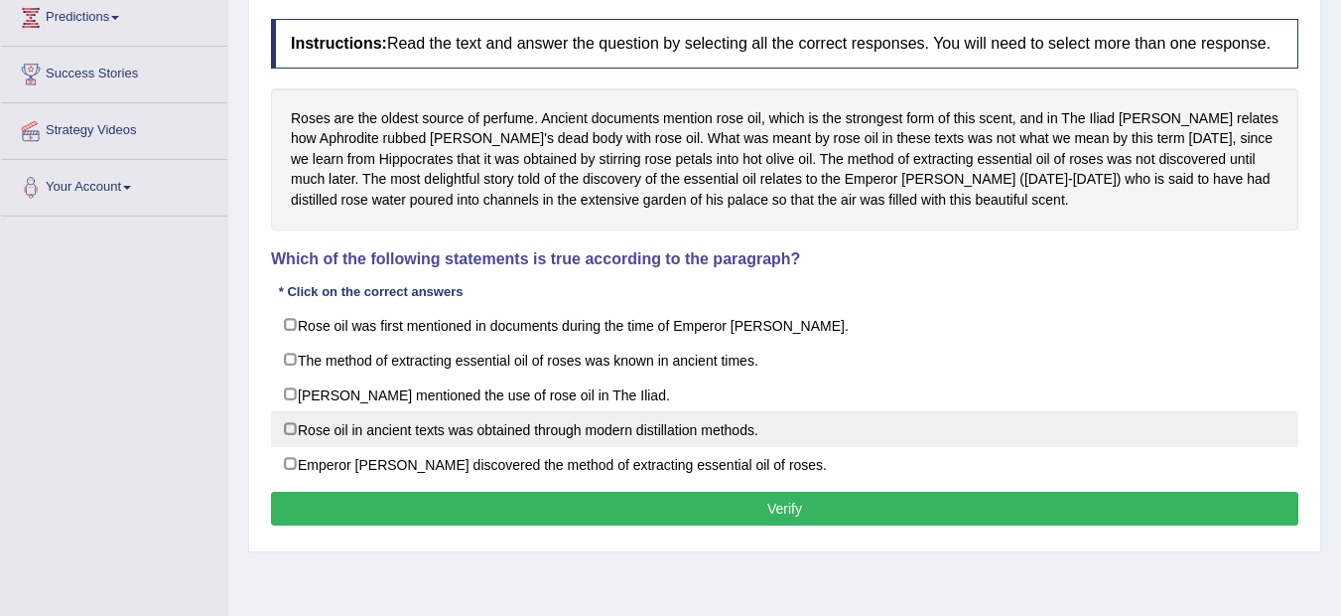
click at [747, 423] on label "Rose oil in ancient texts was obtained through modern distillation methods." at bounding box center [785, 429] width 1028 height 36
checkbox input "true"
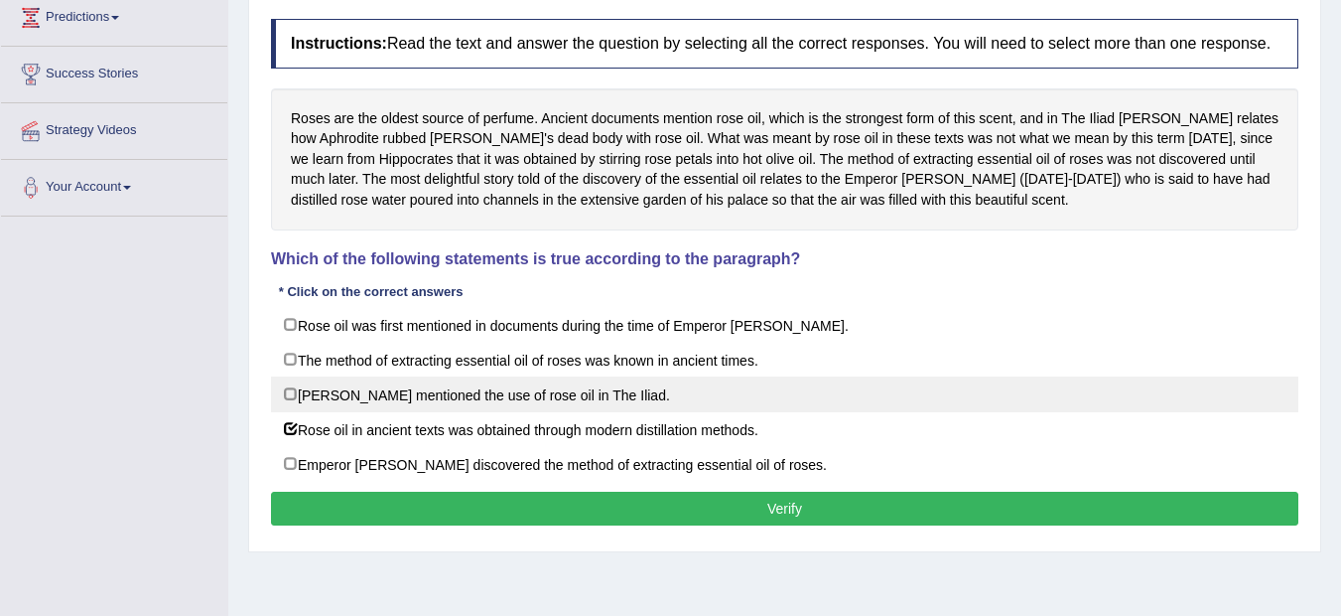
click at [641, 395] on label "Homer mentioned the use of rose oil in The Iliad." at bounding box center [785, 394] width 1028 height 36
checkbox input "true"
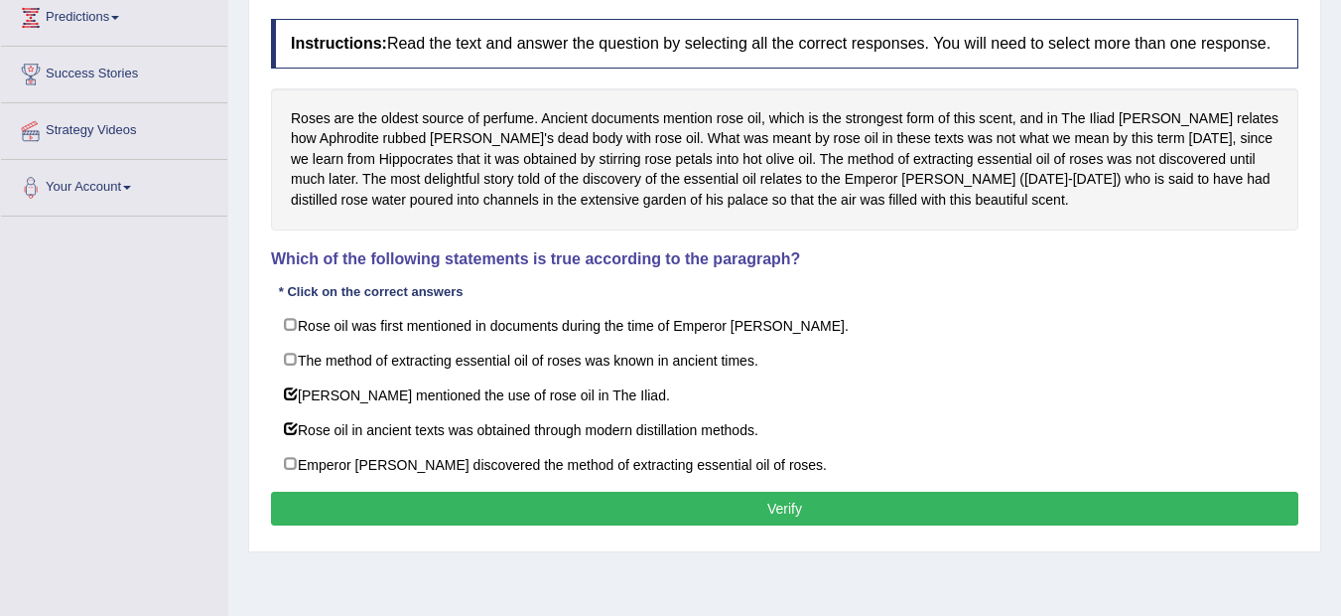
click at [790, 509] on button "Verify" at bounding box center [785, 509] width 1028 height 34
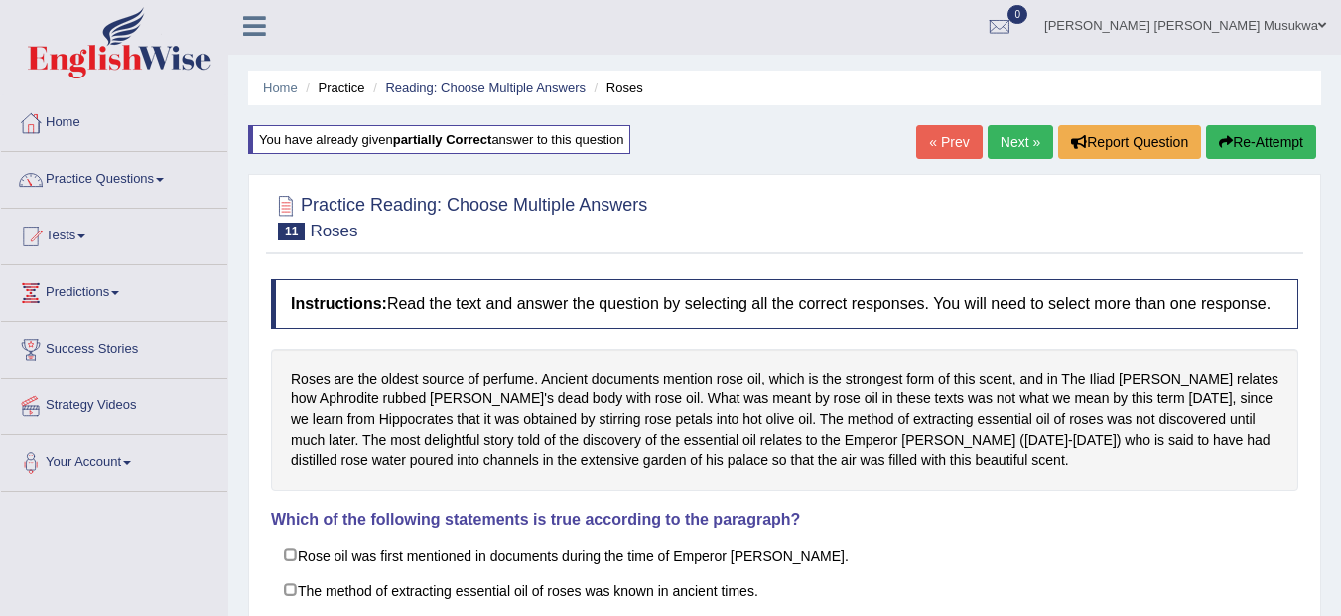
scroll to position [0, 0]
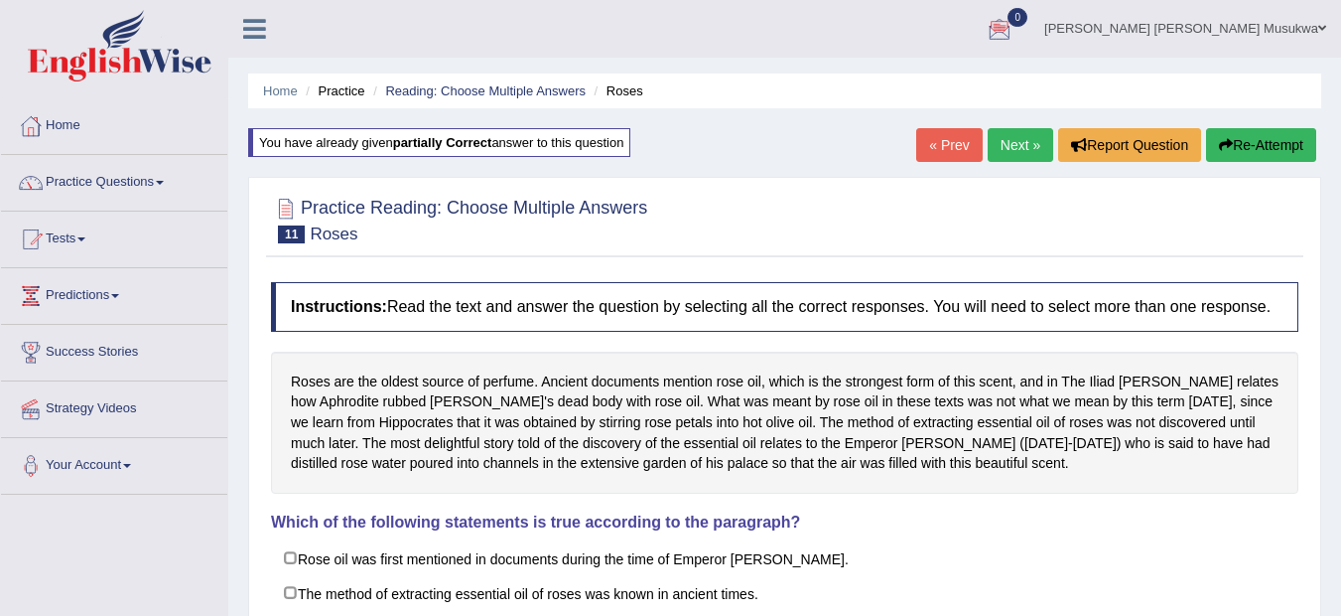
click at [1018, 143] on link "Next »" at bounding box center [1021, 145] width 66 height 34
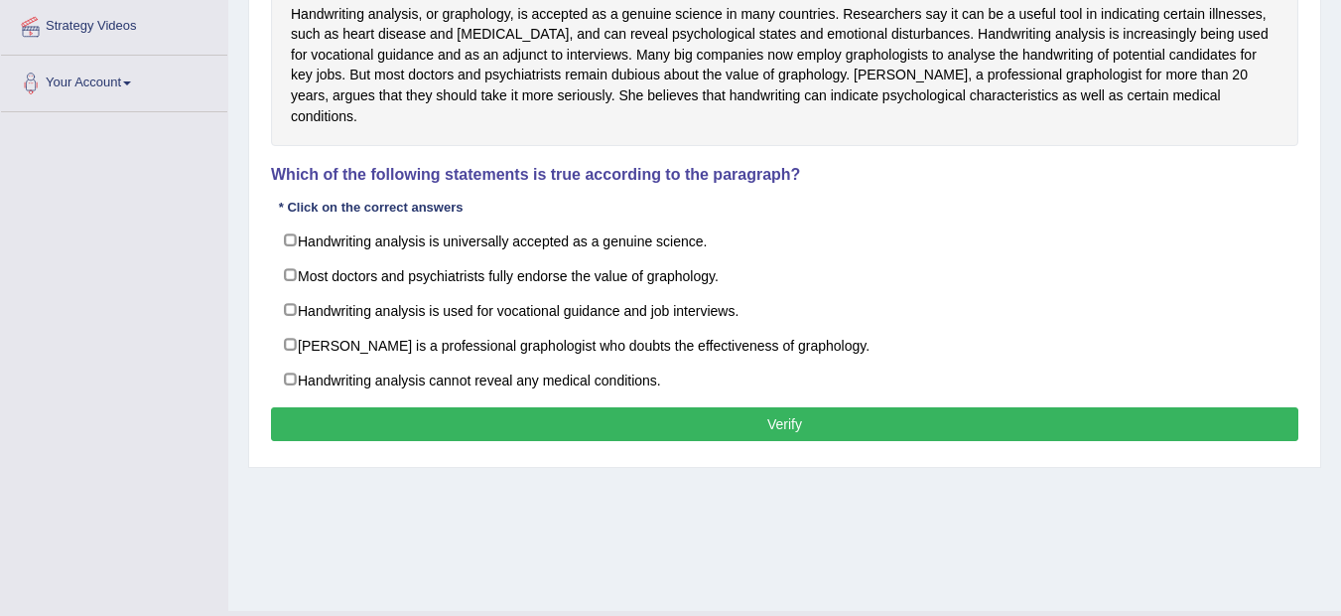
scroll to position [360, 0]
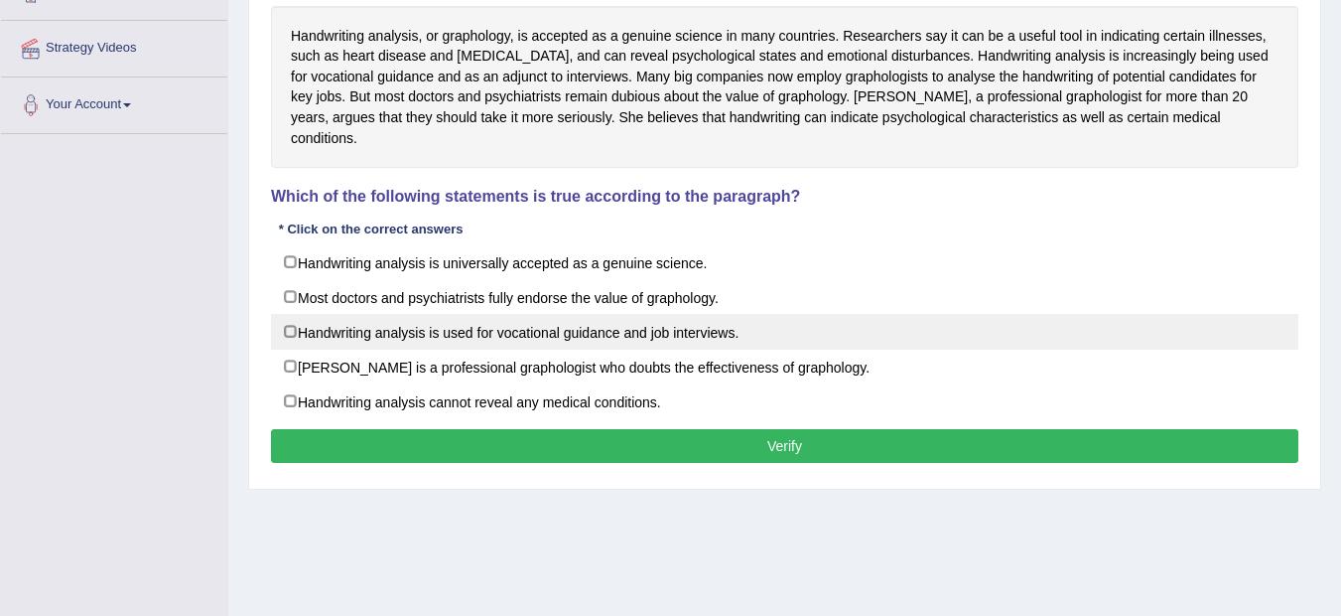
click at [518, 320] on label "Handwriting analysis is used for vocational guidance and job interviews." at bounding box center [785, 332] width 1028 height 36
checkbox input "true"
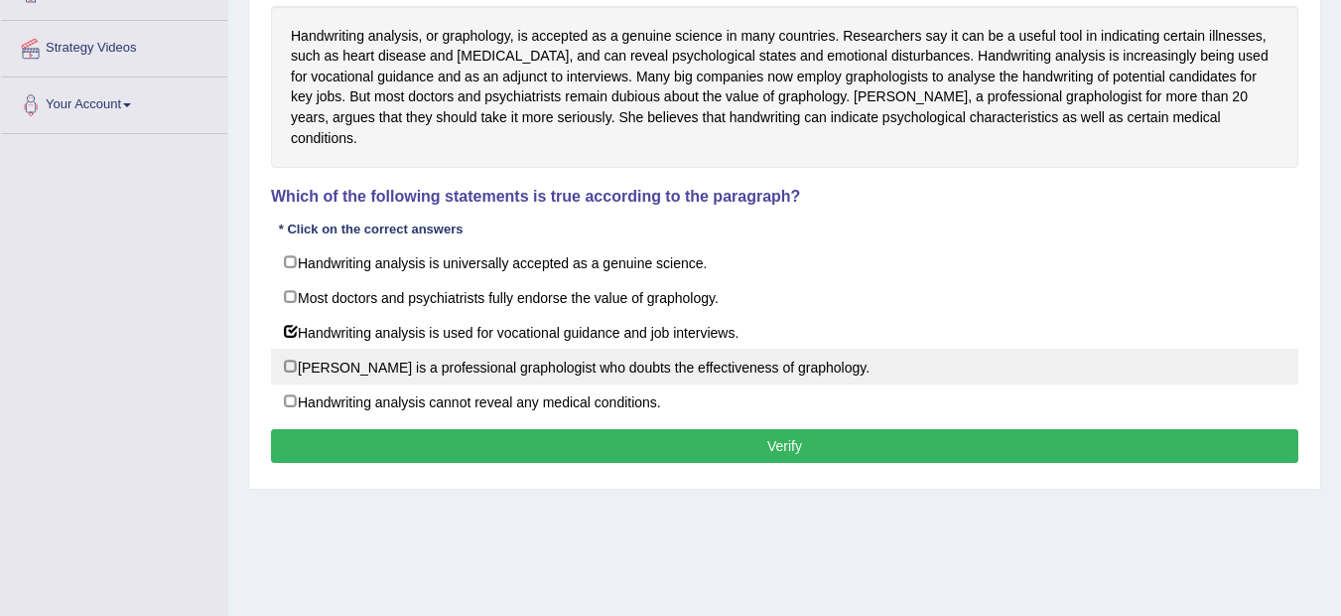
click at [425, 351] on label "Patricia Marne is a professional graphologist who doubts the effectiveness of g…" at bounding box center [785, 367] width 1028 height 36
checkbox input "true"
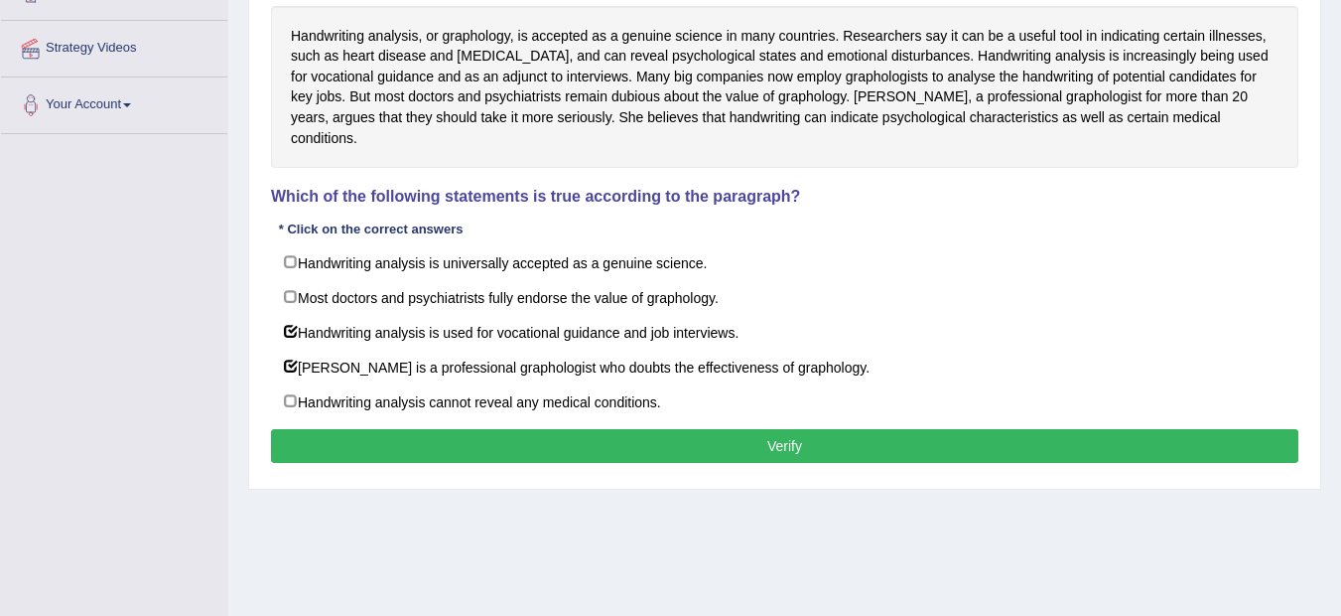
click at [700, 429] on button "Verify" at bounding box center [785, 446] width 1028 height 34
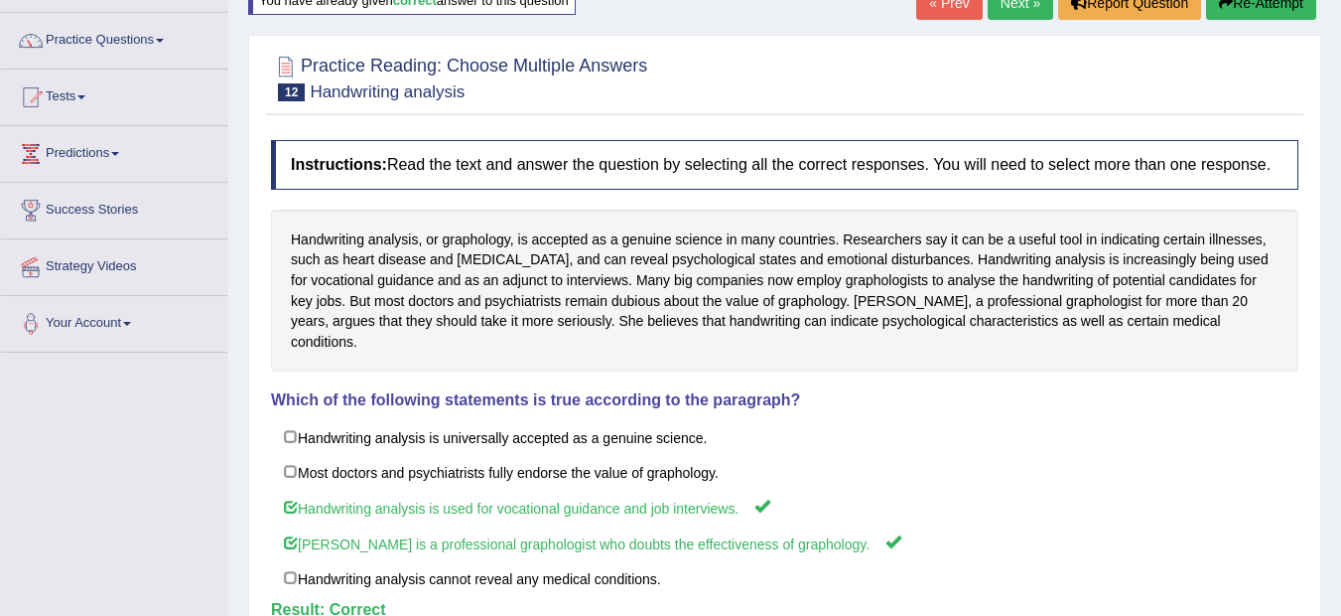
scroll to position [122, 0]
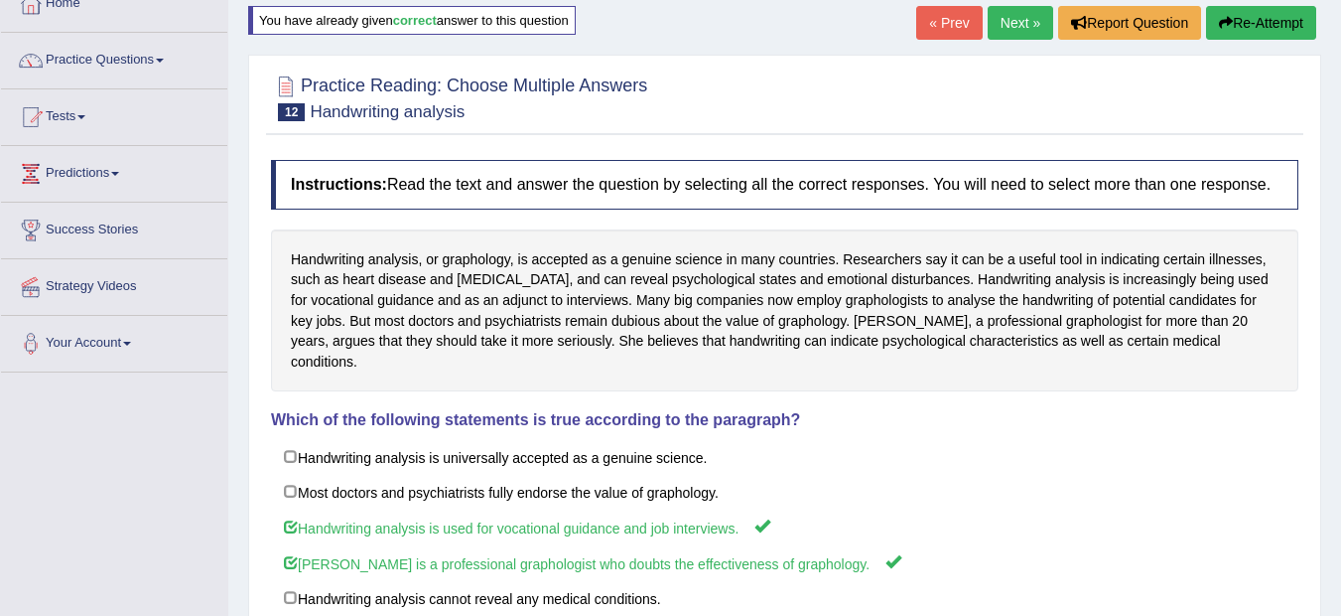
click at [1015, 15] on link "Next »" at bounding box center [1021, 23] width 66 height 34
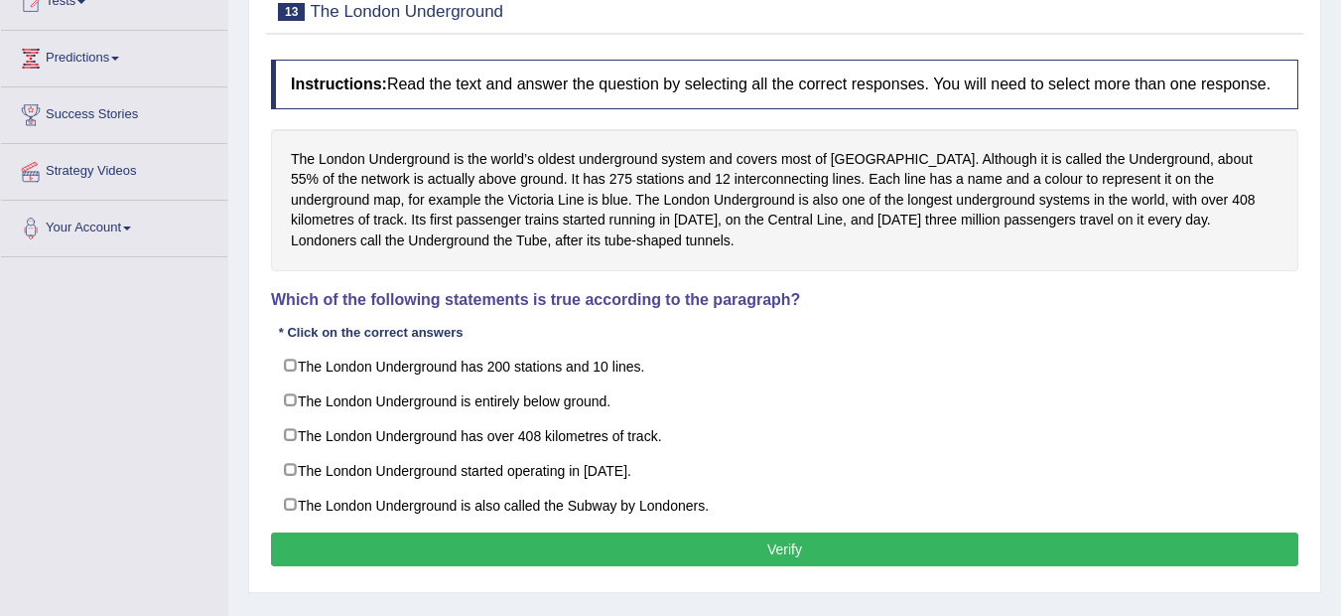
scroll to position [238, 0]
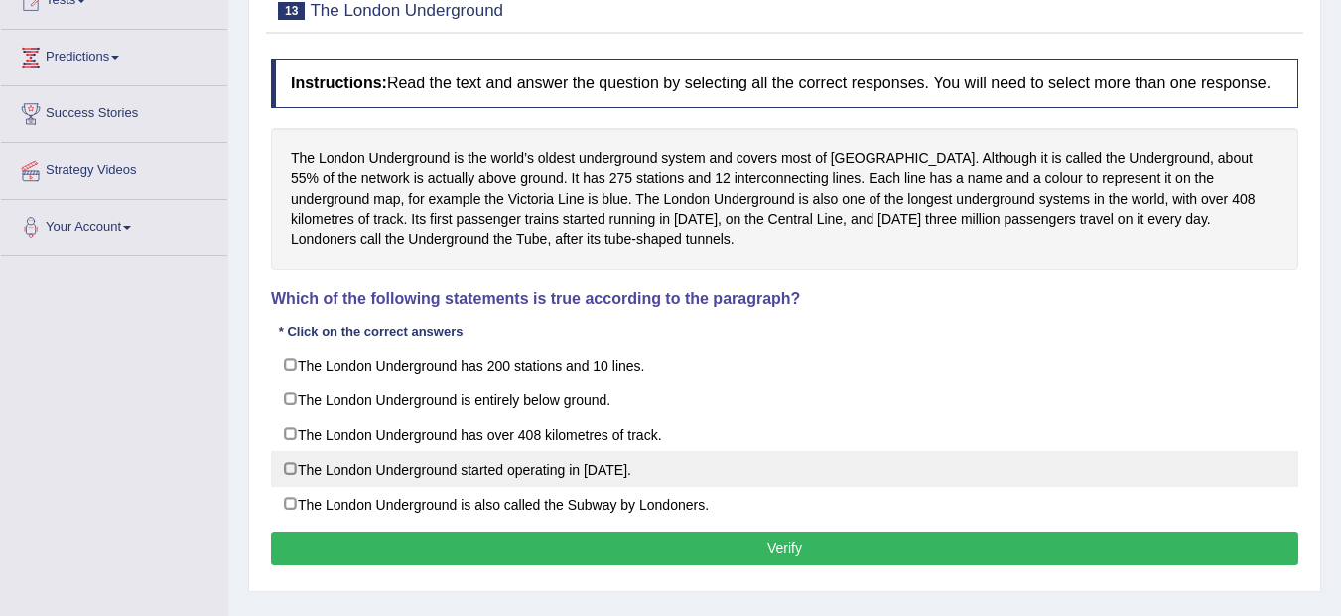
click at [650, 477] on label "The London Underground started operating in [DATE]." at bounding box center [785, 469] width 1028 height 36
checkbox input "true"
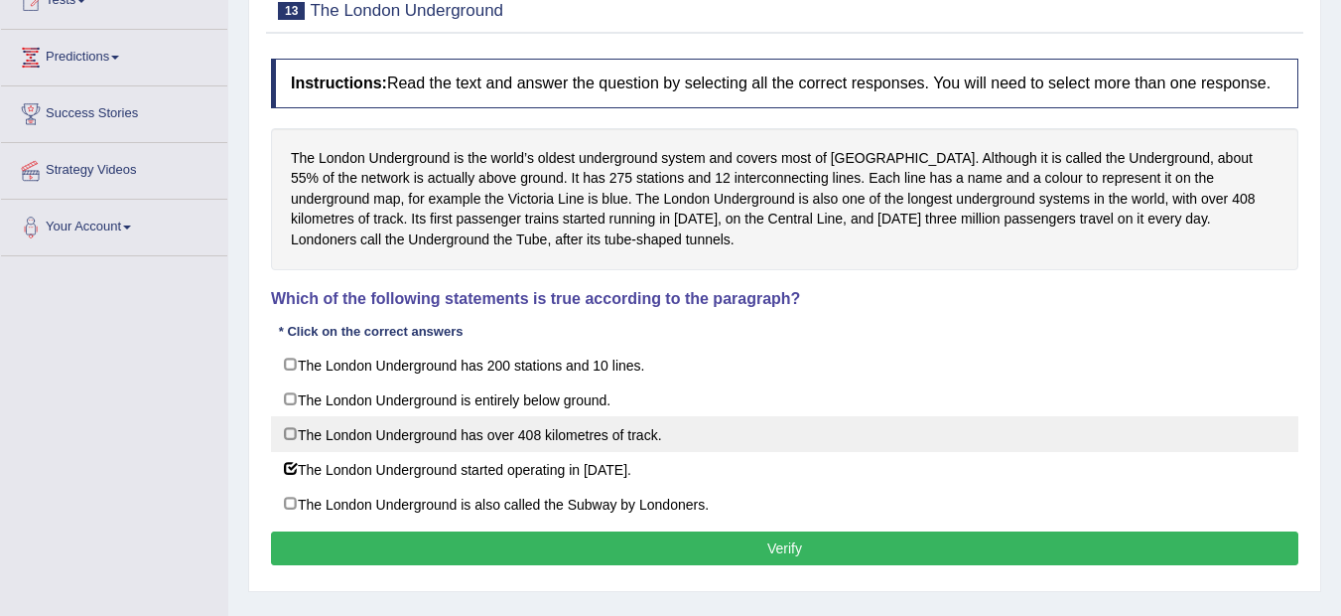
click at [654, 444] on label "The London Underground has over 408 kilometres of track." at bounding box center [785, 434] width 1028 height 36
checkbox input "true"
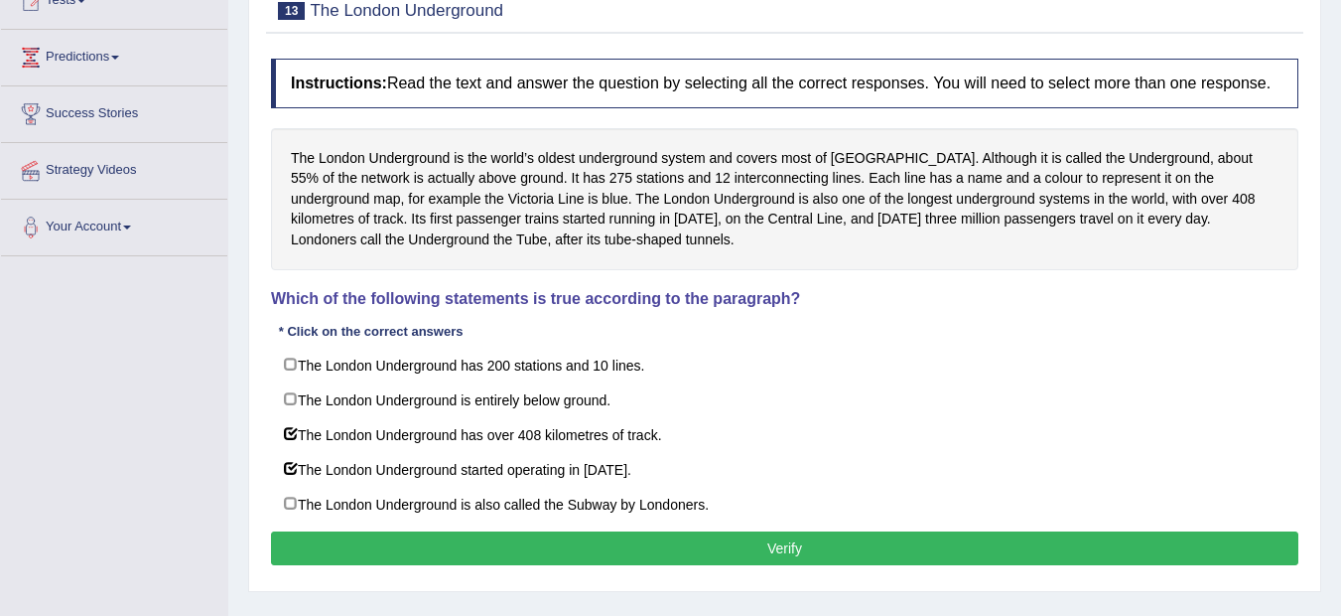
click at [768, 545] on button "Verify" at bounding box center [785, 548] width 1028 height 34
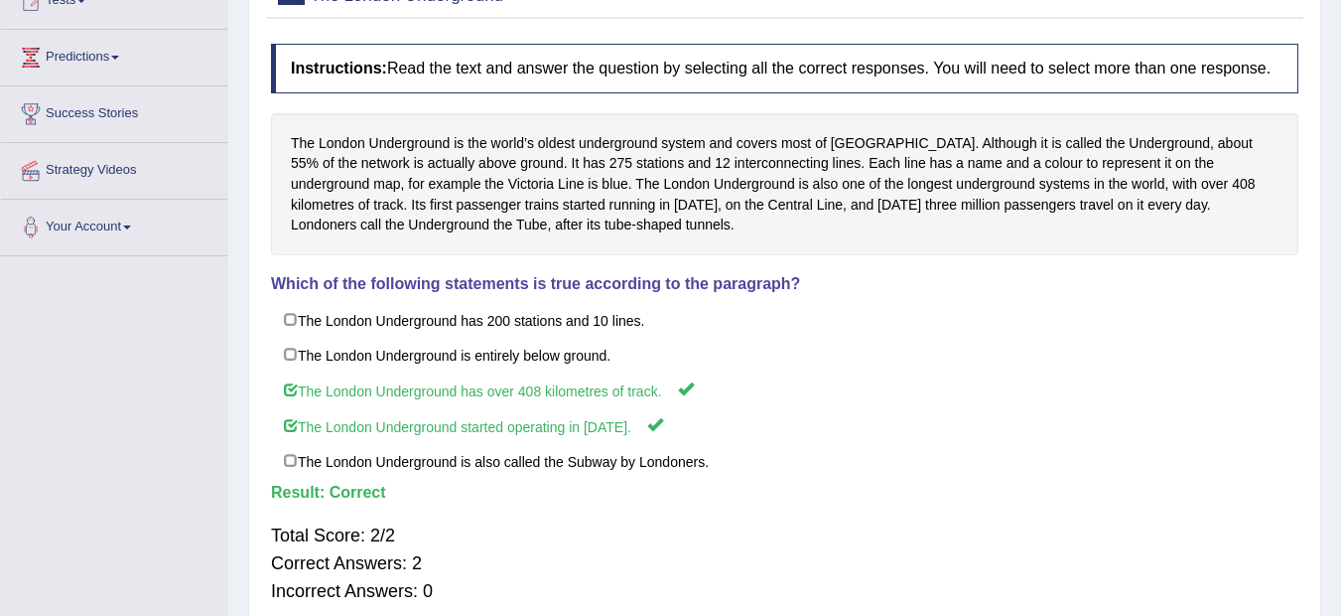
scroll to position [0, 0]
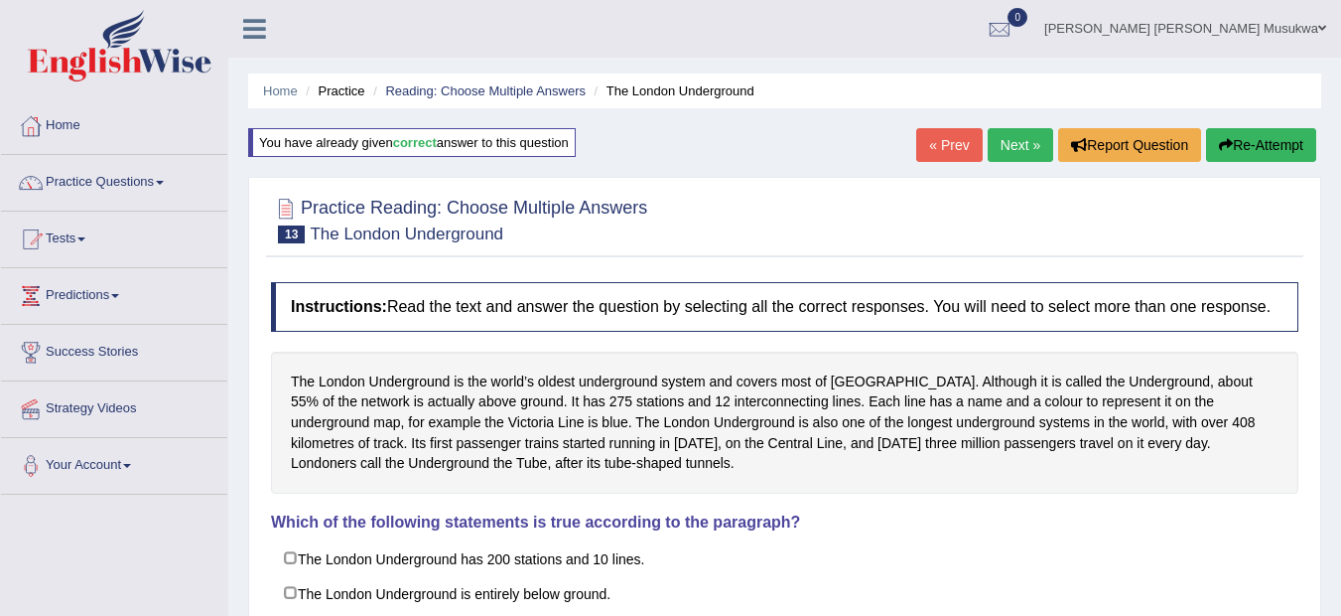
click at [1012, 134] on link "Next »" at bounding box center [1021, 145] width 66 height 34
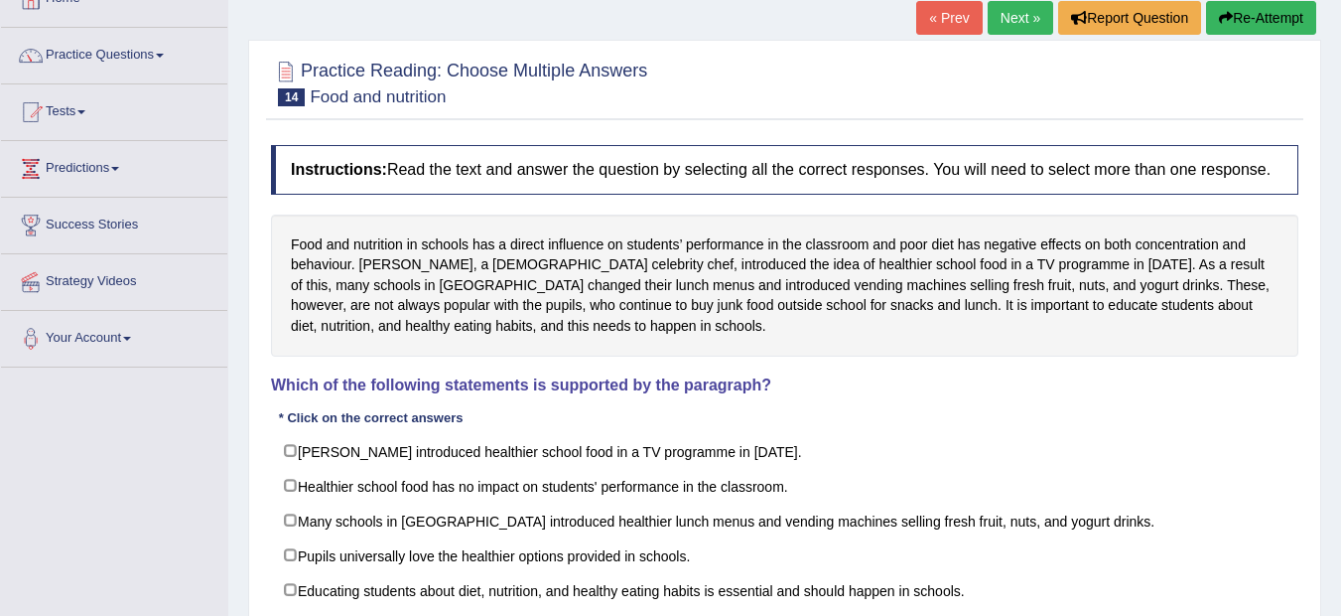
scroll to position [159, 0]
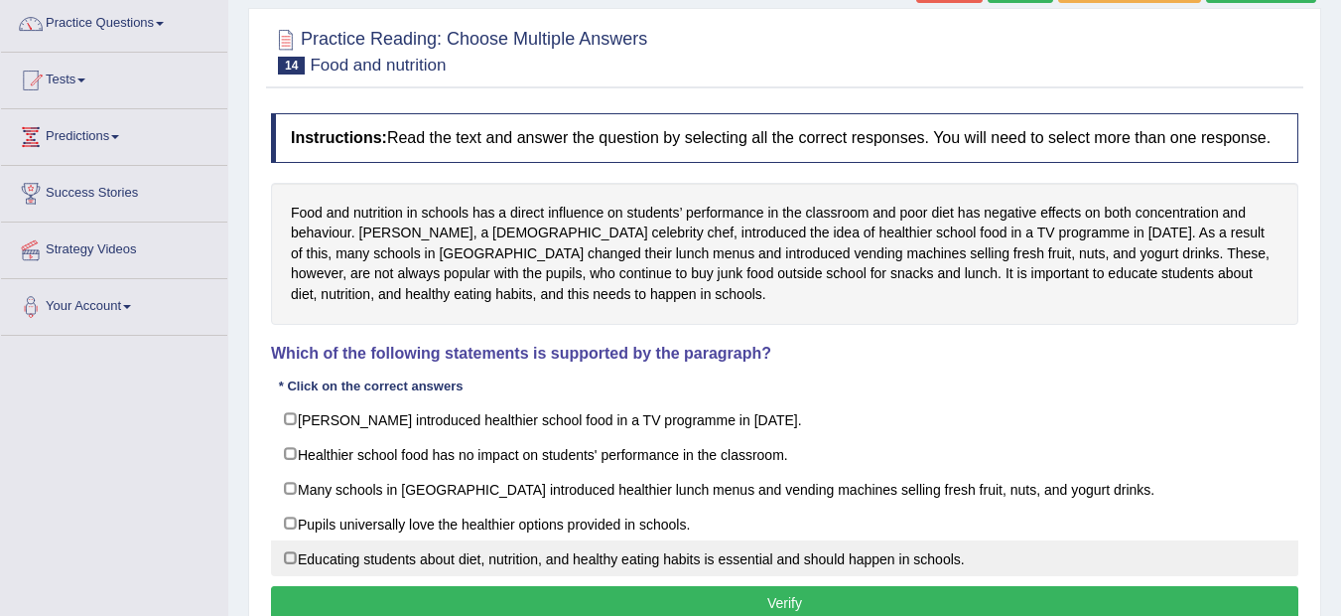
click at [931, 546] on label "Educating students about diet, nutrition, and healthy eating habits is essentia…" at bounding box center [785, 558] width 1028 height 36
checkbox input "true"
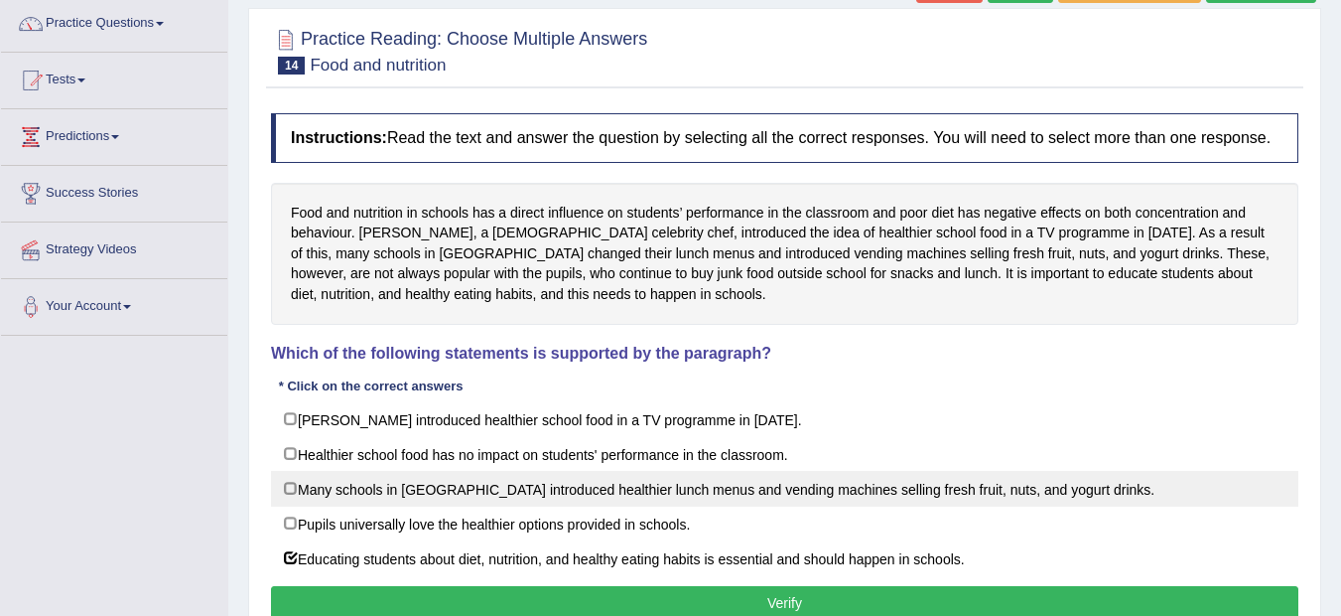
click at [834, 474] on label "Many schools in England introduced healthier lunch menus and vending machines s…" at bounding box center [785, 489] width 1028 height 36
checkbox input "false"
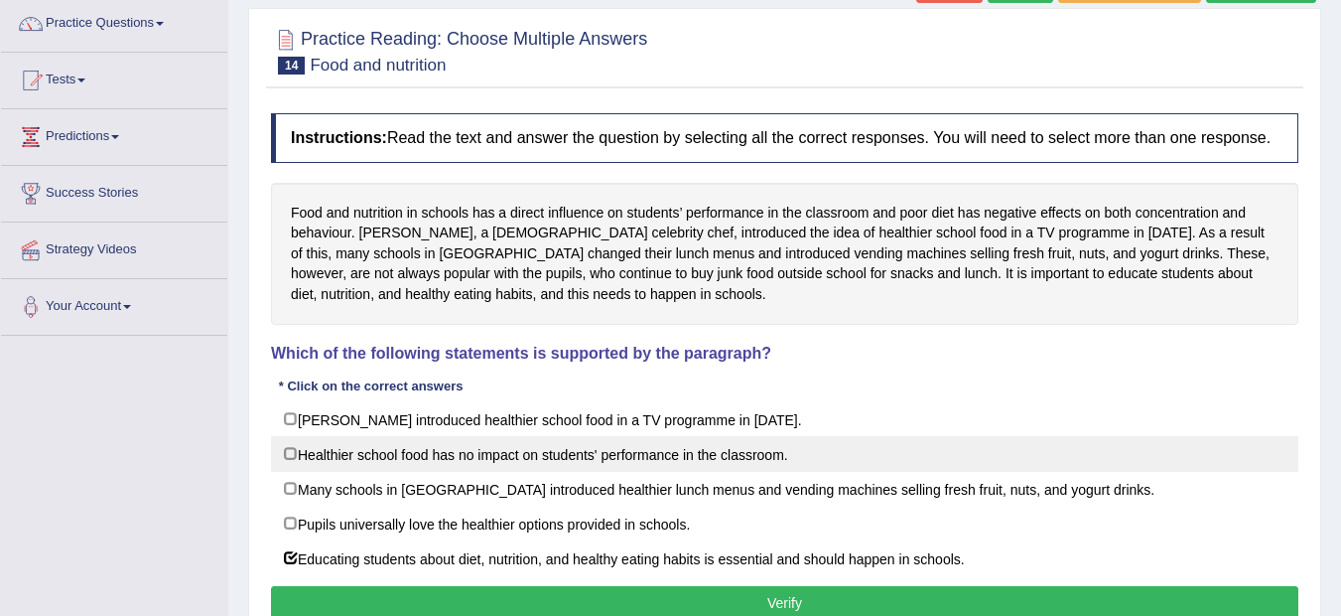
click at [814, 457] on label "Healthier school food has no impact on students' performance in the classroom." at bounding box center [785, 454] width 1028 height 36
checkbox input "true"
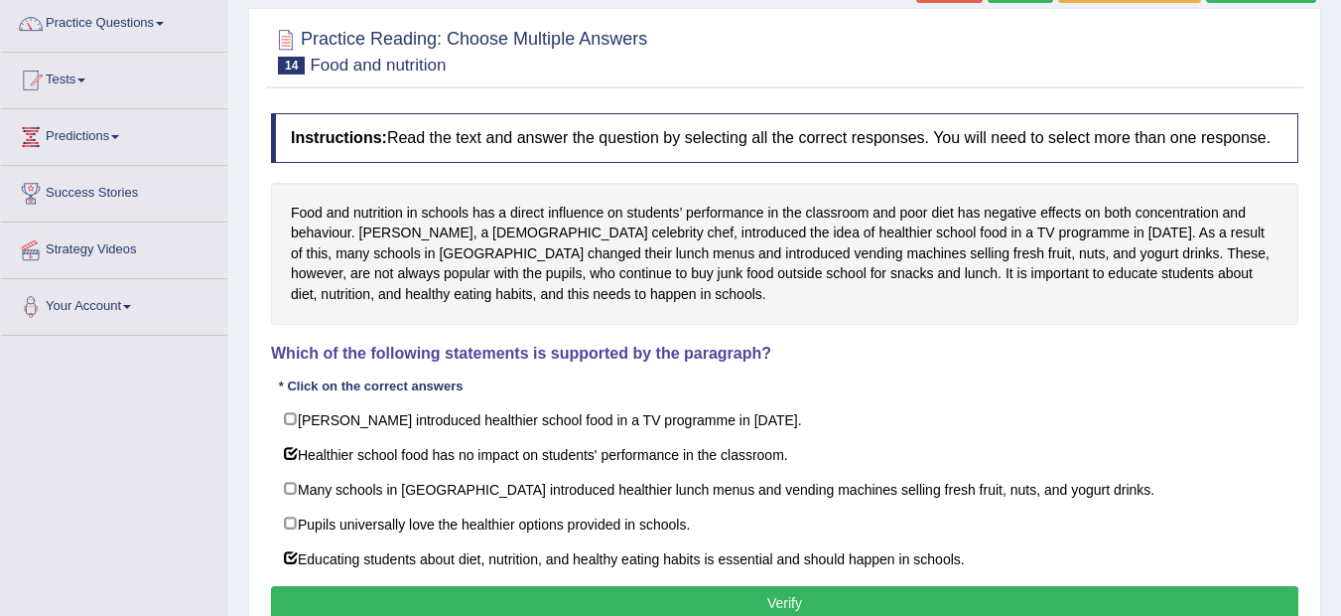
click at [820, 593] on button "Verify" at bounding box center [785, 603] width 1028 height 34
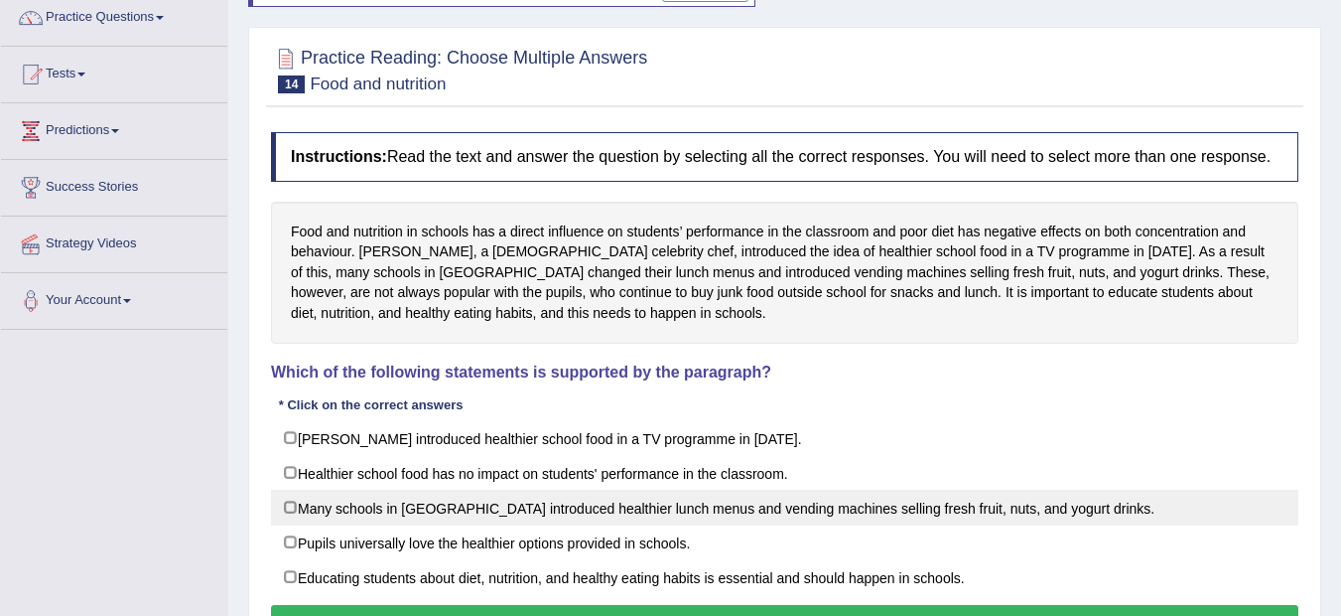
click at [1014, 508] on label "Many schools in England introduced healthier lunch menus and vending machines s…" at bounding box center [785, 508] width 1028 height 36
checkbox input "true"
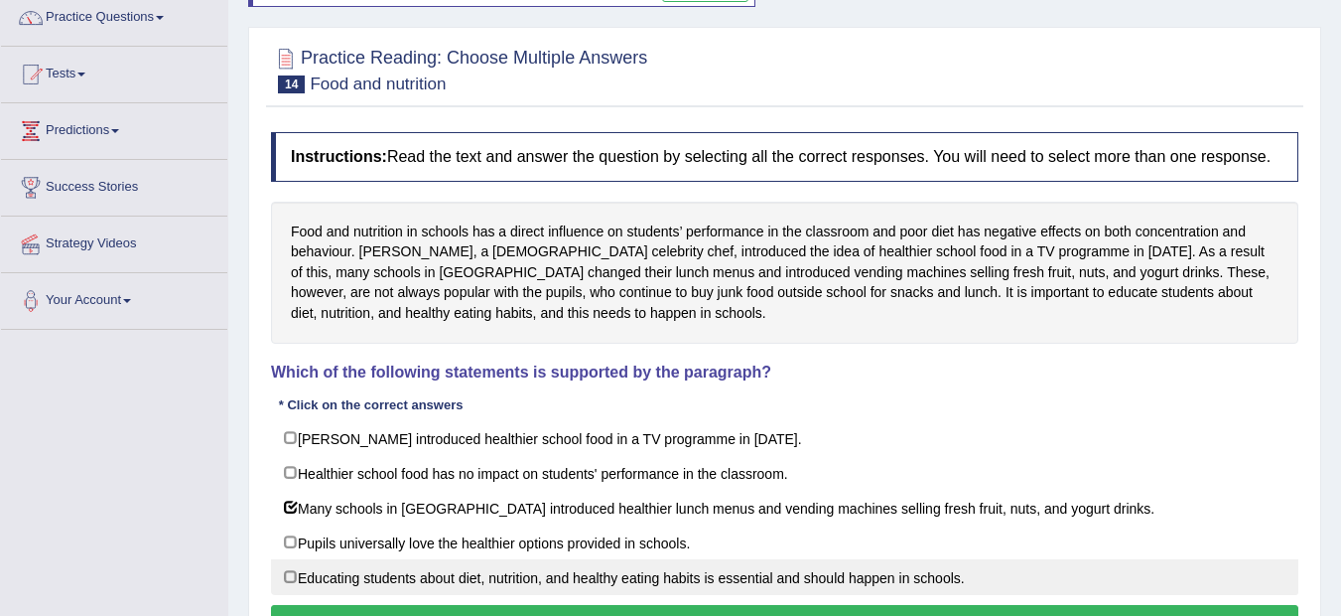
click at [968, 583] on label "Educating students about diet, nutrition, and healthy eating habits is essentia…" at bounding box center [785, 577] width 1028 height 36
checkbox input "true"
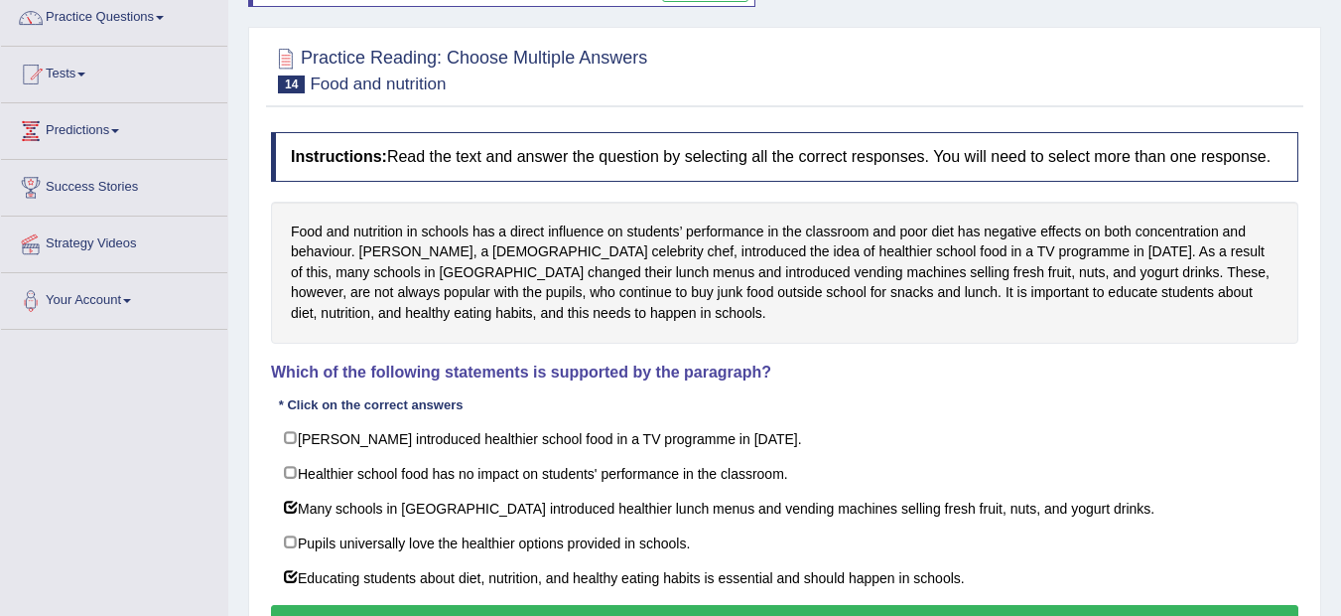
click at [965, 605] on button "Verify" at bounding box center [785, 622] width 1028 height 34
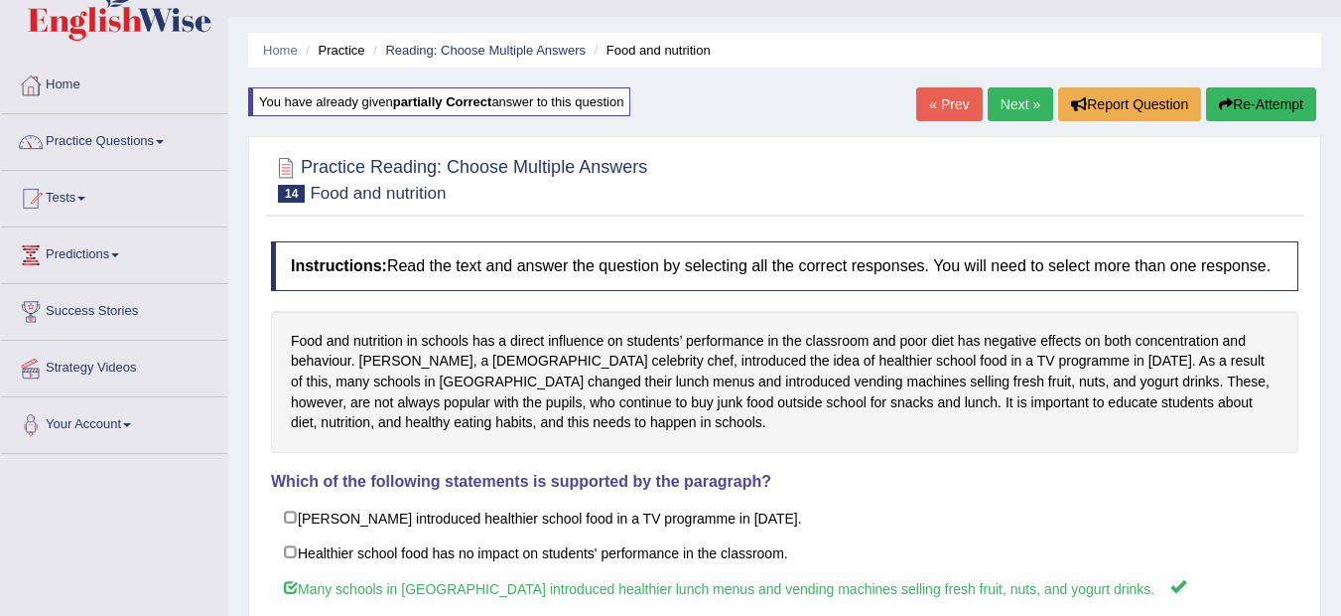
scroll to position [6, 0]
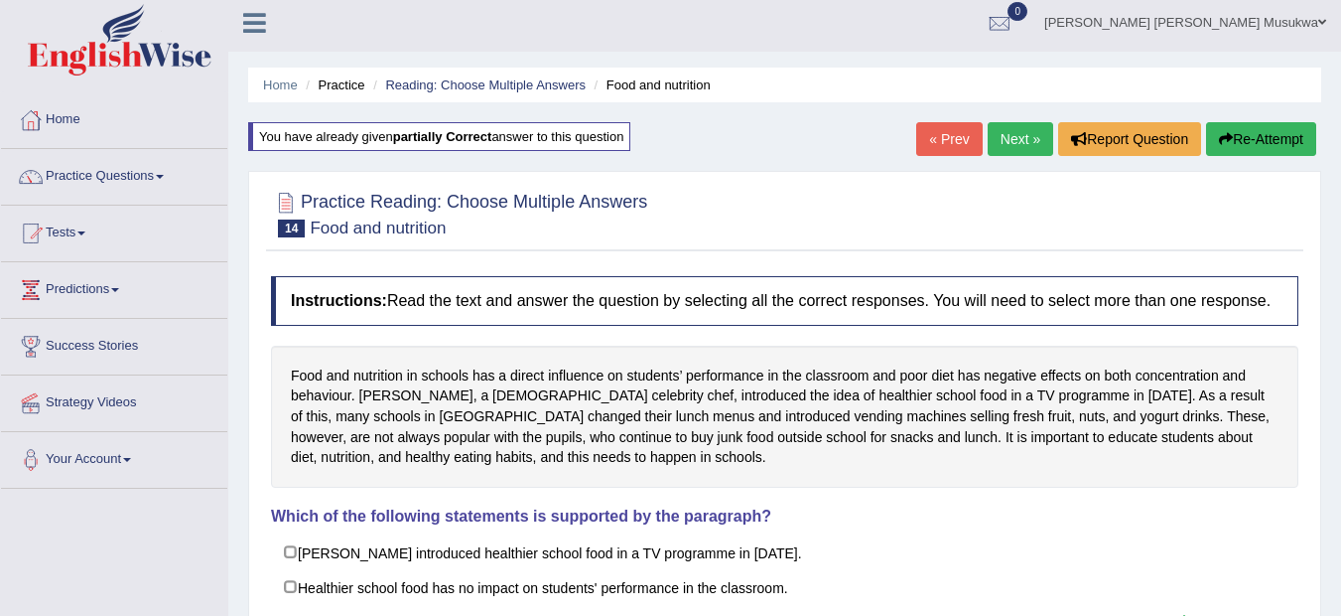
click at [1025, 127] on link "Next »" at bounding box center [1021, 139] width 66 height 34
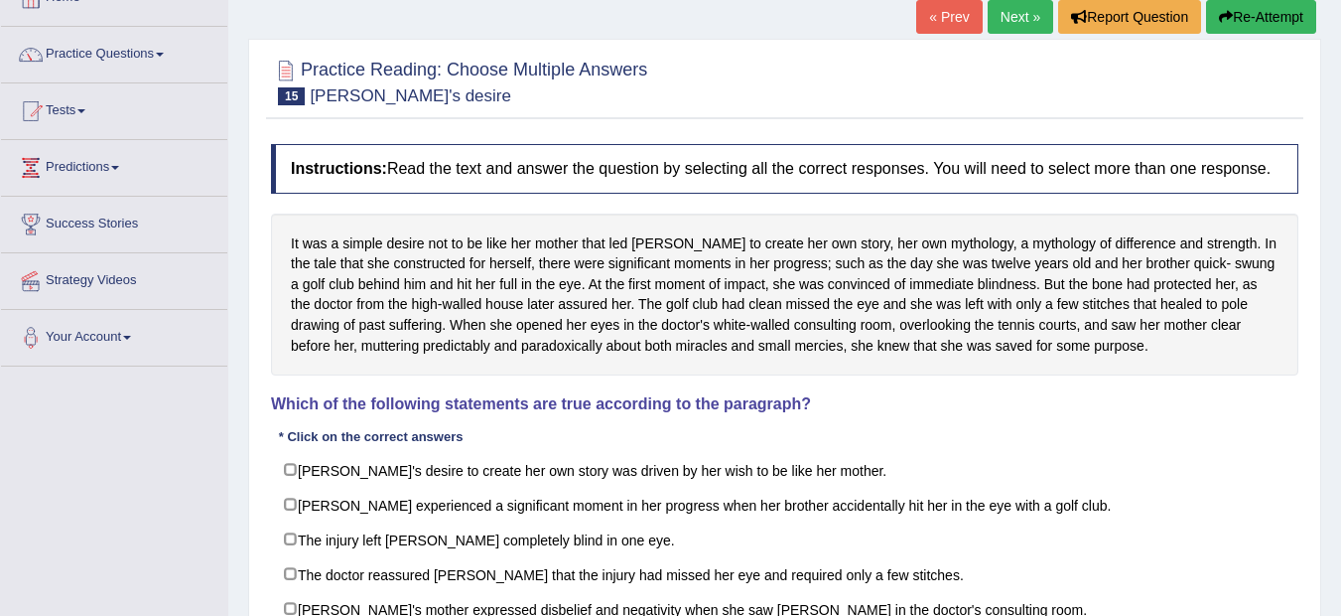
scroll to position [159, 0]
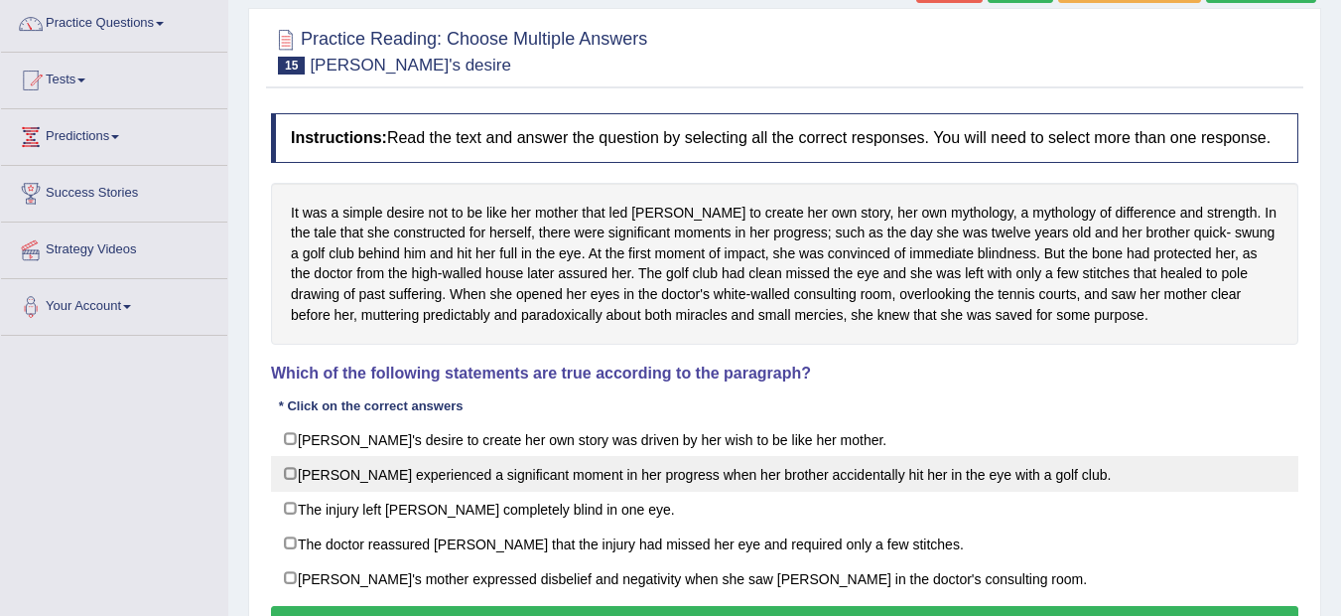
click at [556, 474] on label "[PERSON_NAME] experienced a significant moment in her progress when her brother…" at bounding box center [785, 474] width 1028 height 36
checkbox input "true"
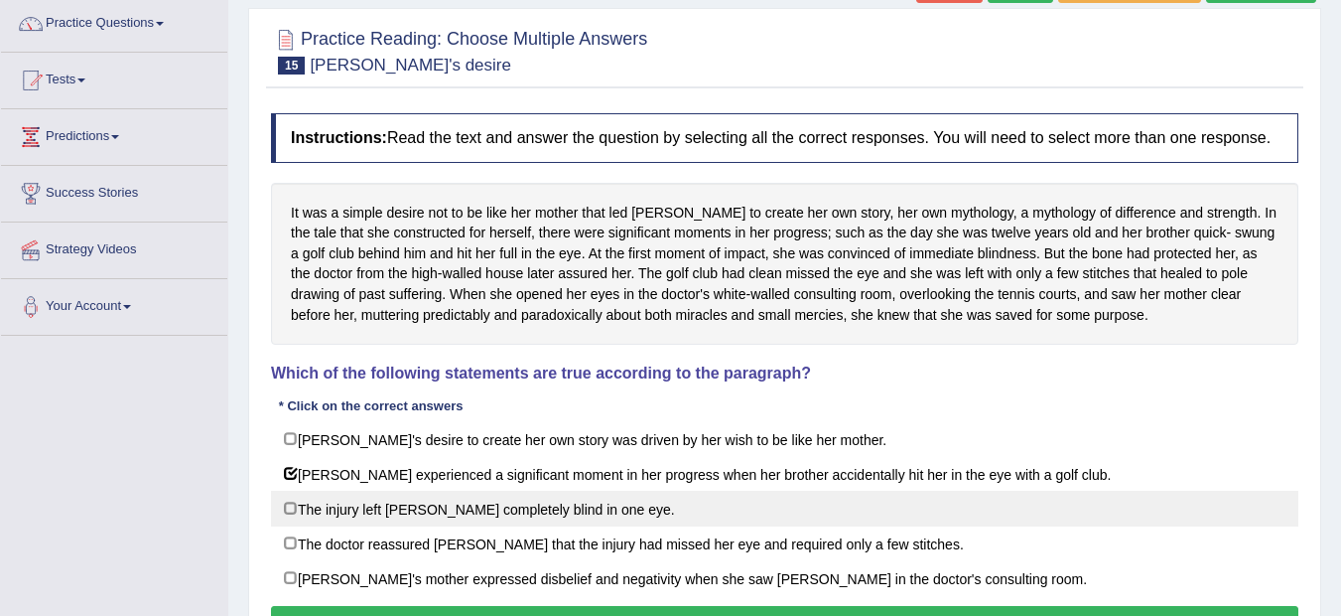
click at [352, 517] on label "The injury left [PERSON_NAME] completely blind in one eye." at bounding box center [785, 509] width 1028 height 36
checkbox input "true"
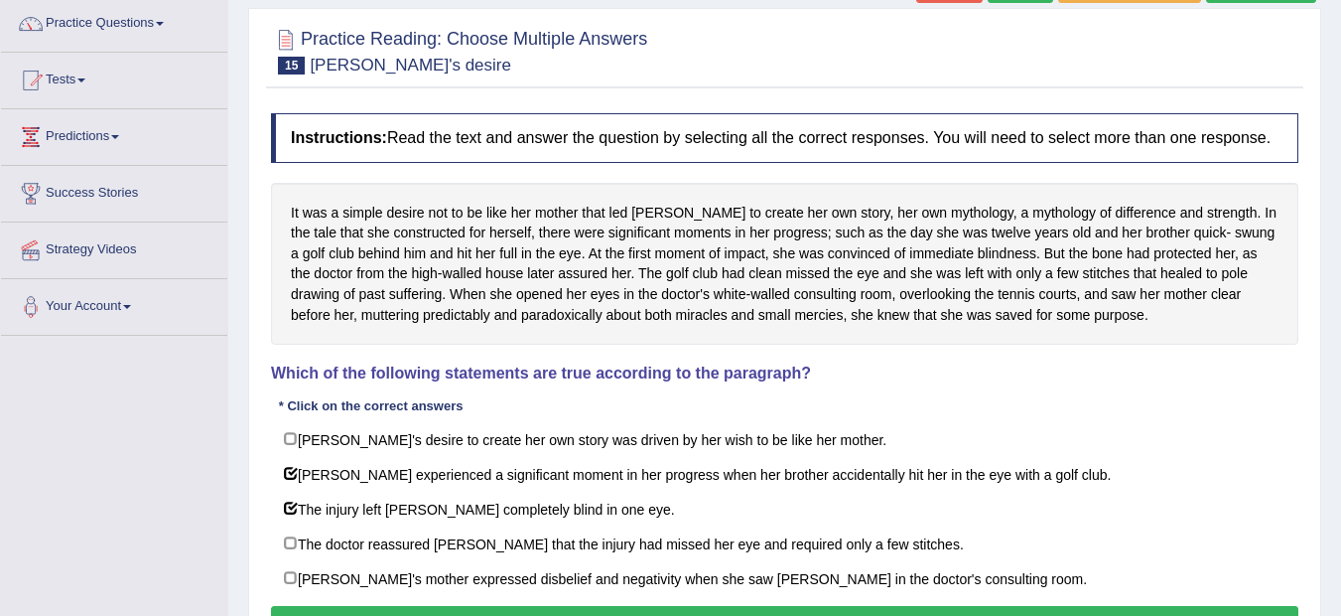
click at [979, 609] on button "Verify" at bounding box center [785, 623] width 1028 height 34
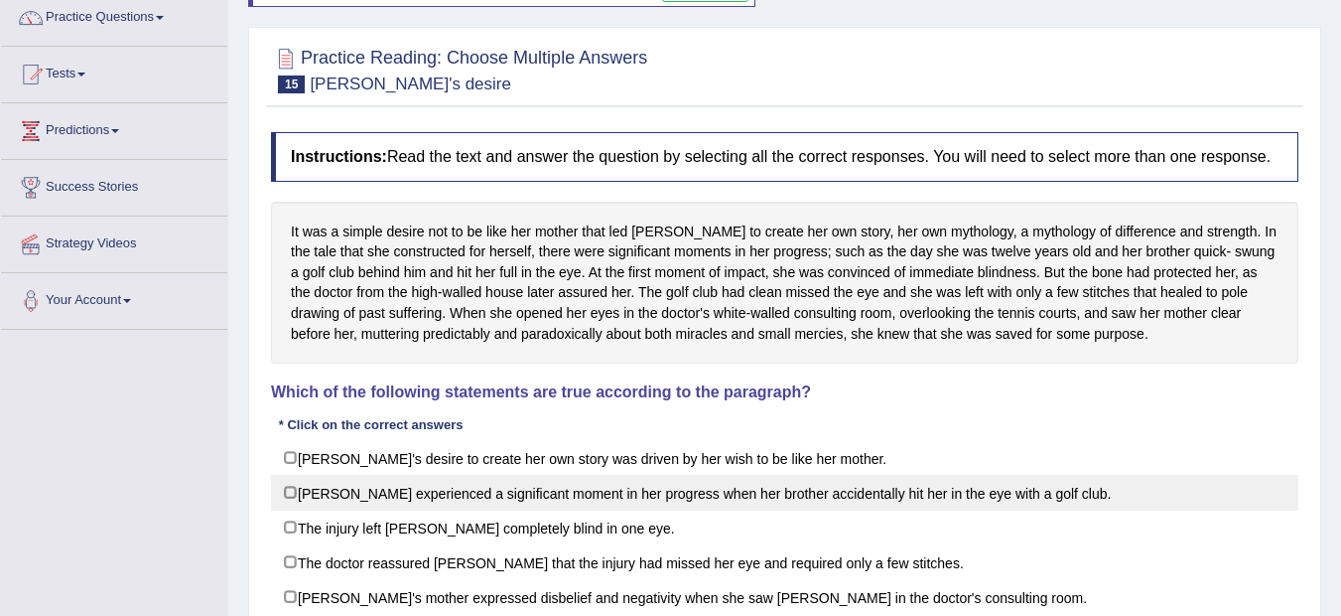
click at [885, 501] on label "Karen experienced a significant moment in her progress when her brother acciden…" at bounding box center [785, 493] width 1028 height 36
checkbox input "true"
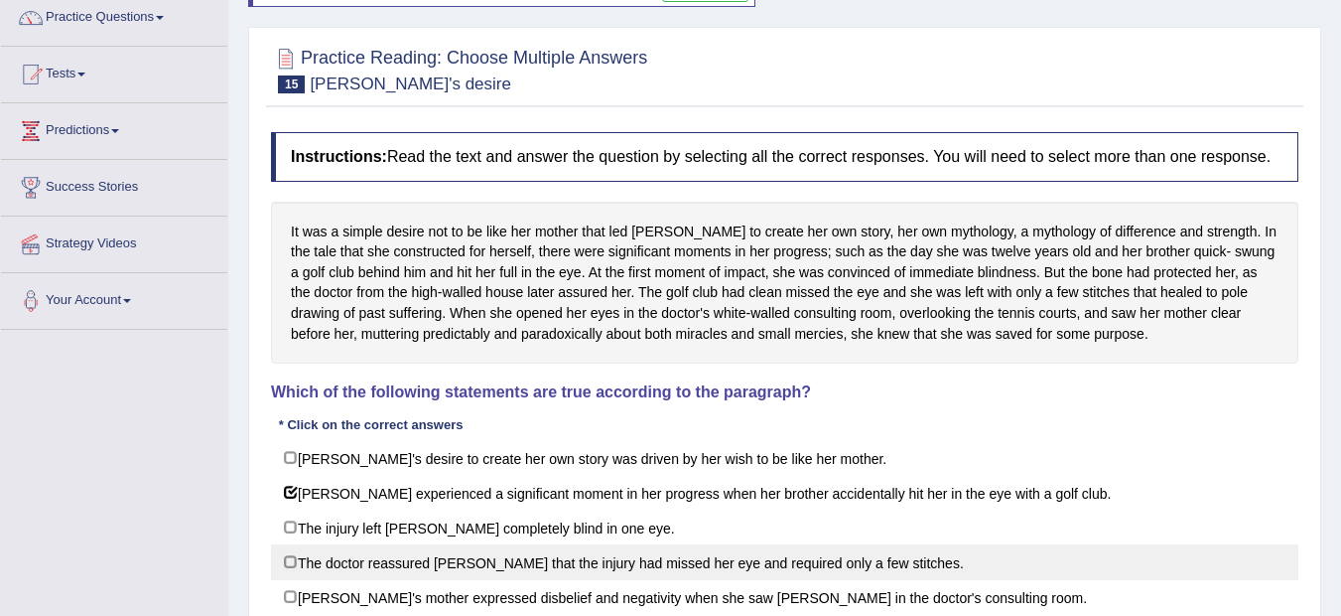
click at [899, 562] on label "The doctor reassured Karen that the injury had missed her eye and required only…" at bounding box center [785, 562] width 1028 height 36
checkbox input "true"
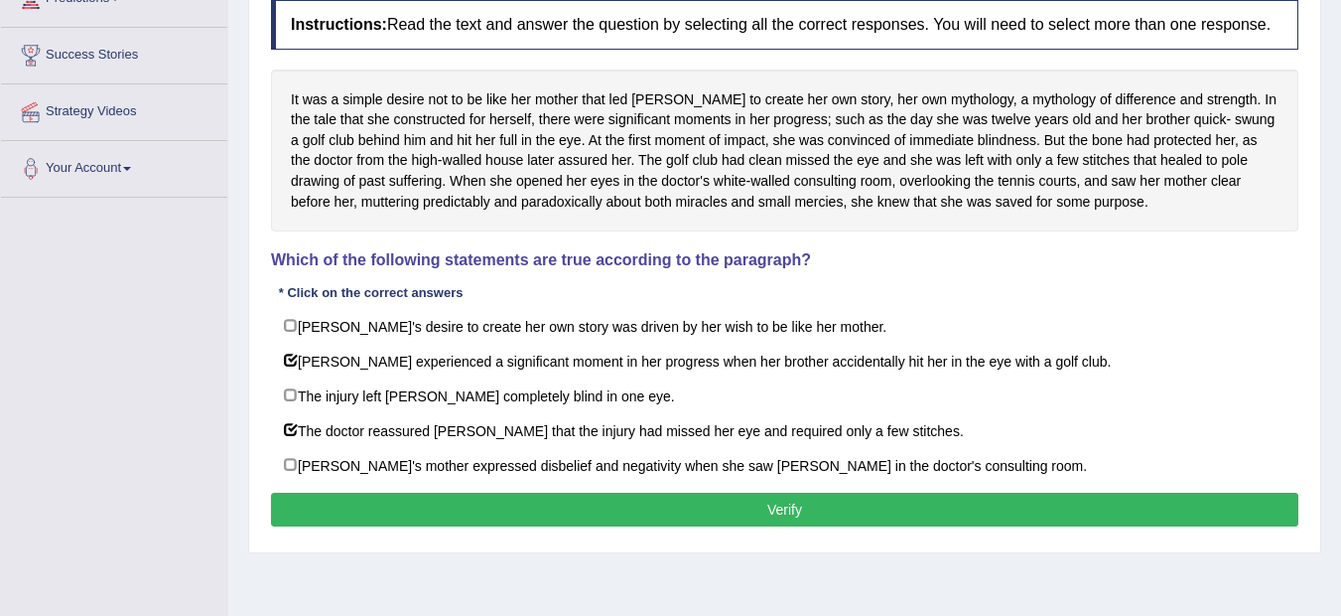
scroll to position [324, 0]
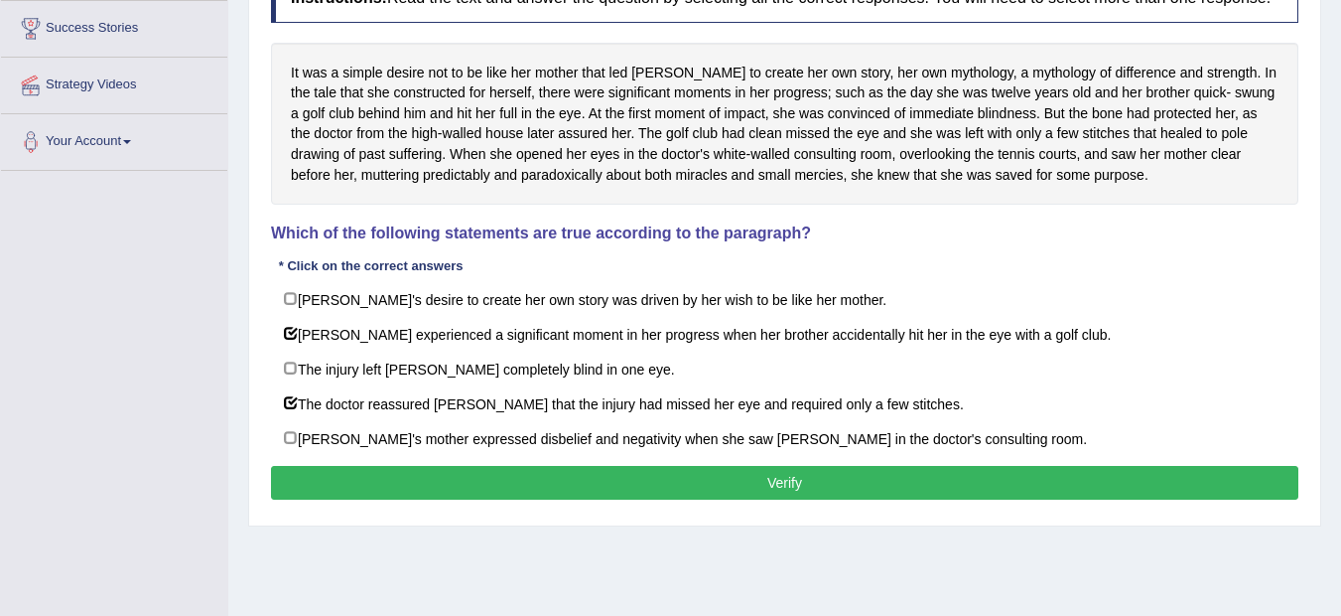
click at [923, 487] on button "Verify" at bounding box center [785, 483] width 1028 height 34
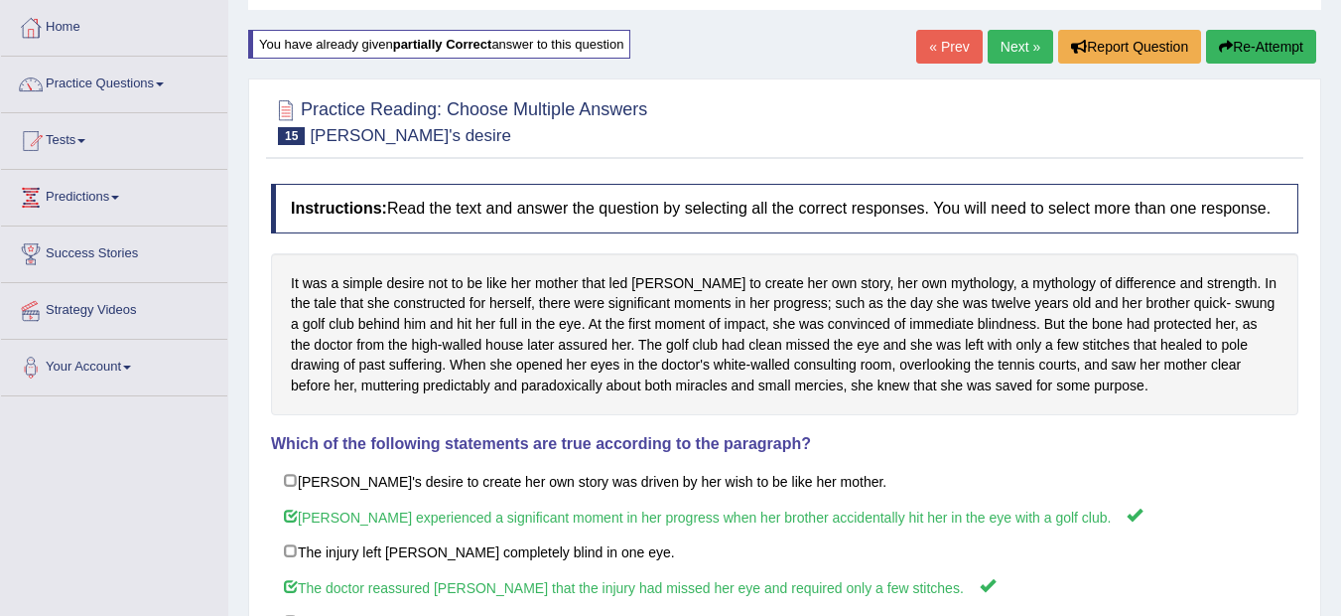
scroll to position [0, 0]
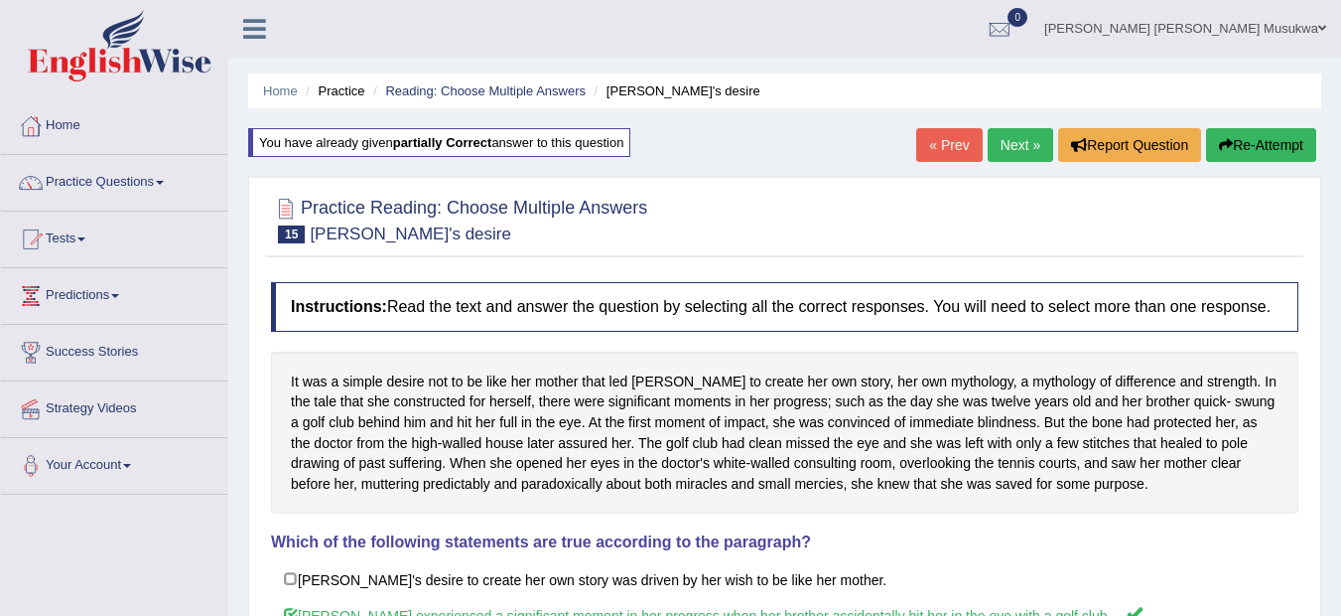
click at [1030, 132] on link "Next »" at bounding box center [1021, 145] width 66 height 34
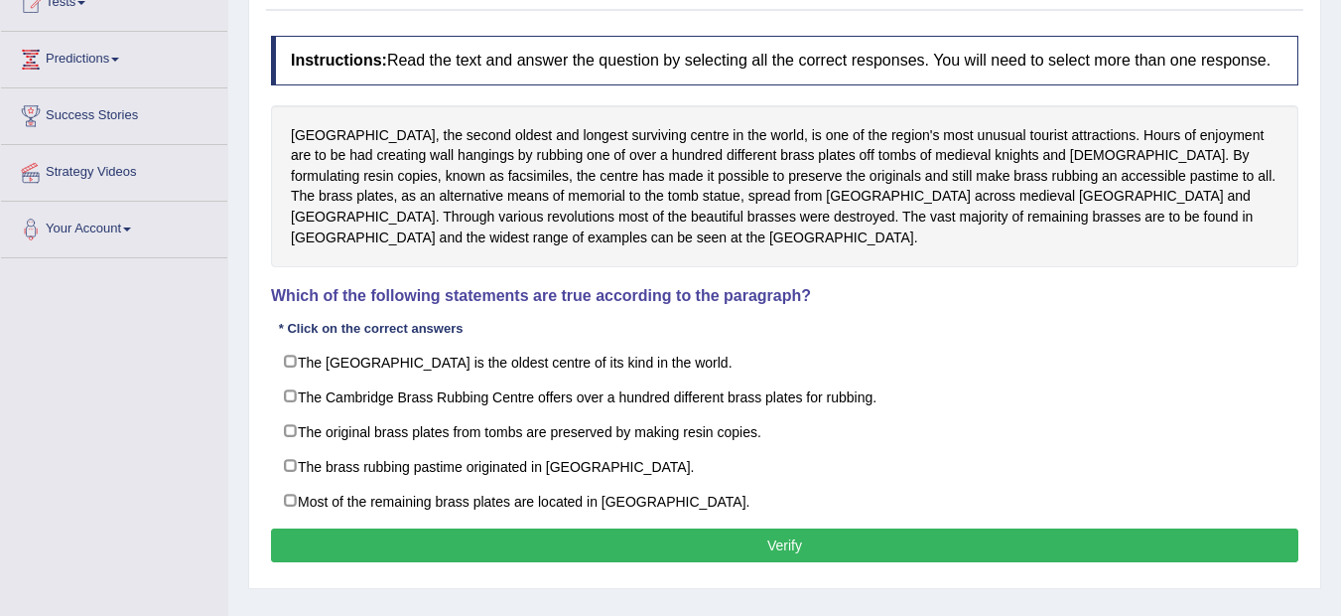
scroll to position [238, 0]
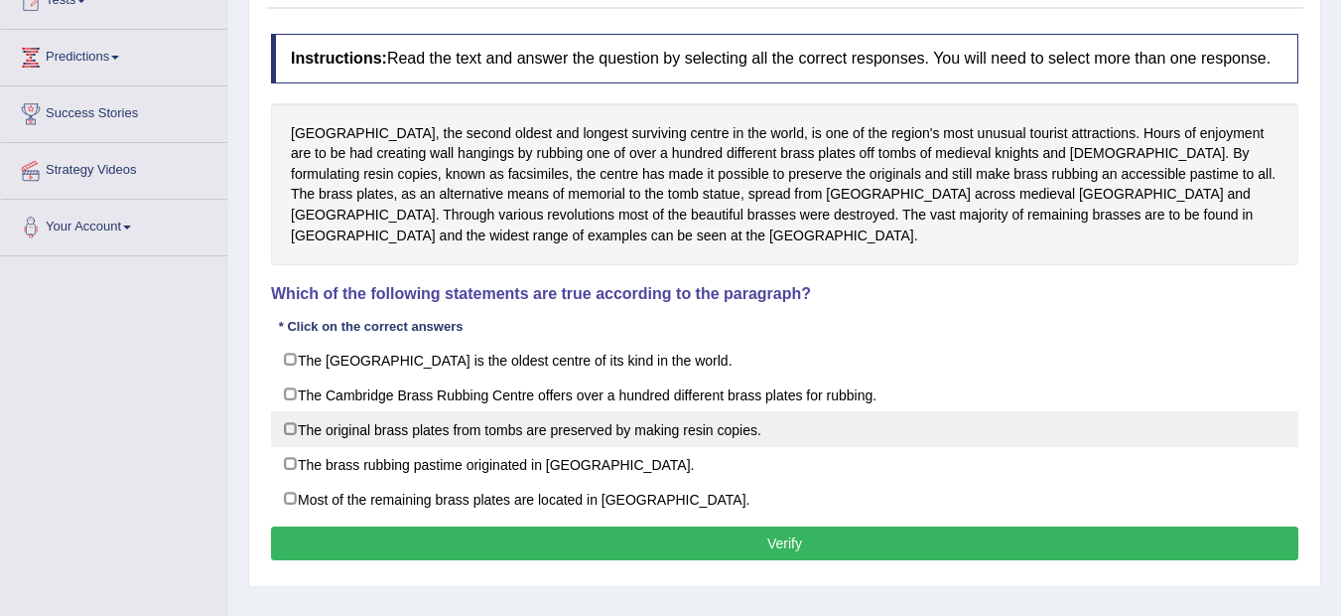
click at [772, 430] on label "The original brass plates from tombs are preserved by making resin copies." at bounding box center [785, 429] width 1028 height 36
checkbox input "true"
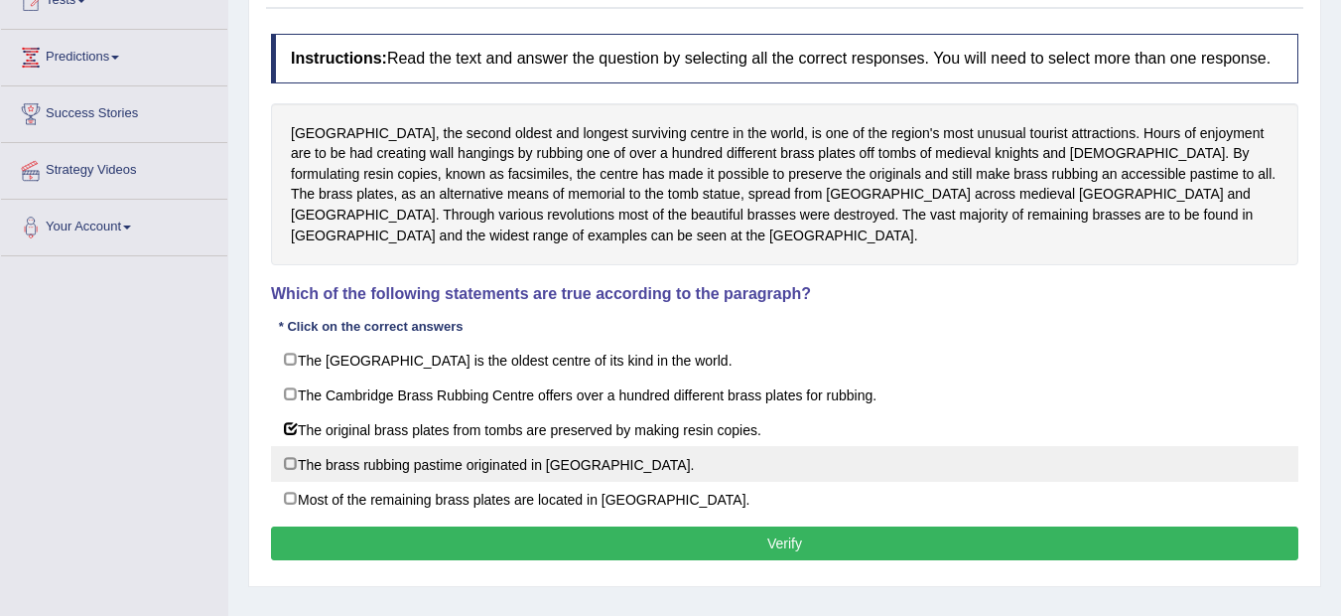
click at [746, 461] on label "The brass rubbing pastime originated in [GEOGRAPHIC_DATA]." at bounding box center [785, 464] width 1028 height 36
checkbox input "true"
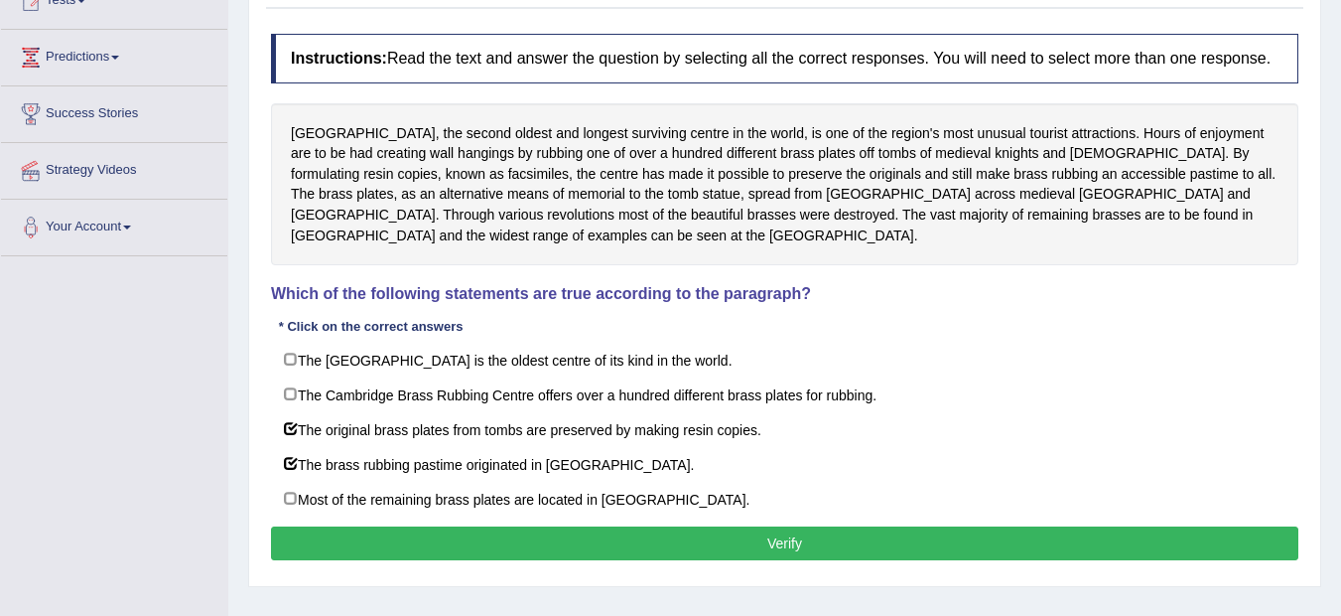
click at [793, 541] on button "Verify" at bounding box center [785, 543] width 1028 height 34
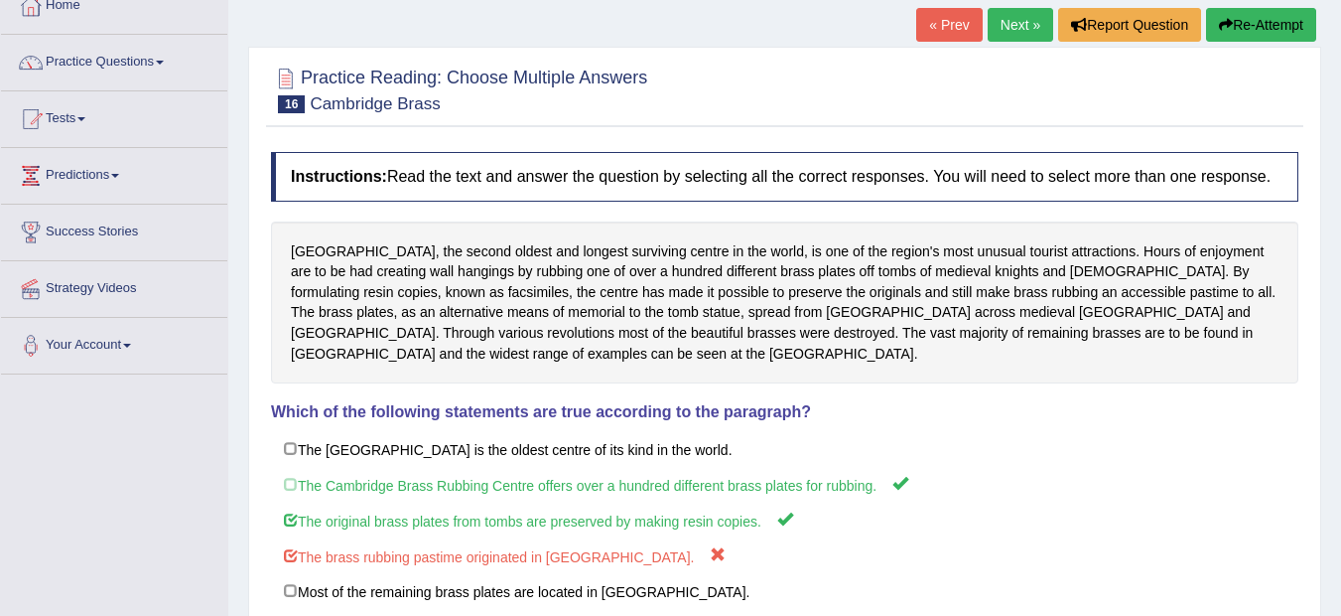
scroll to position [119, 0]
click at [1271, 14] on button "Re-Attempt" at bounding box center [1261, 26] width 110 height 34
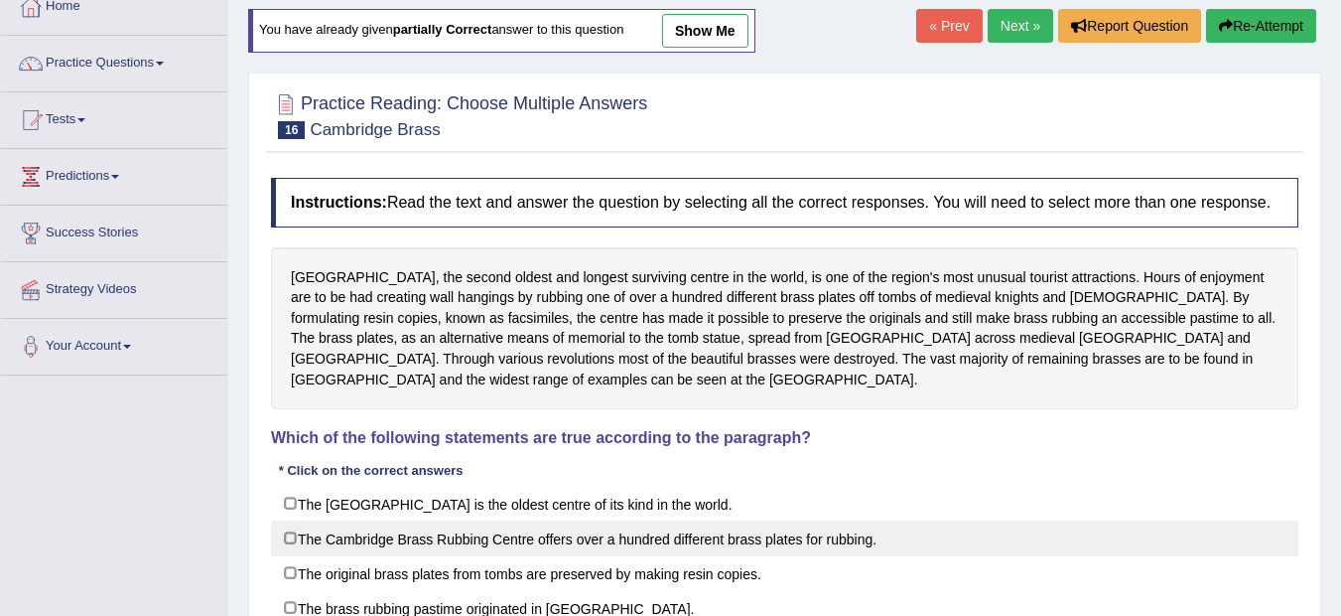
click at [788, 547] on label "The Cambridge Brass Rubbing Centre offers over a hundred different brass plates…" at bounding box center [785, 538] width 1028 height 36
checkbox input "true"
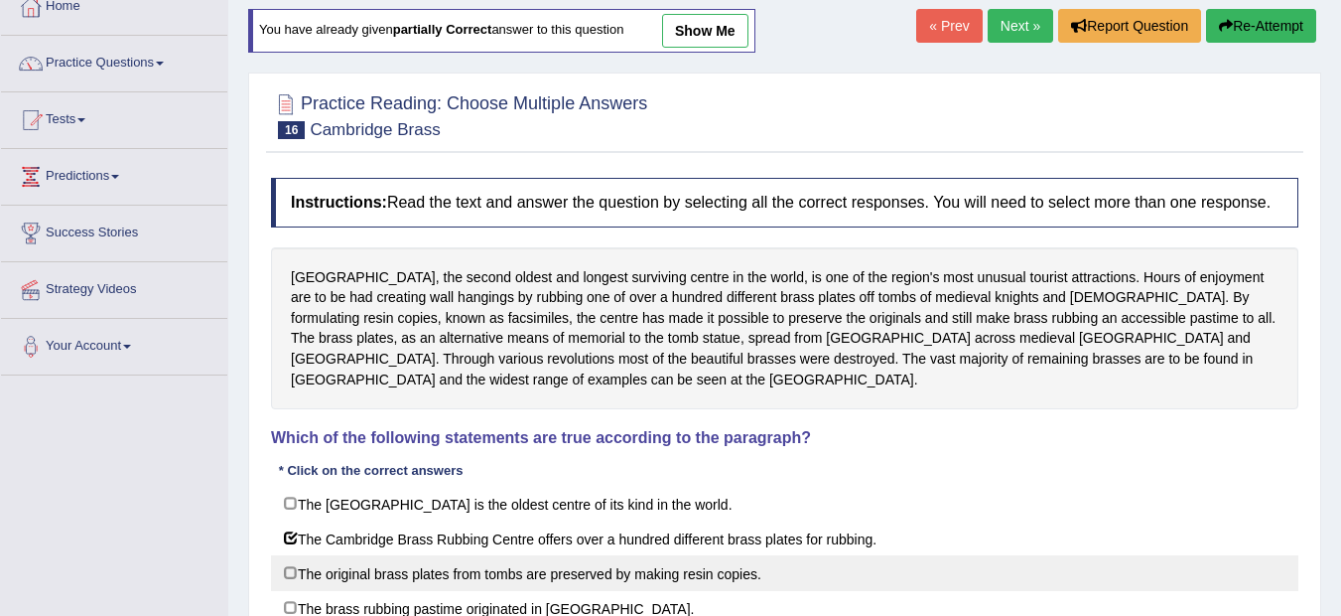
click at [749, 570] on label "The original brass plates from tombs are preserved by making resin copies." at bounding box center [785, 573] width 1028 height 36
checkbox input "true"
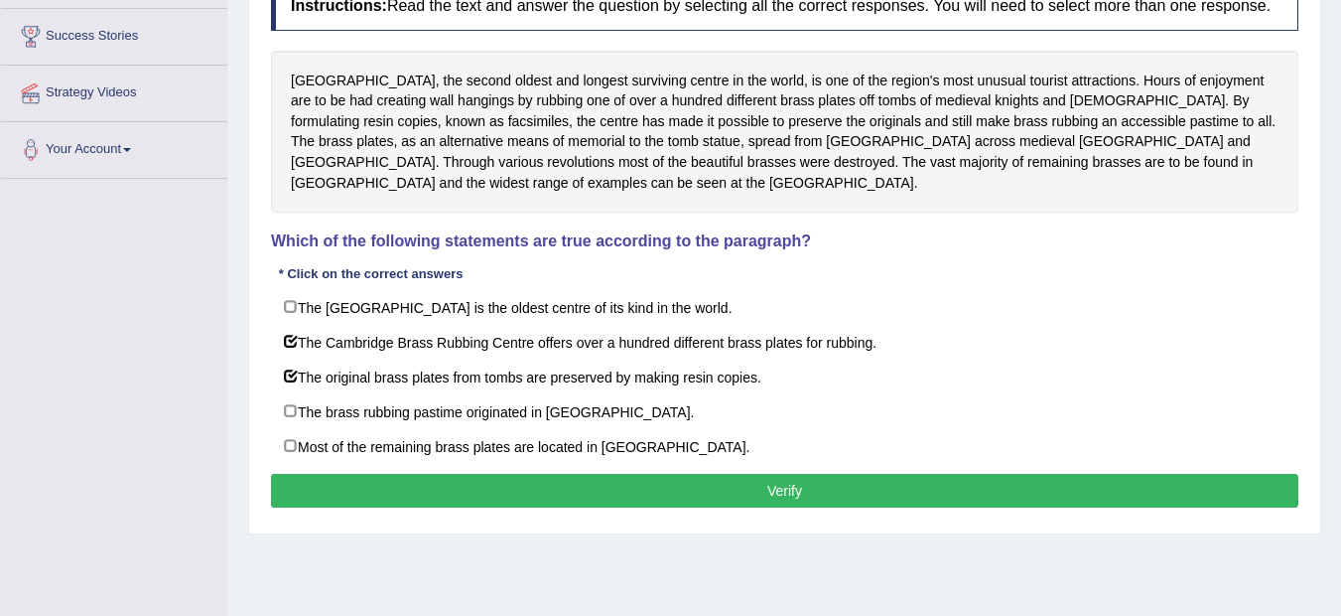
scroll to position [331, 0]
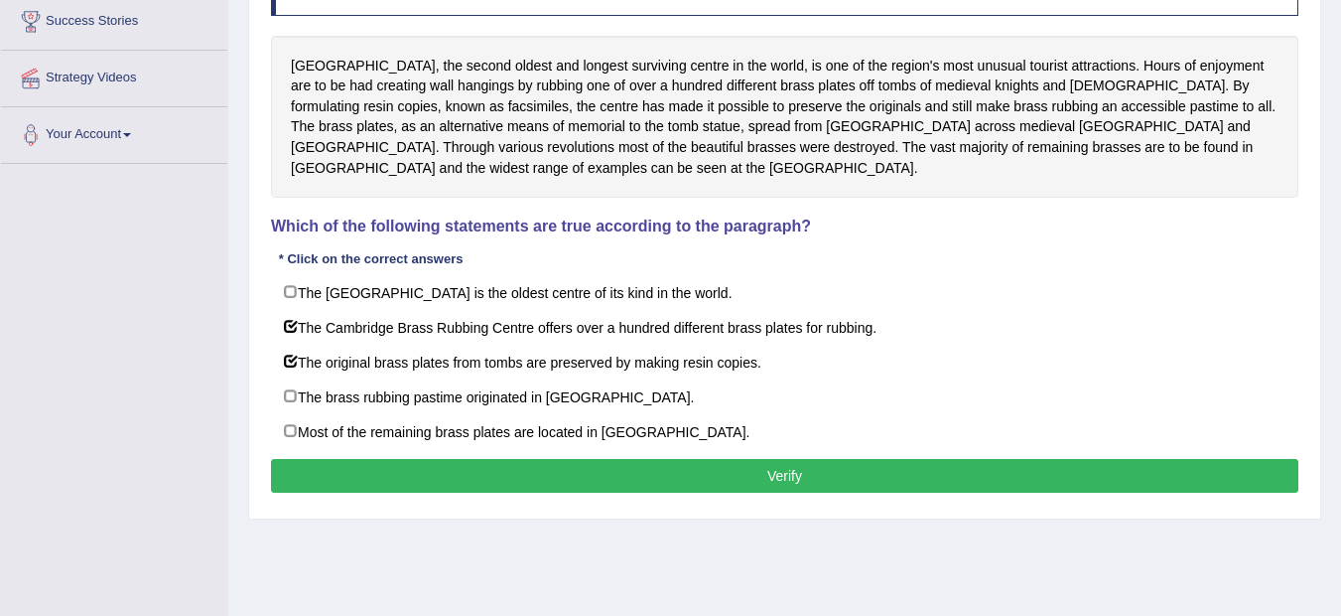
click at [917, 487] on button "Verify" at bounding box center [785, 476] width 1028 height 34
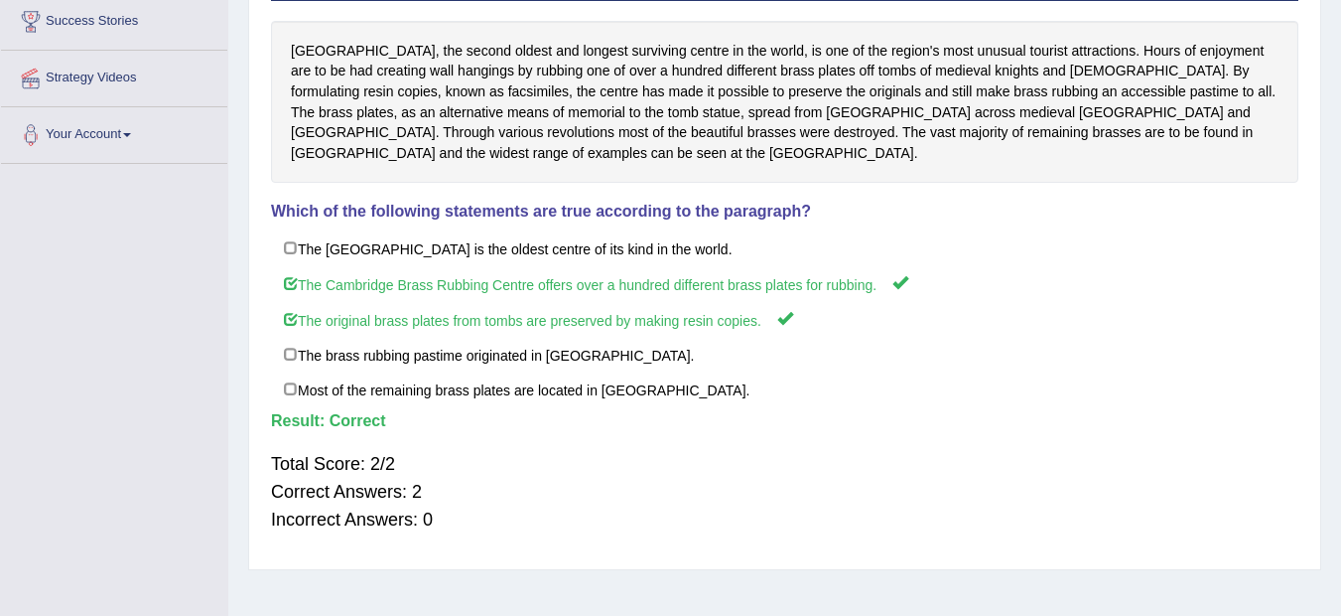
click at [917, 486] on div "Total Score: 2/2 Correct Answers: 2 Incorrect Answers: 0" at bounding box center [785, 491] width 1028 height 103
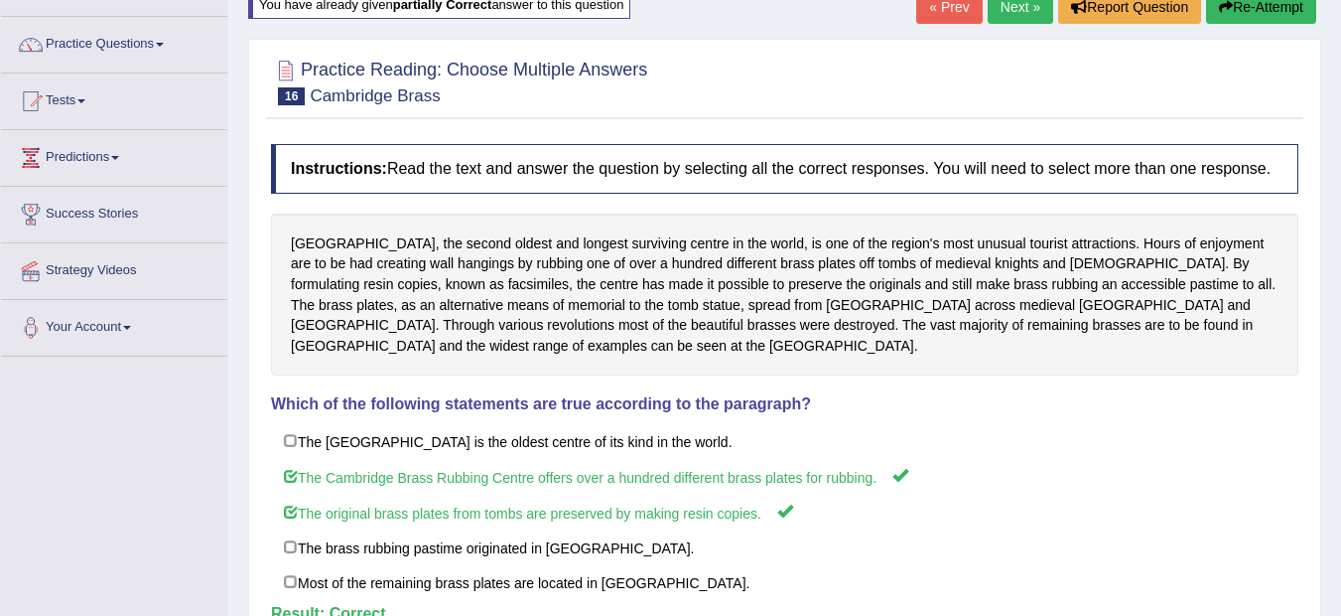
scroll to position [92, 0]
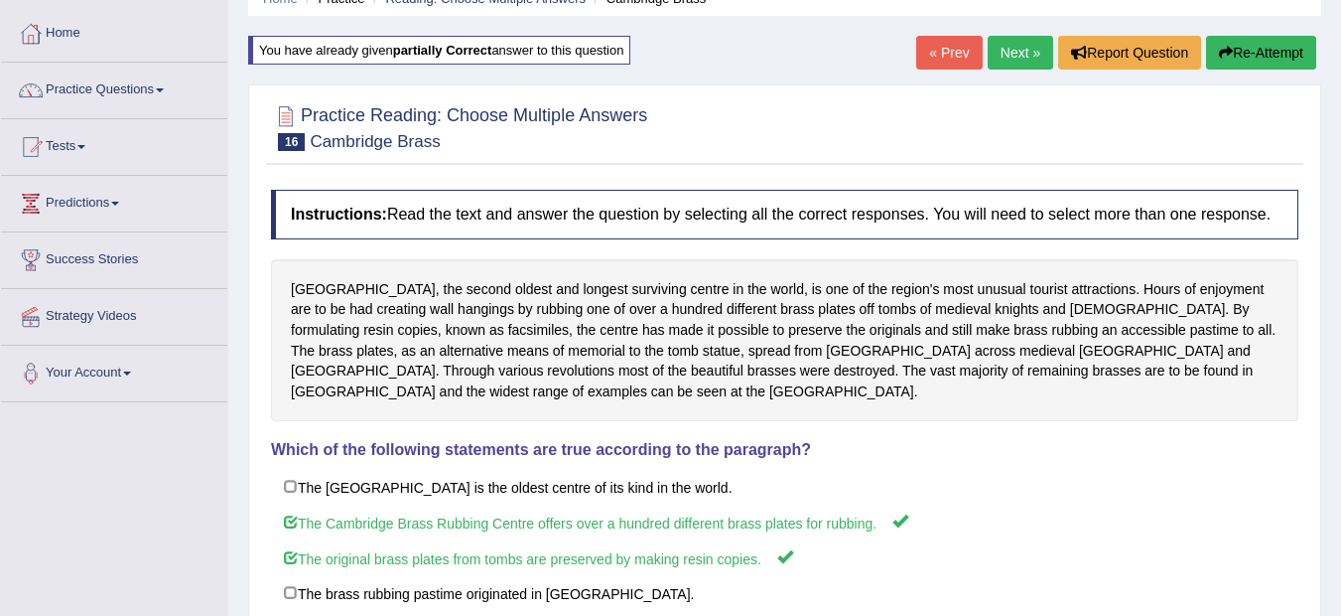
click at [1005, 55] on link "Next »" at bounding box center [1021, 53] width 66 height 34
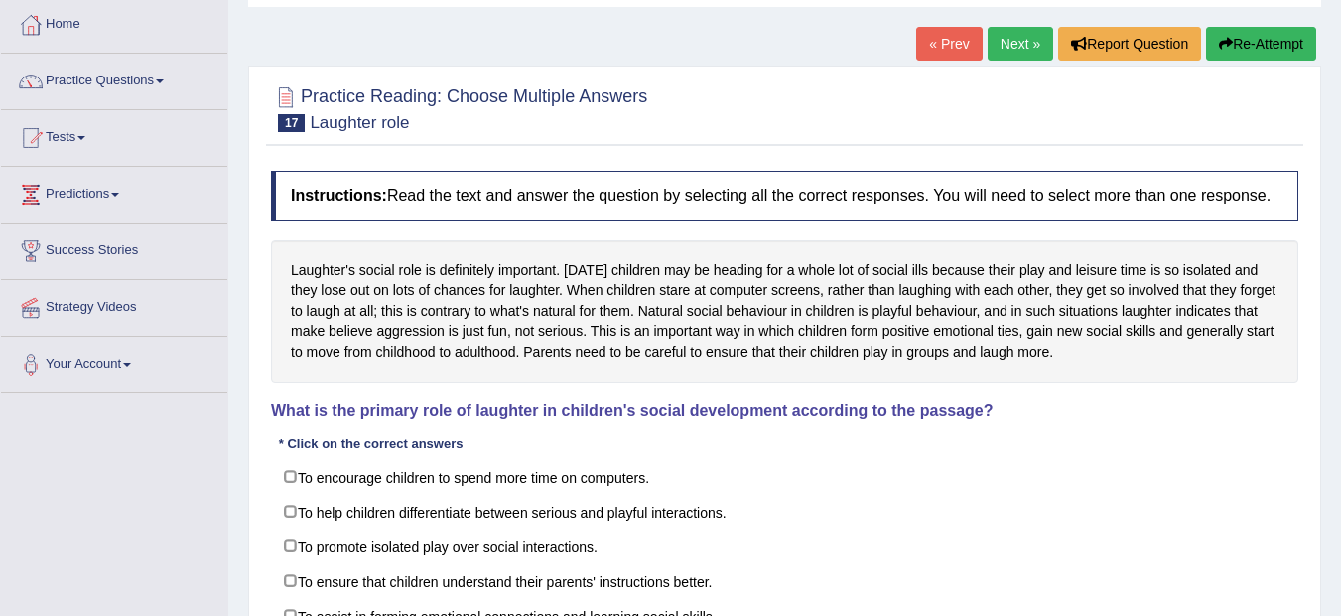
scroll to position [119, 0]
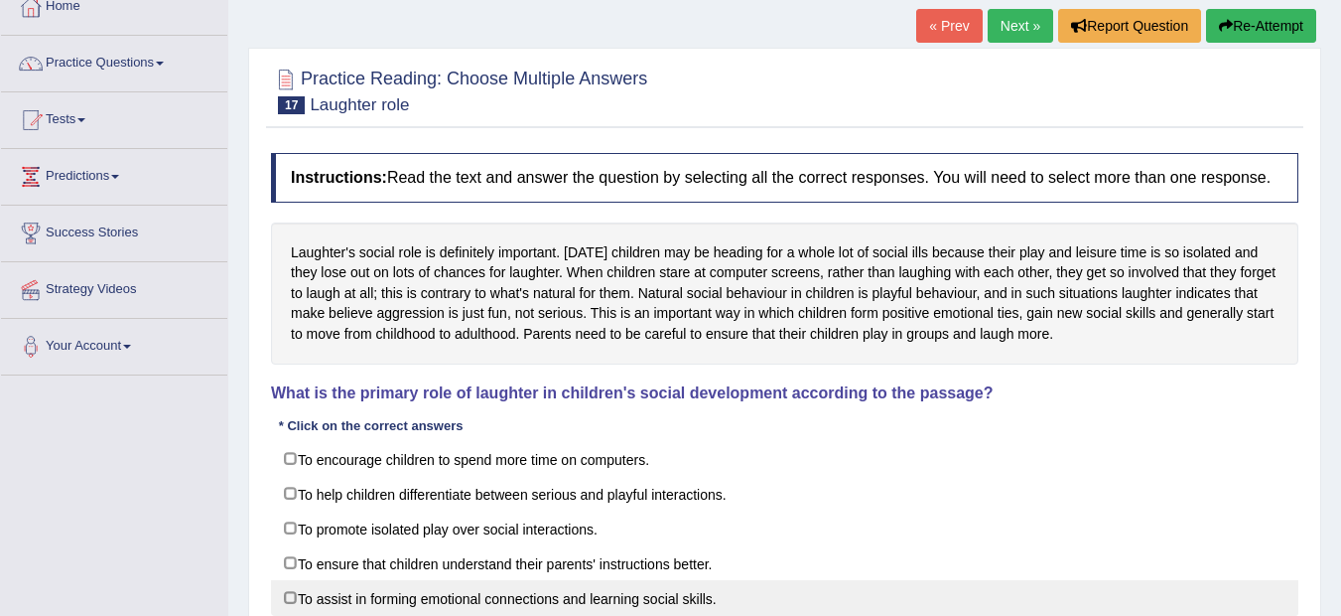
click at [749, 602] on label "To assist in forming emotional connections and learning social skills." at bounding box center [785, 598] width 1028 height 36
checkbox input "true"
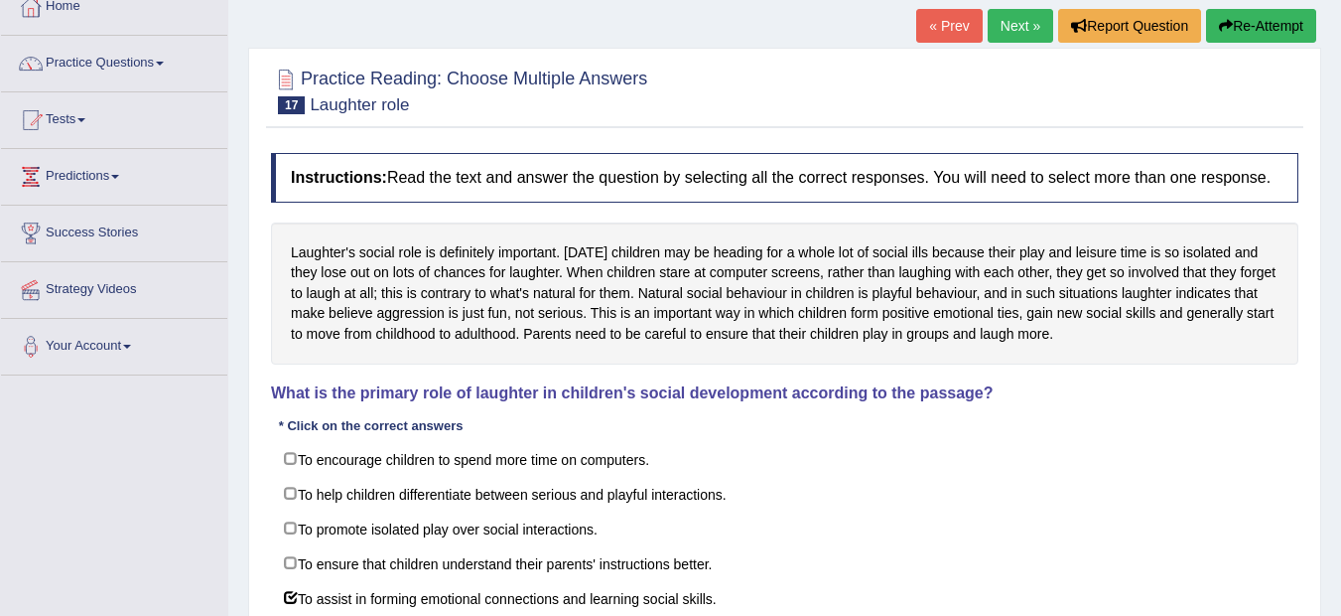
click at [1340, 601] on div "Home Practice Reading: Choose Multiple Answers Laughter role « Prev Next » Repo…" at bounding box center [784, 377] width 1113 height 993
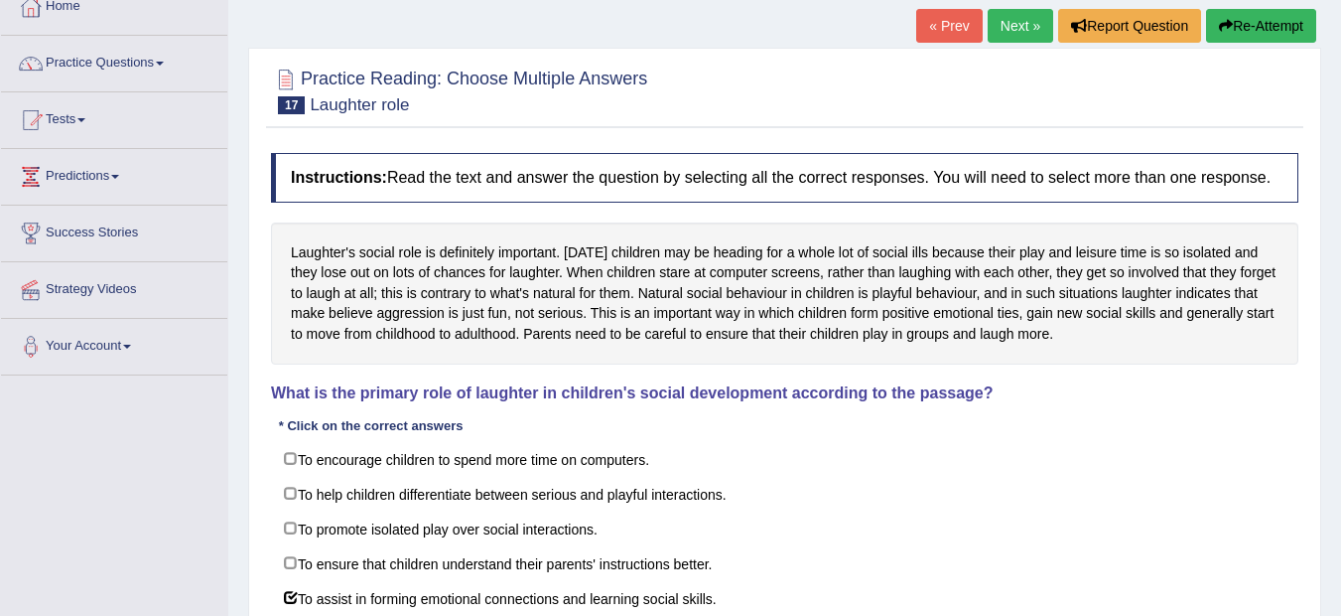
click at [1340, 601] on div "Home Practice Reading: Choose Multiple Answers Laughter role « Prev Next » Repo…" at bounding box center [784, 377] width 1113 height 993
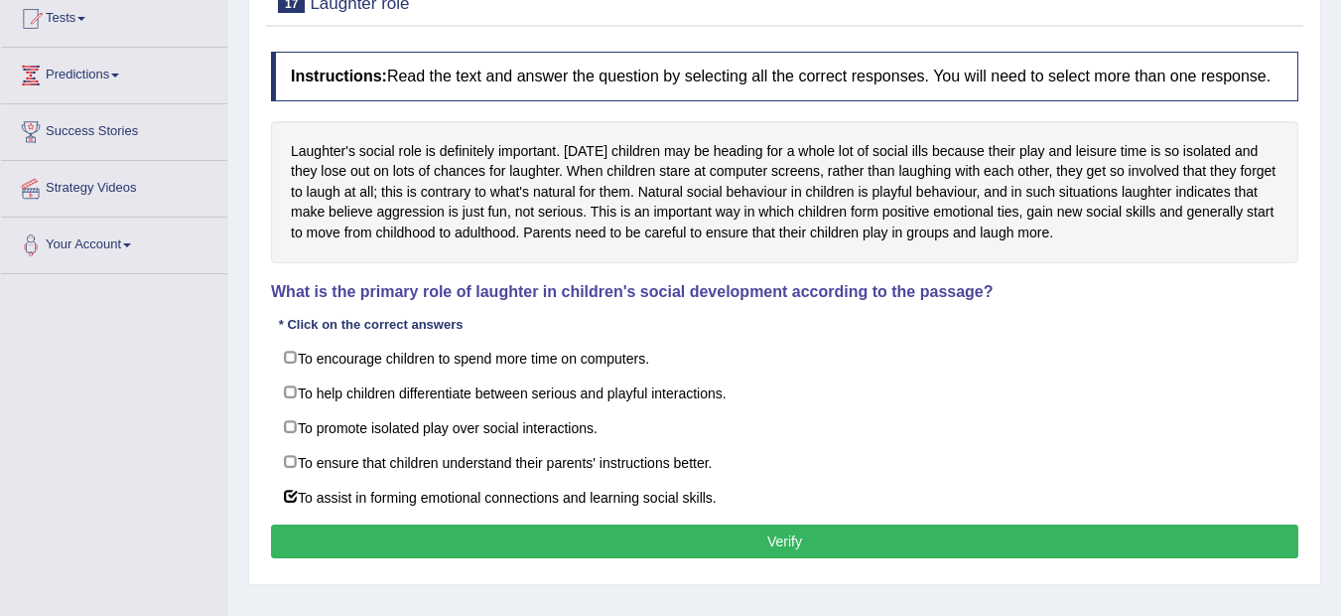
scroll to position [238, 0]
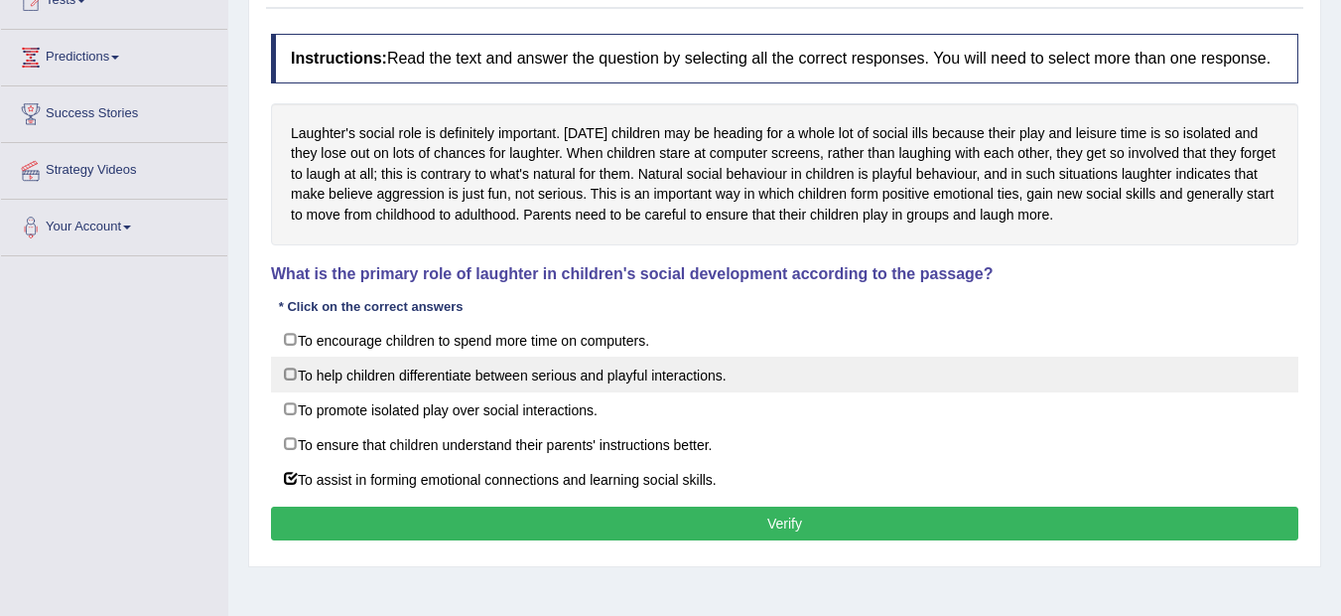
click at [825, 375] on label "To help children differentiate between serious and playful interactions." at bounding box center [785, 374] width 1028 height 36
checkbox input "true"
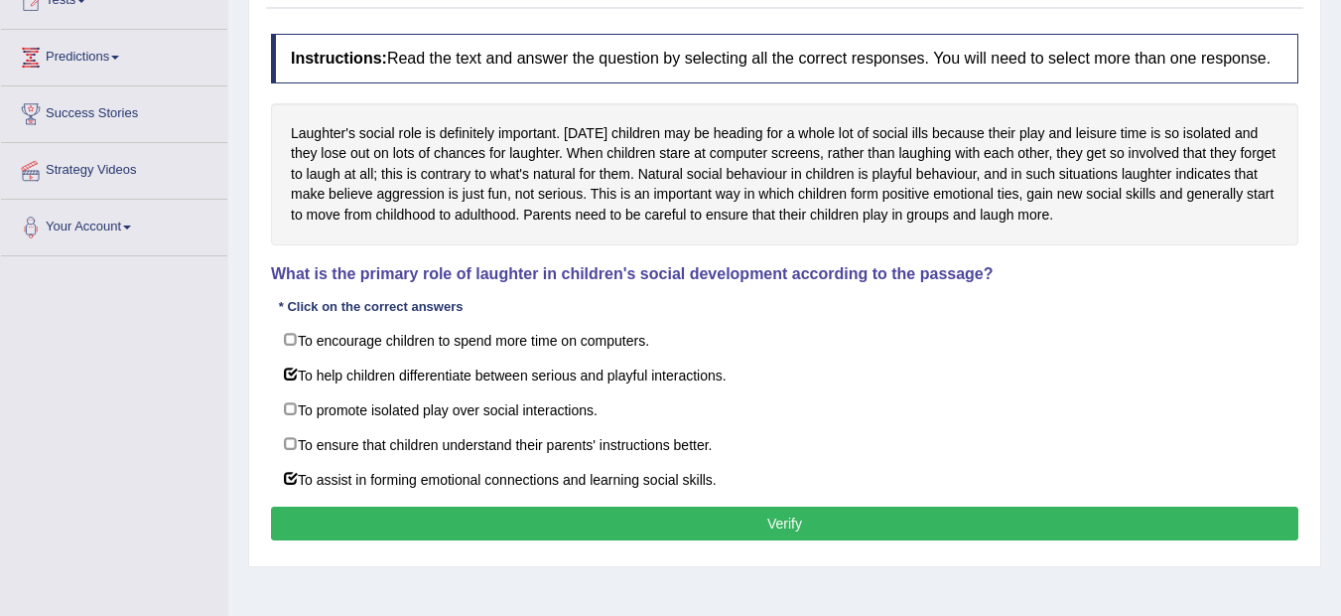
click at [831, 526] on button "Verify" at bounding box center [785, 523] width 1028 height 34
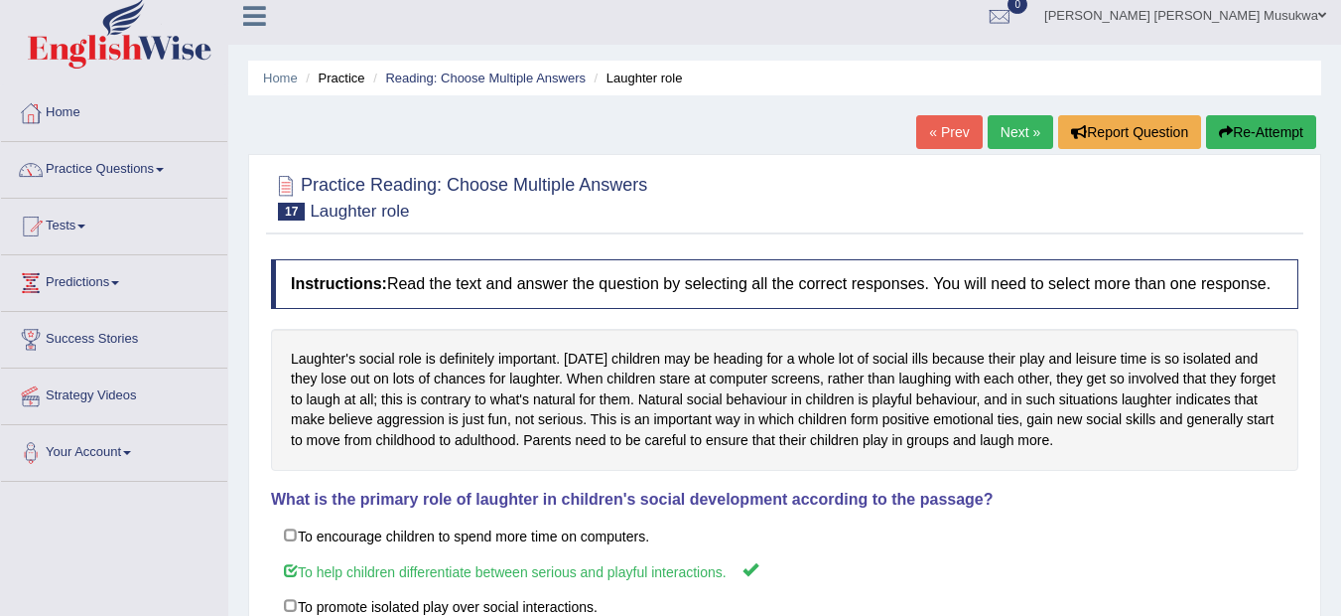
scroll to position [0, 0]
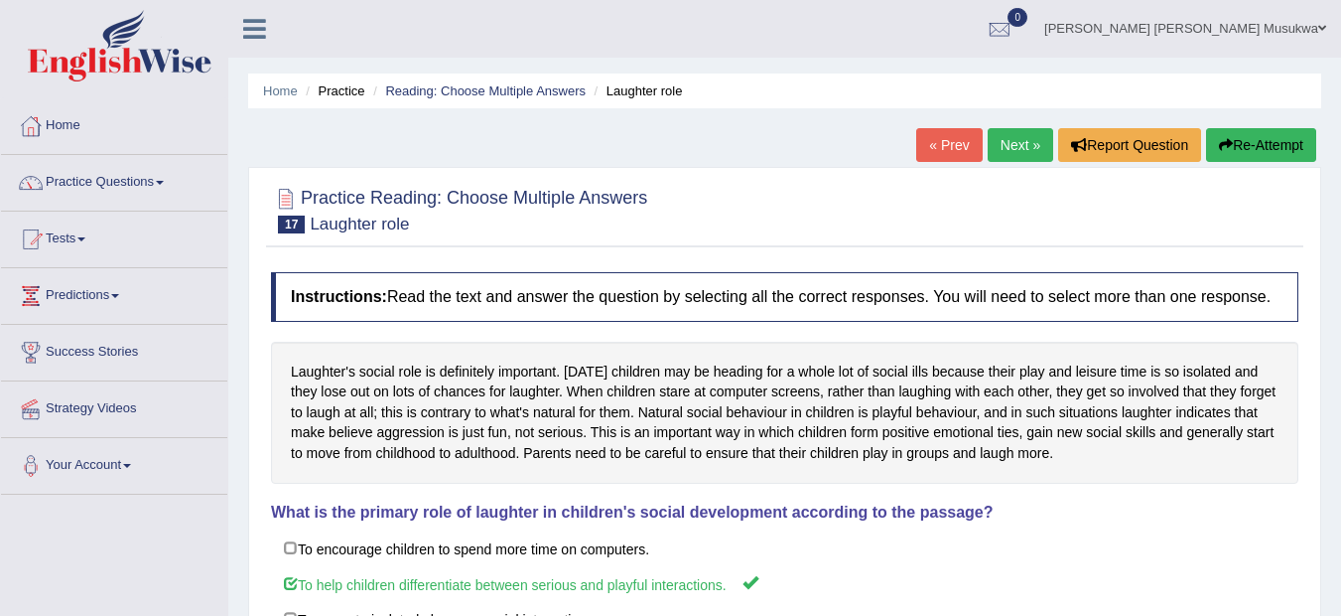
click at [1020, 141] on link "Next »" at bounding box center [1021, 145] width 66 height 34
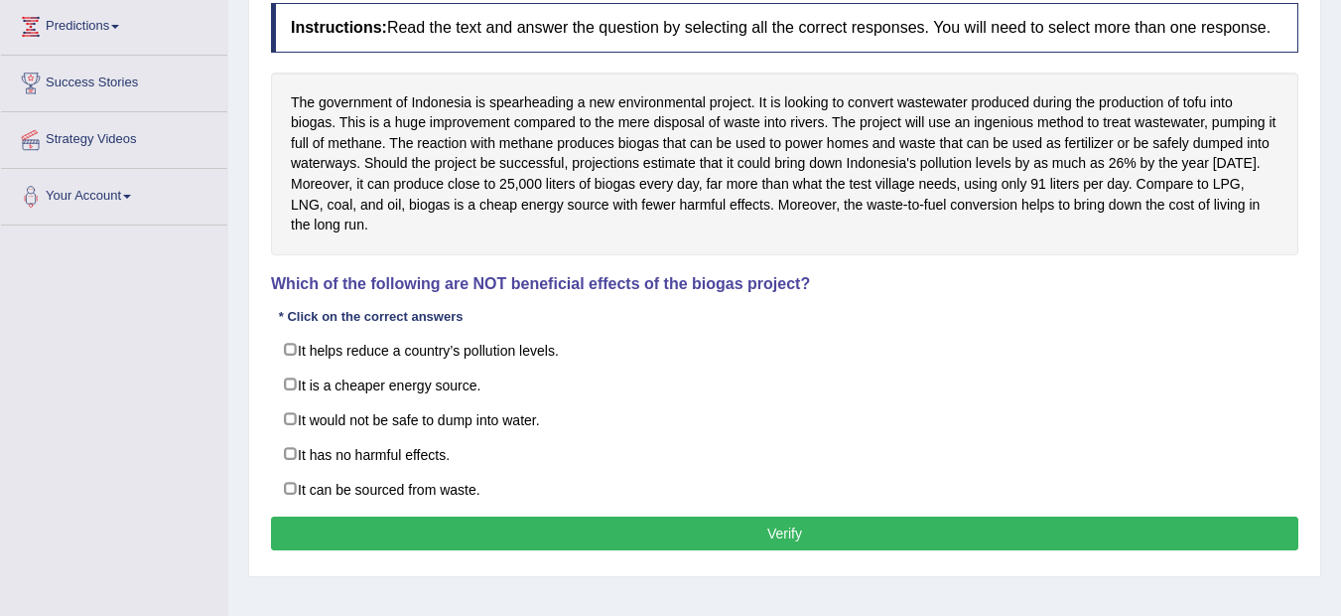
scroll to position [268, 0]
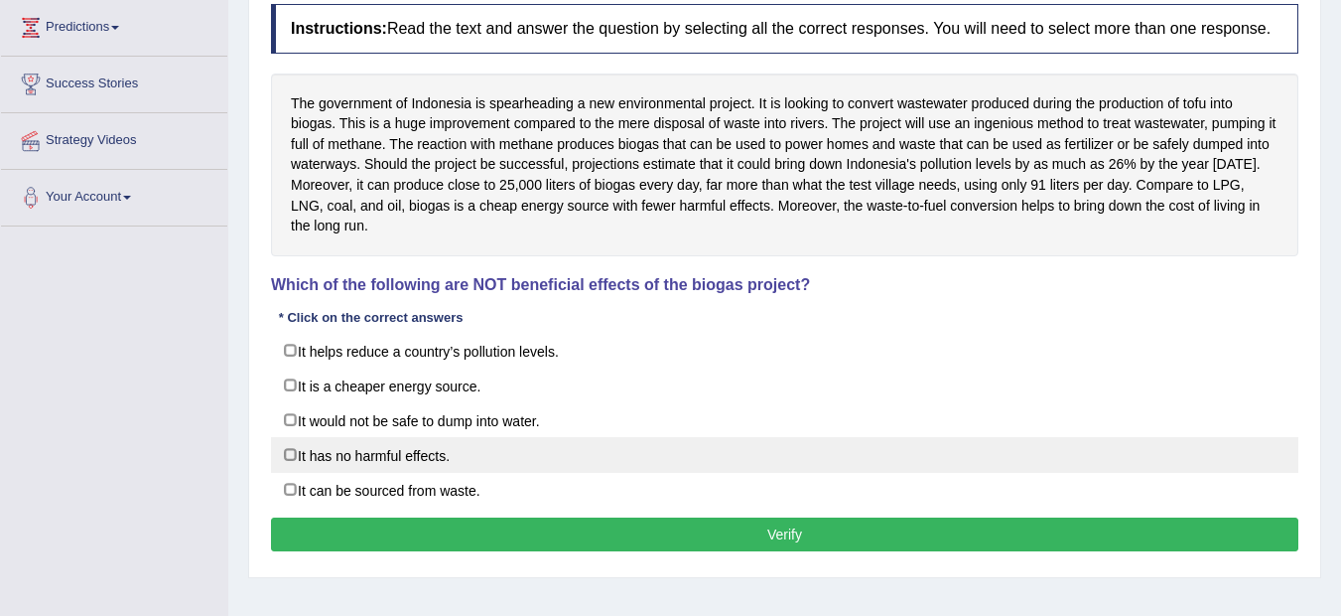
click at [627, 454] on label "It has no harmful effects." at bounding box center [785, 455] width 1028 height 36
checkbox input "true"
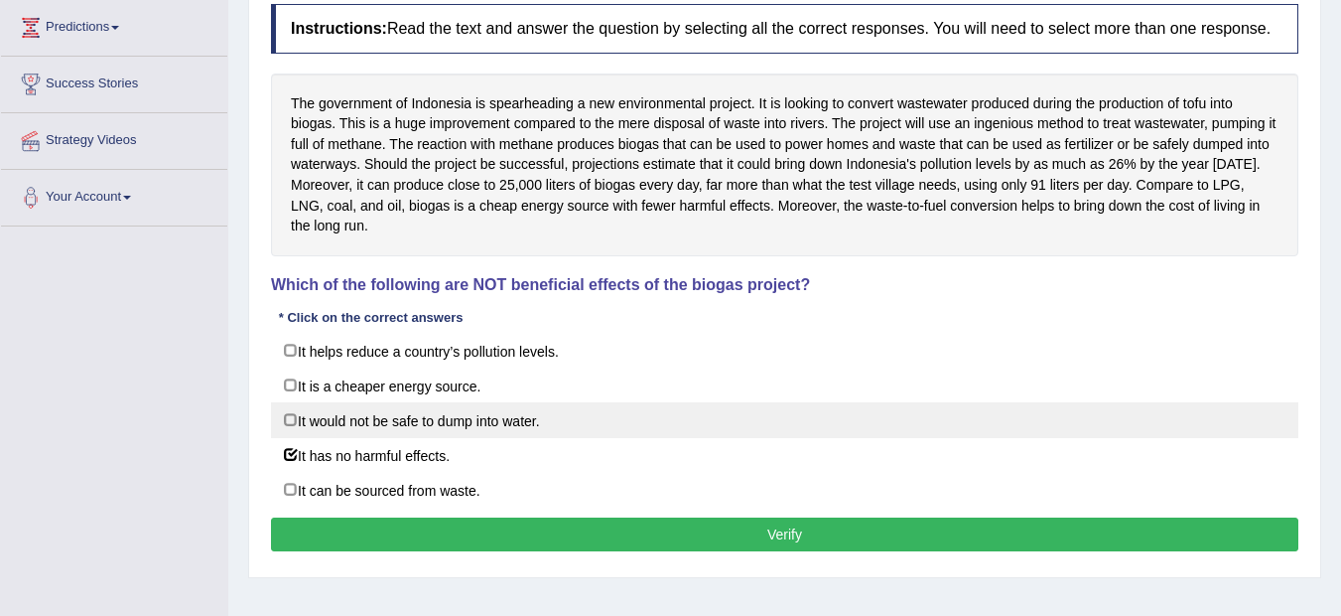
click at [614, 416] on label "It would not be safe to dump into water." at bounding box center [785, 420] width 1028 height 36
checkbox input "true"
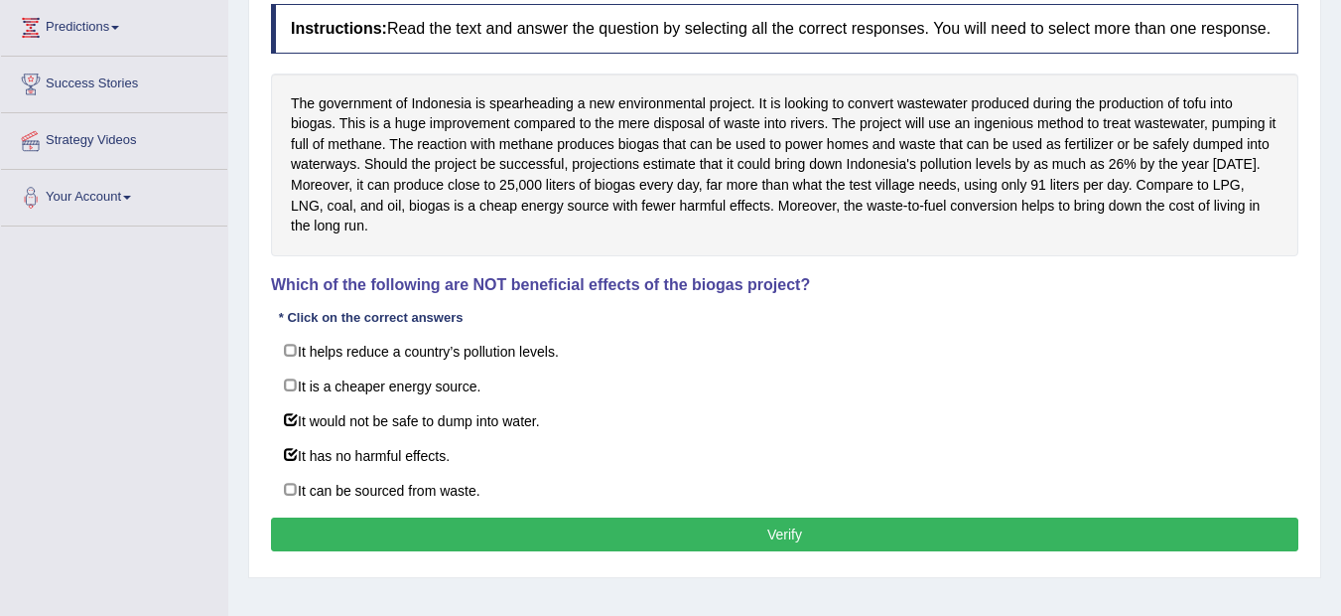
click at [800, 529] on button "Verify" at bounding box center [785, 534] width 1028 height 34
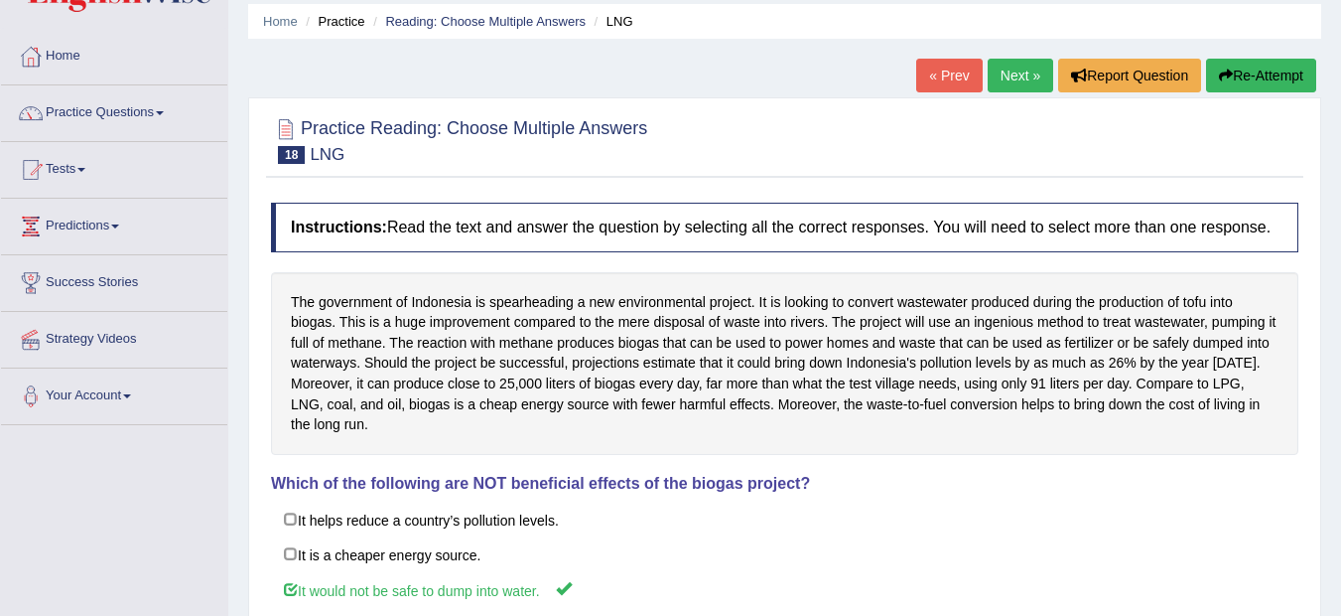
scroll to position [30, 0]
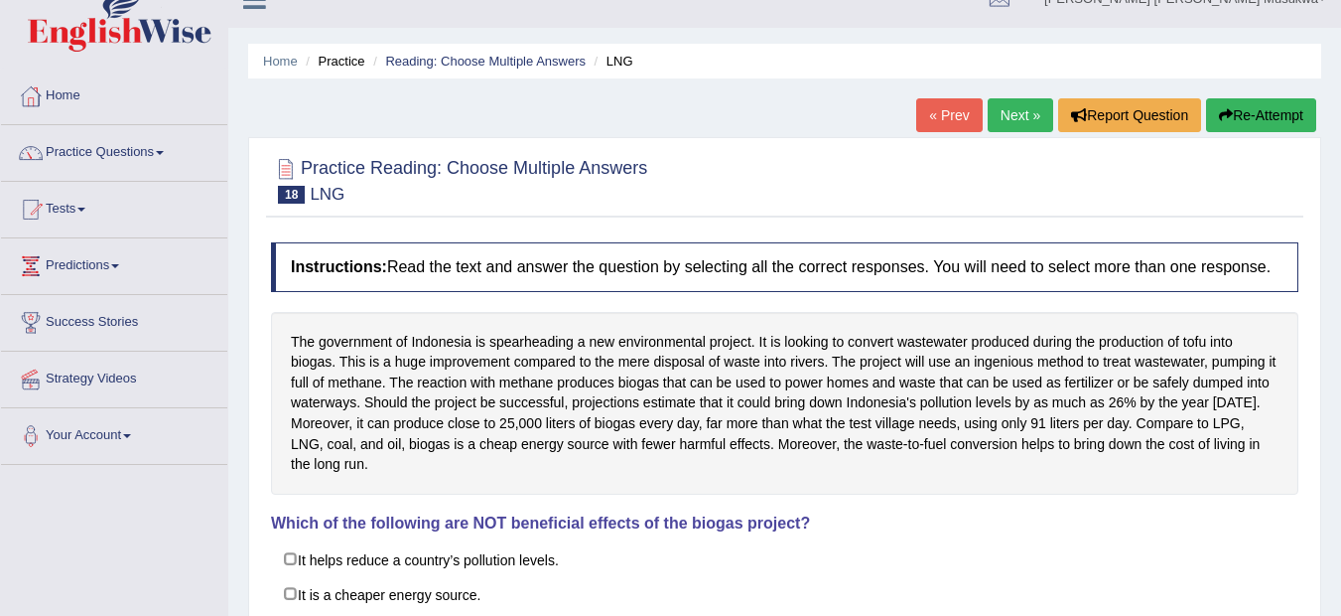
click at [1012, 103] on link "Next »" at bounding box center [1021, 115] width 66 height 34
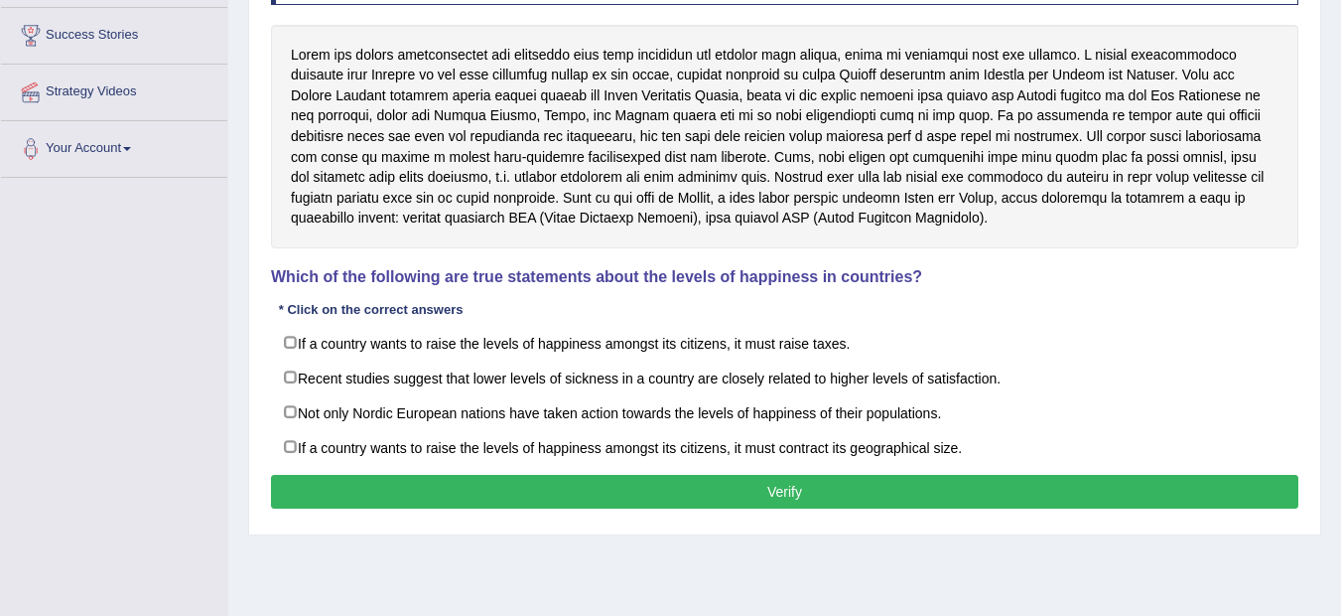
scroll to position [318, 0]
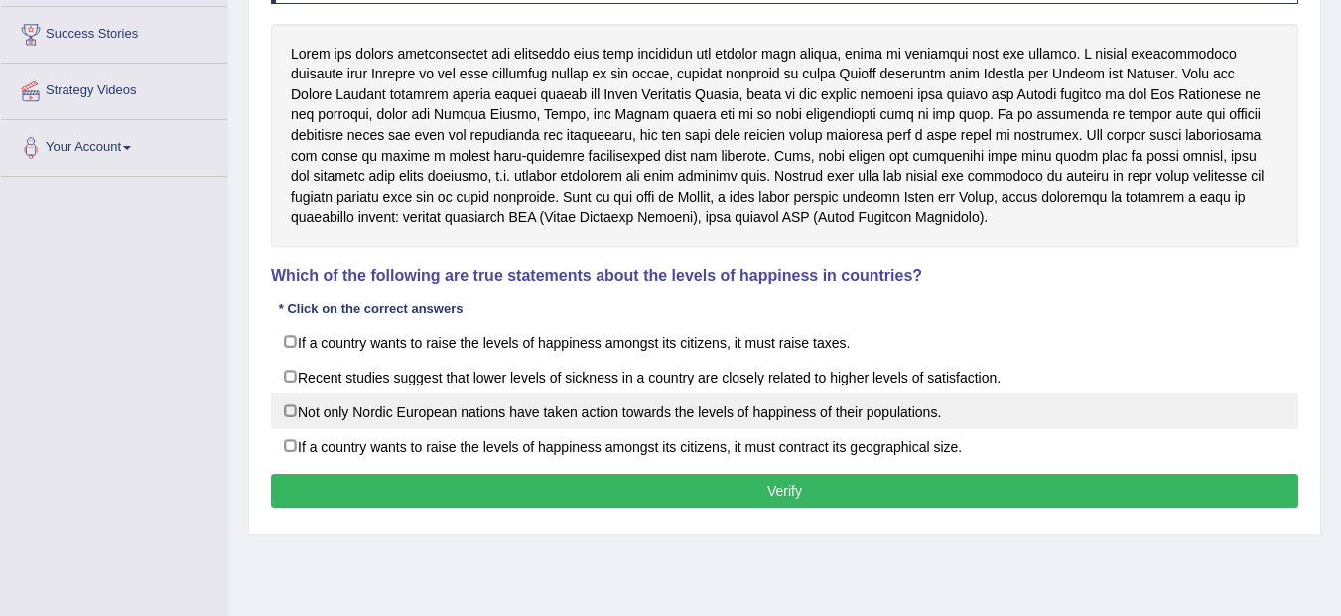
click at [972, 410] on label "Not only Nordic European nations have taken action towards the levels of happin…" at bounding box center [785, 411] width 1028 height 36
checkbox input "true"
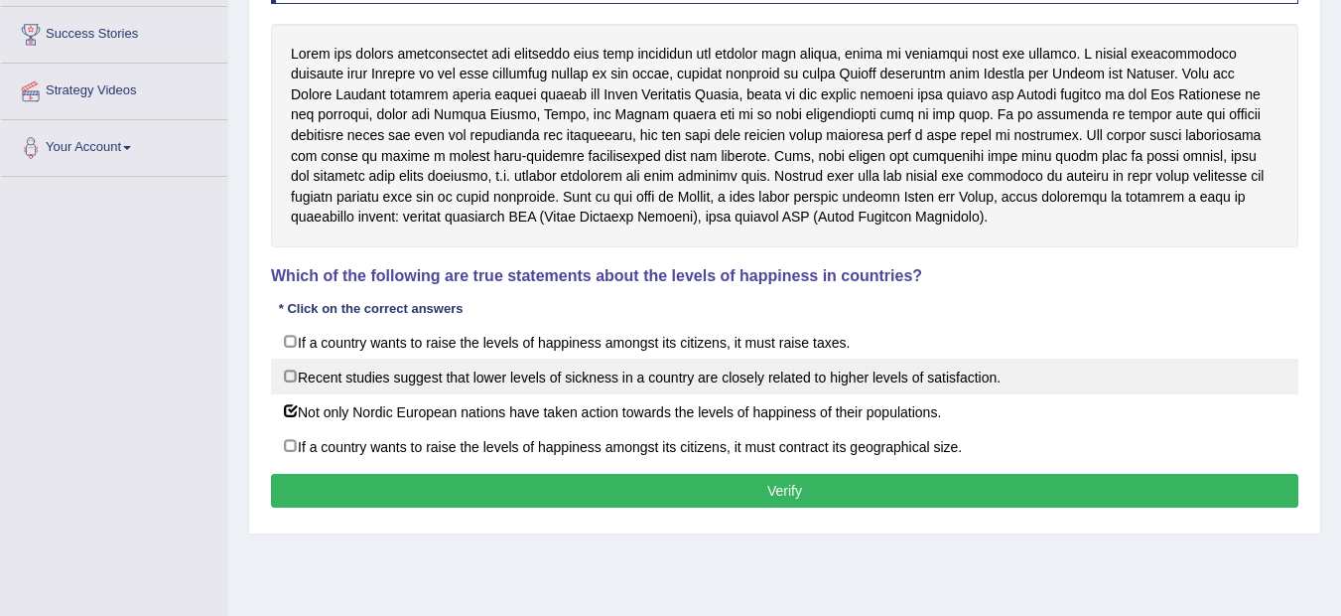
click at [972, 383] on label "Recent studies suggest that lower levels of sickness in a country are closely r…" at bounding box center [785, 376] width 1028 height 36
checkbox input "true"
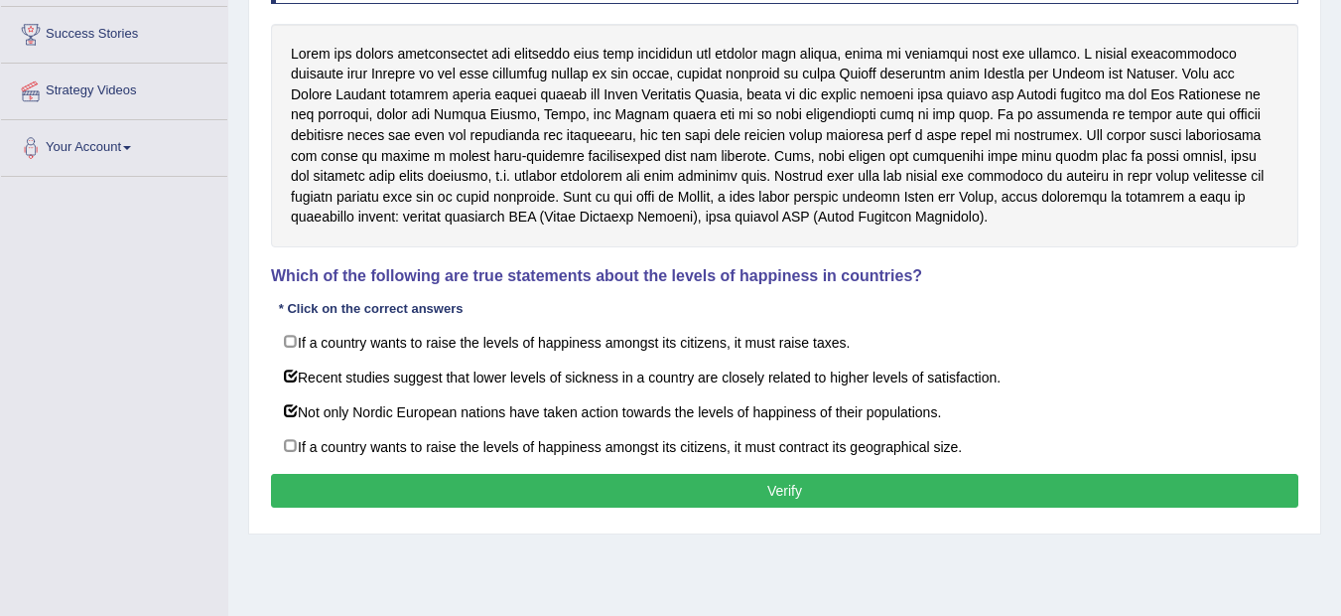
click at [971, 487] on button "Verify" at bounding box center [785, 491] width 1028 height 34
